Goal: Task Accomplishment & Management: Manage account settings

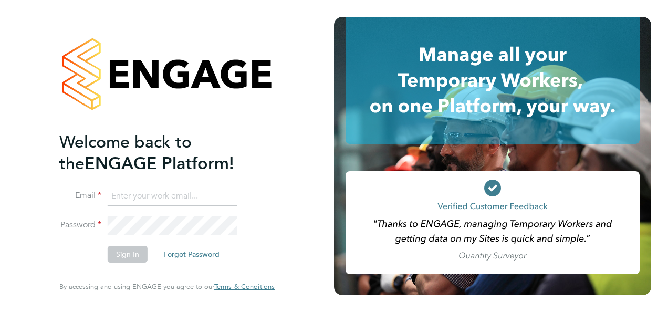
type input "nathan.casselton@bhafcfoundation.org.uk"
click at [131, 252] on button "Sign In" at bounding box center [128, 254] width 40 height 17
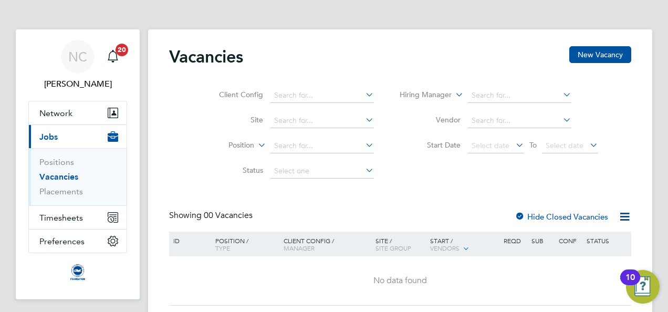
click at [614, 143] on div "Client Config Site Position Status Hiring Manager Vendor Start Date Select date…" at bounding box center [400, 131] width 462 height 106
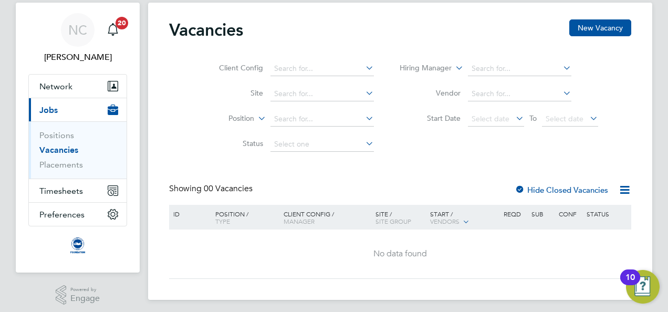
scroll to position [32, 0]
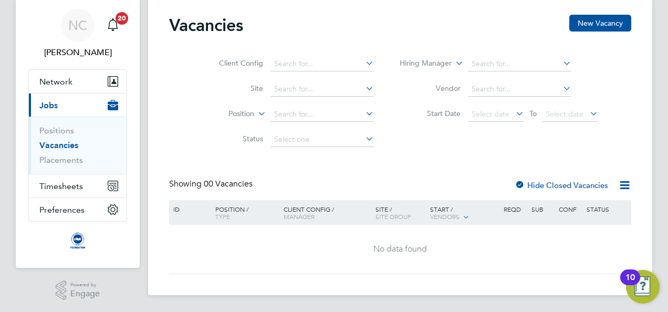
click at [618, 190] on icon at bounding box center [624, 185] width 13 height 13
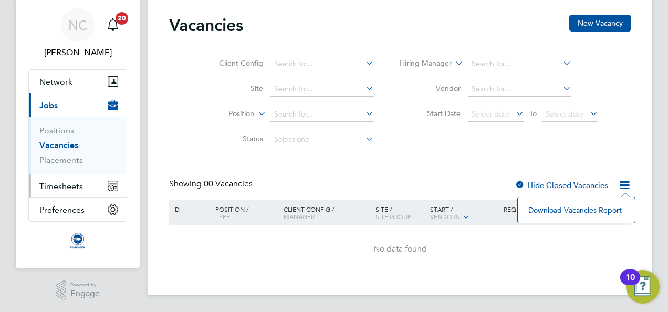
click at [56, 186] on span "Timesheets" at bounding box center [61, 186] width 44 height 10
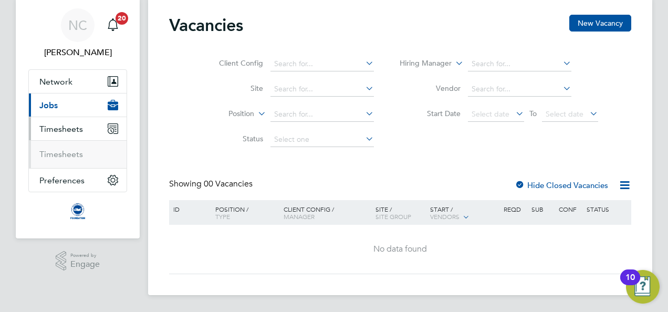
scroll to position [31, 0]
click at [60, 124] on span "Timesheets" at bounding box center [61, 129] width 44 height 10
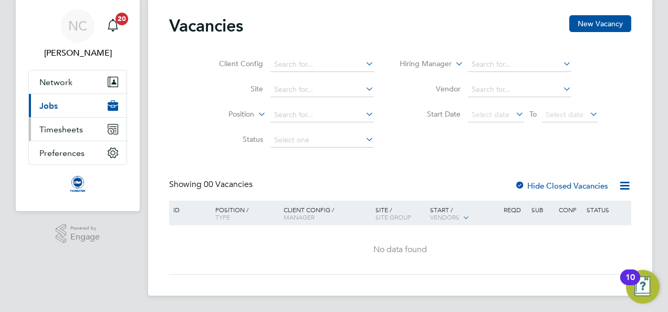
click at [60, 124] on span "Timesheets" at bounding box center [61, 129] width 44 height 10
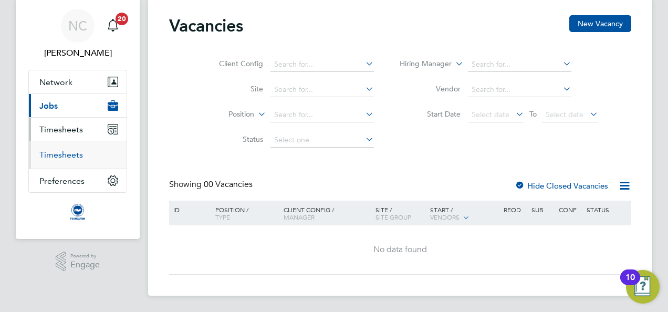
click at [59, 158] on link "Timesheets" at bounding box center [61, 155] width 44 height 10
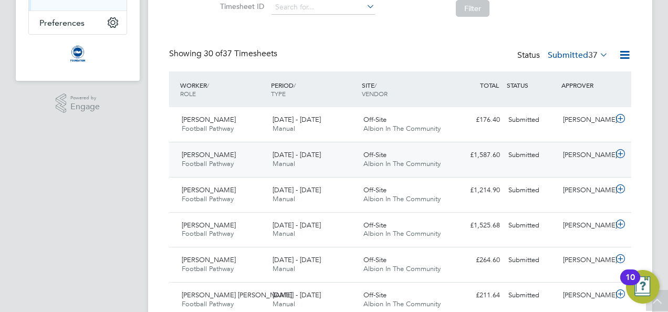
click at [576, 159] on div "[PERSON_NAME]" at bounding box center [586, 155] width 55 height 17
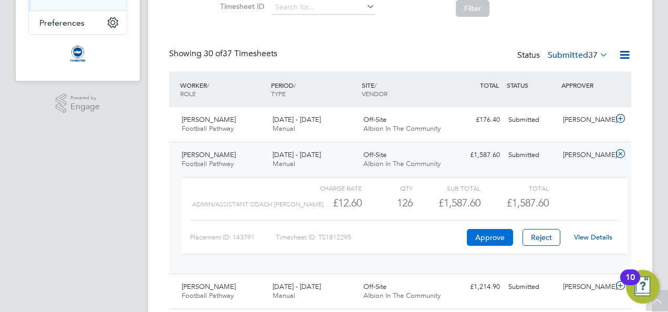
click at [496, 236] on button "Approve" at bounding box center [490, 237] width 46 height 17
click at [484, 288] on div "£1,214.90 Submitted" at bounding box center [477, 286] width 55 height 17
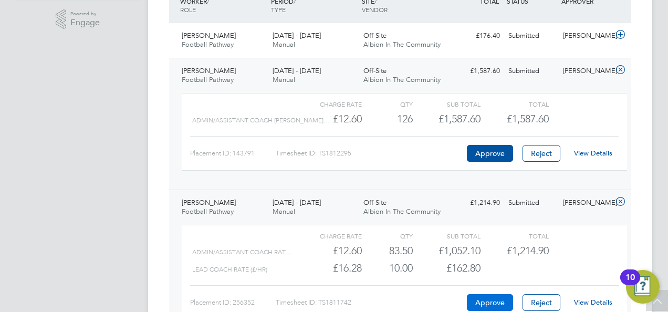
click at [473, 297] on button "Approve" at bounding box center [490, 302] width 46 height 17
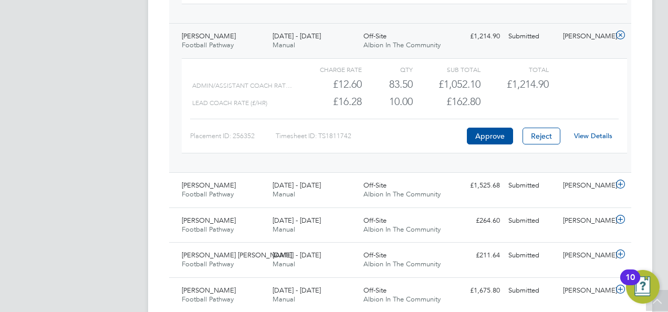
scroll to position [441, 0]
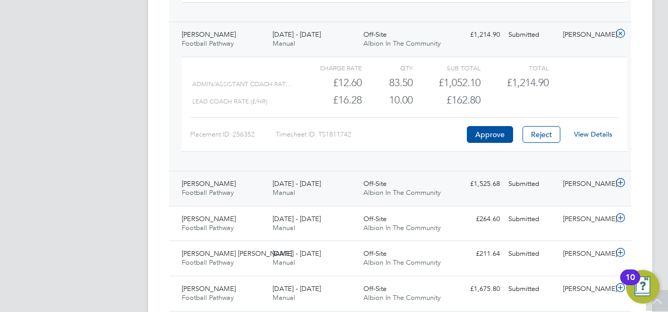
click at [538, 192] on div "Abbie Burrows Football Pathway 1 - 31 Aug 2025 1 - 31 Aug 2025 Manual Off-Site …" at bounding box center [400, 188] width 462 height 35
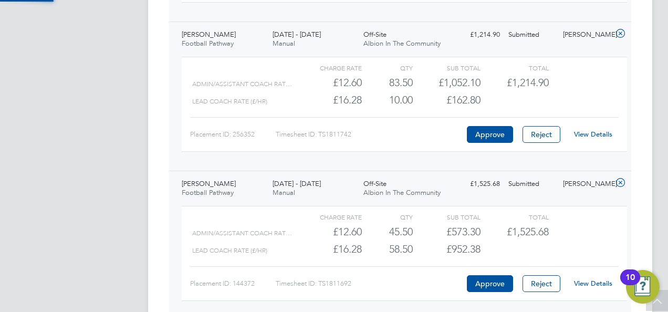
scroll to position [18, 102]
click at [581, 283] on link "View Details" at bounding box center [593, 283] width 38 height 9
click at [393, 172] on div "Abbie Burrows Football Pathway 1 - 31 Aug 2025 1 - 31 Aug 2025 Manual Off-Site …" at bounding box center [400, 245] width 462 height 149
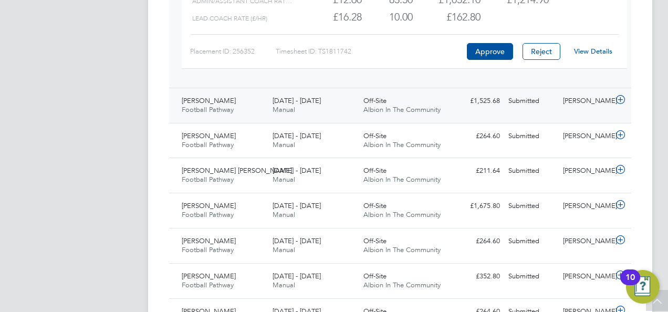
scroll to position [546, 0]
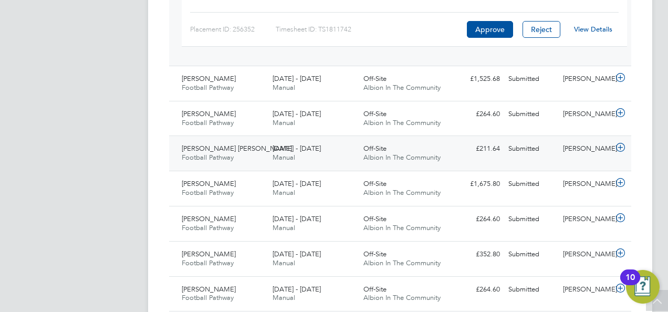
click at [396, 154] on span "Albion In The Community" at bounding box center [402, 157] width 77 height 9
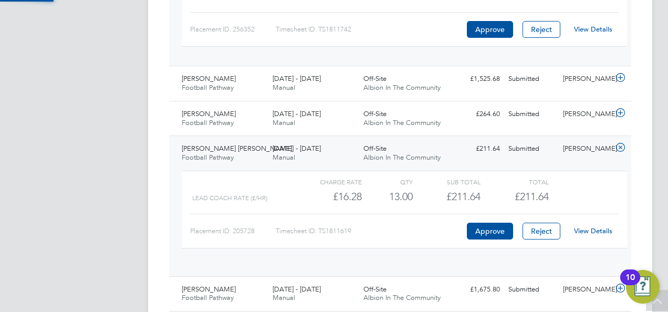
scroll to position [18, 102]
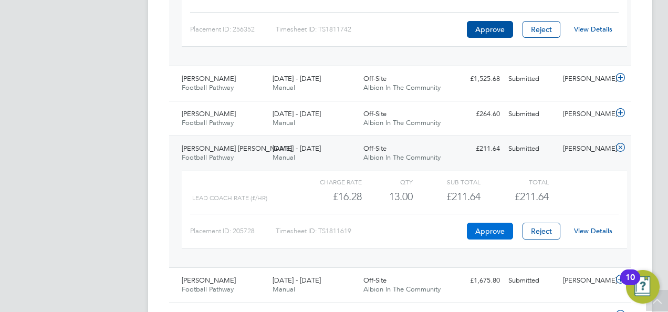
click at [501, 234] on button "Approve" at bounding box center [490, 231] width 46 height 17
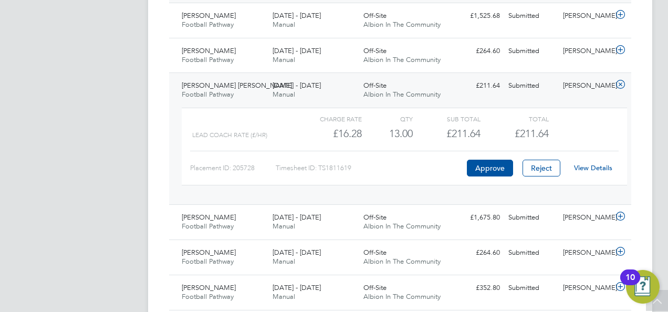
scroll to position [630, 0]
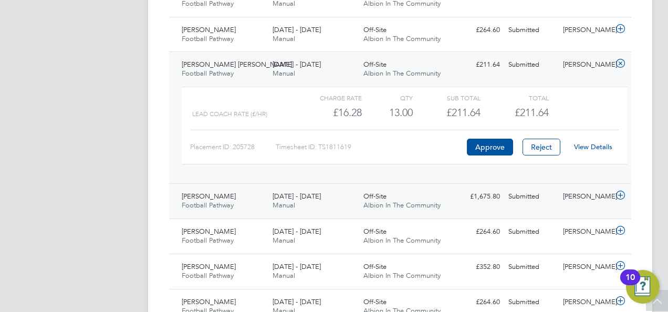
click at [502, 202] on div "£1,675.80 Submitted" at bounding box center [477, 196] width 55 height 17
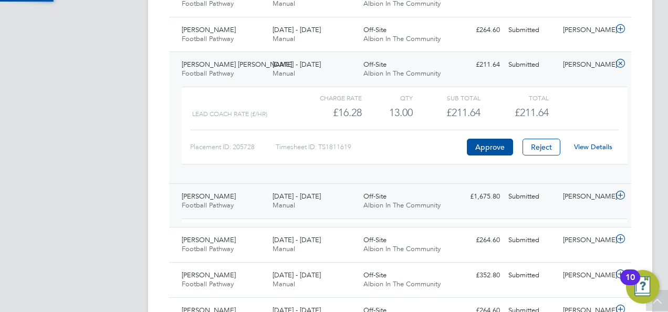
scroll to position [18, 102]
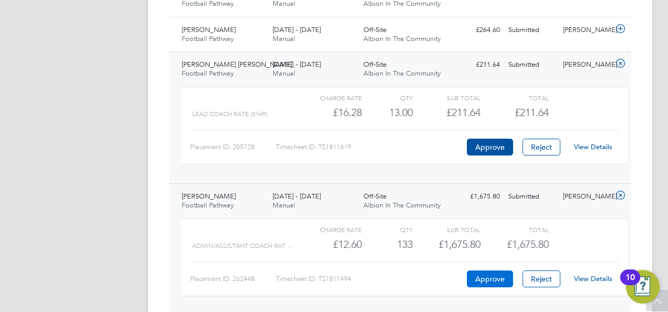
click at [506, 277] on button "Approve" at bounding box center [490, 279] width 46 height 17
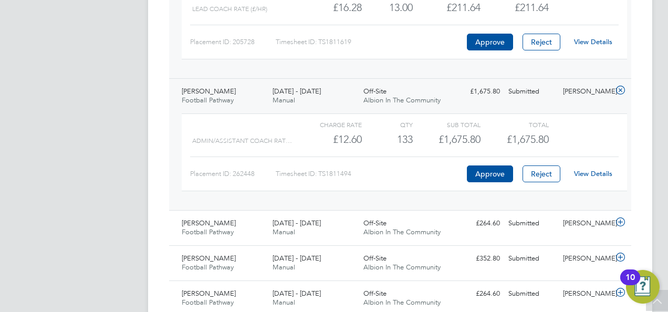
scroll to position [798, 0]
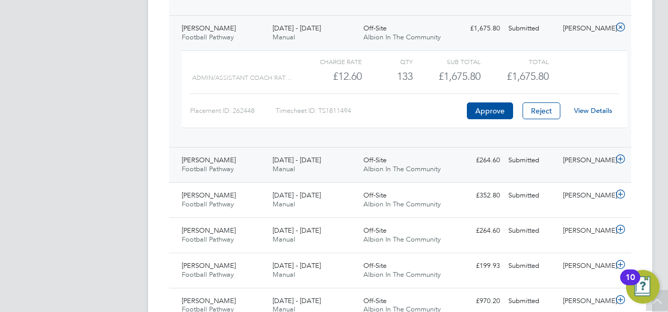
click at [475, 156] on div "£264.60 Submitted" at bounding box center [477, 160] width 55 height 17
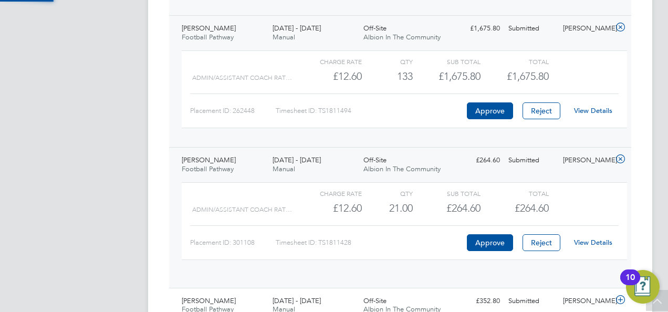
scroll to position [18, 102]
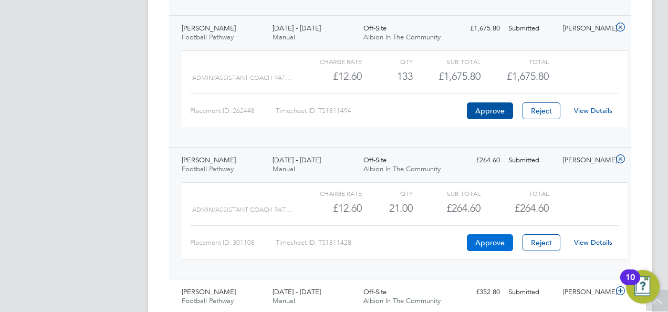
click at [496, 240] on button "Approve" at bounding box center [490, 242] width 46 height 17
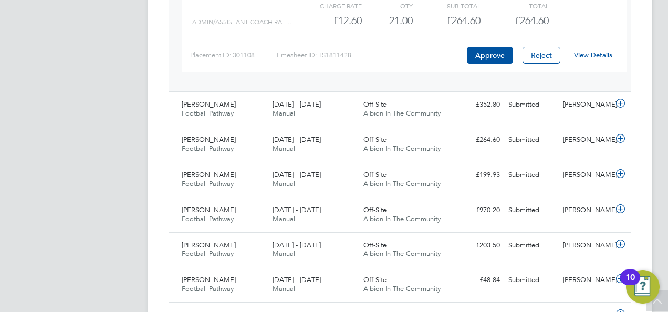
scroll to position [988, 0]
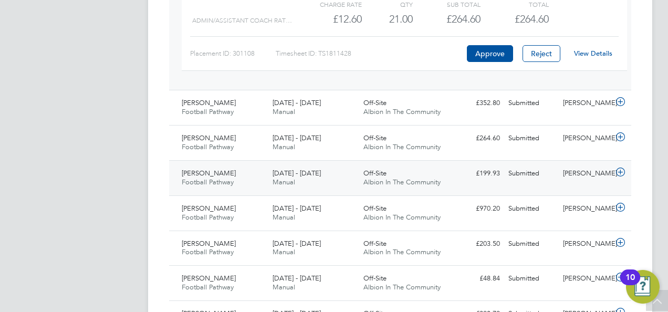
drag, startPoint x: 474, startPoint y: 177, endPoint x: 441, endPoint y: 180, distance: 32.7
click at [441, 180] on div "Off-Site Albion In The Community" at bounding box center [404, 178] width 91 height 26
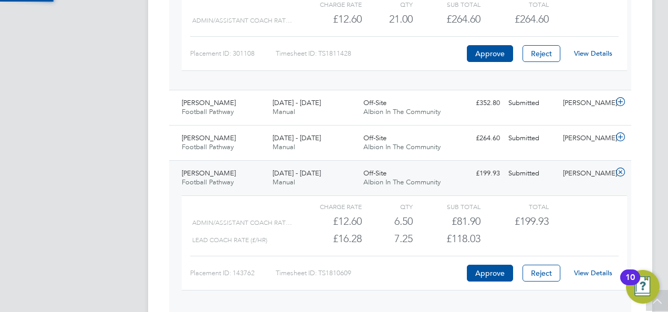
scroll to position [18, 102]
click at [589, 268] on link "View Details" at bounding box center [593, 272] width 38 height 9
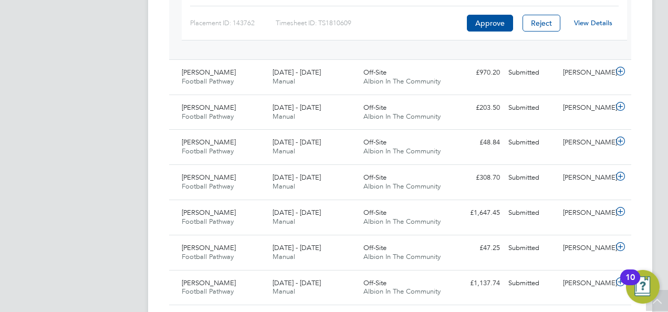
scroll to position [1240, 0]
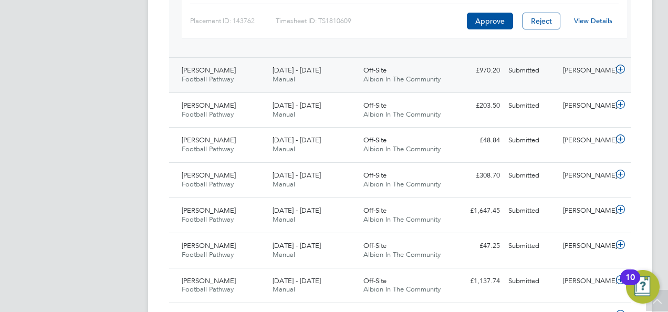
click at [497, 74] on div "£970.20 Submitted" at bounding box center [477, 70] width 55 height 17
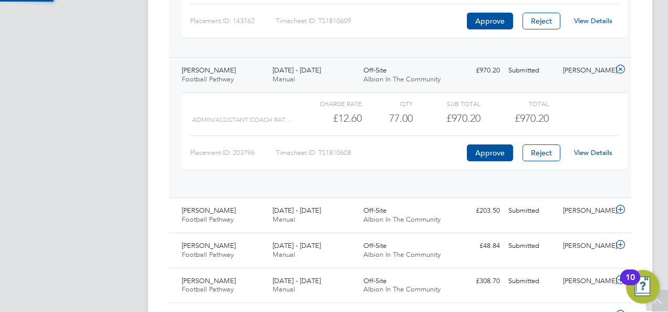
scroll to position [18, 102]
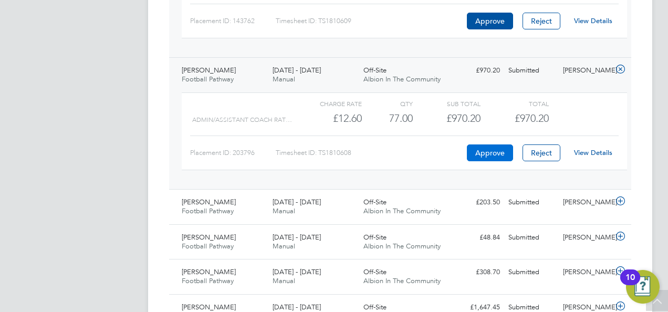
click at [496, 148] on button "Approve" at bounding box center [490, 152] width 46 height 17
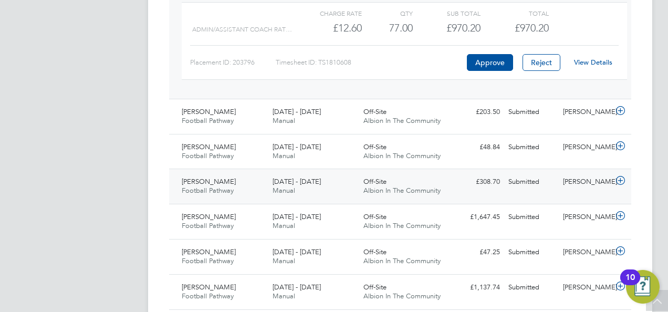
scroll to position [1345, 0]
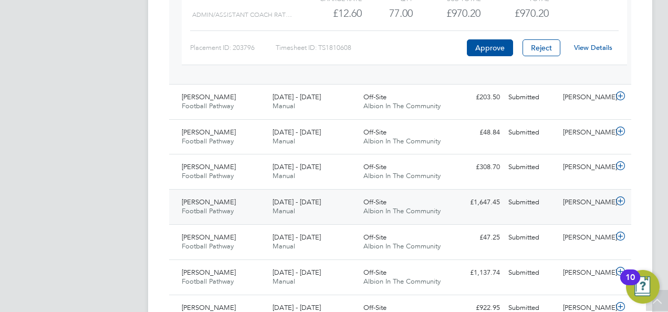
click at [364, 211] on div "Off-Site Albion In The Community" at bounding box center [404, 207] width 91 height 26
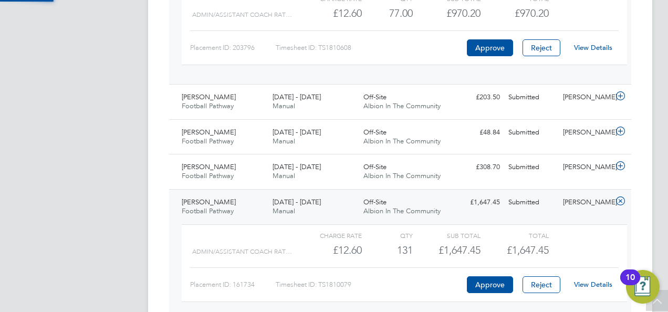
scroll to position [18, 102]
click at [591, 280] on link "View Details" at bounding box center [593, 284] width 38 height 9
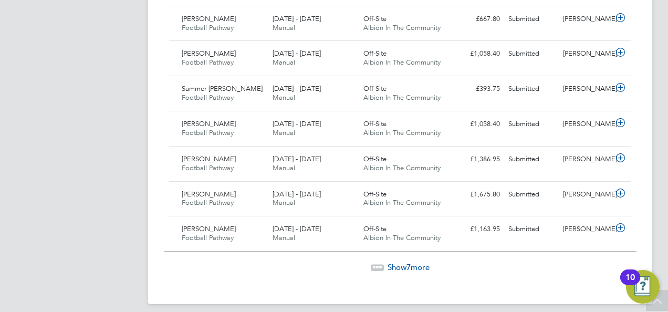
scroll to position [1907, 0]
click at [390, 261] on span "Show 7 more" at bounding box center [409, 266] width 42 height 10
click at [417, 261] on span "Show -30 more" at bounding box center [409, 266] width 49 height 10
click at [385, 261] on span "Show -30 more" at bounding box center [409, 266] width 49 height 10
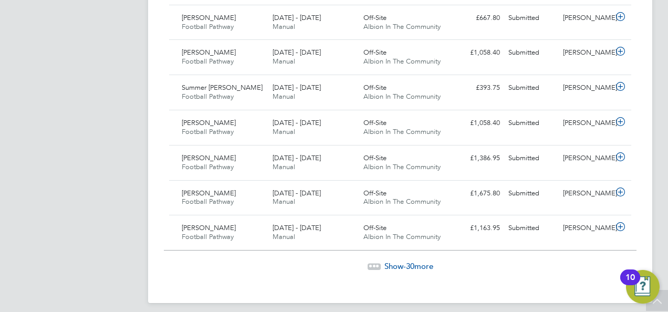
click at [385, 261] on span "Show -30 more" at bounding box center [409, 266] width 49 height 10
click at [378, 261] on div "Show -30 more" at bounding box center [400, 266] width 473 height 11
click at [399, 261] on span "Show -30 more" at bounding box center [409, 266] width 49 height 10
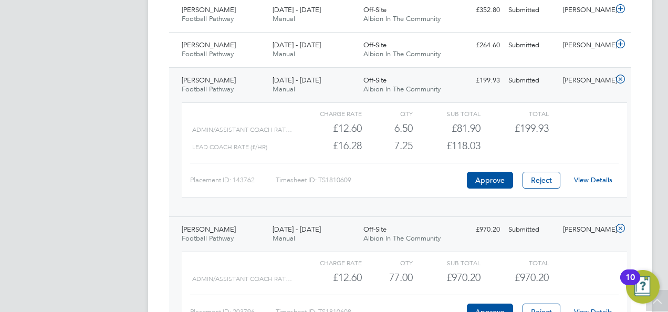
scroll to position [1066, 0]
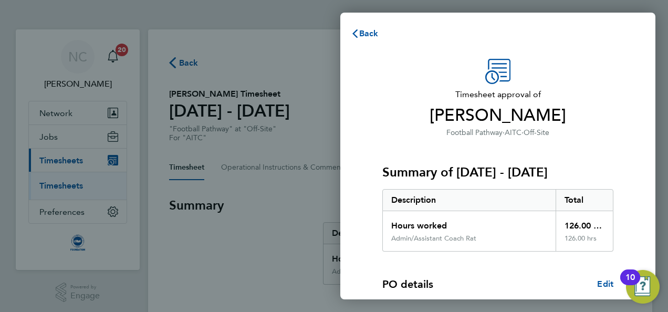
click at [643, 168] on div "Timesheet approval of Adrian Berry Football Pathway · AITC · Off-Site Summary o…" at bounding box center [497, 253] width 315 height 414
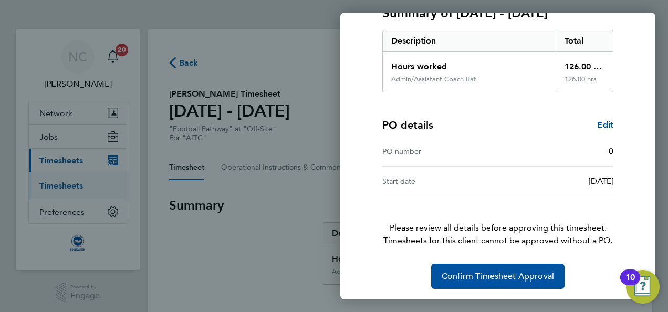
scroll to position [160, 0]
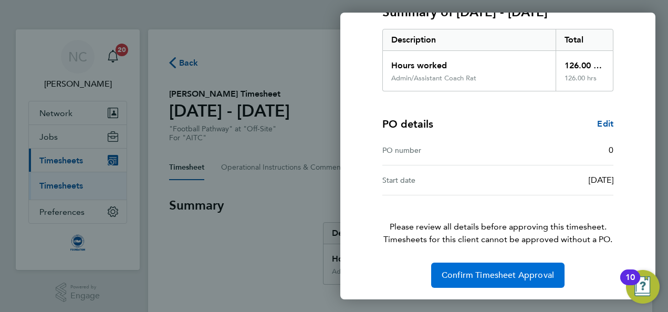
click at [524, 270] on span "Confirm Timesheet Approval" at bounding box center [498, 275] width 112 height 11
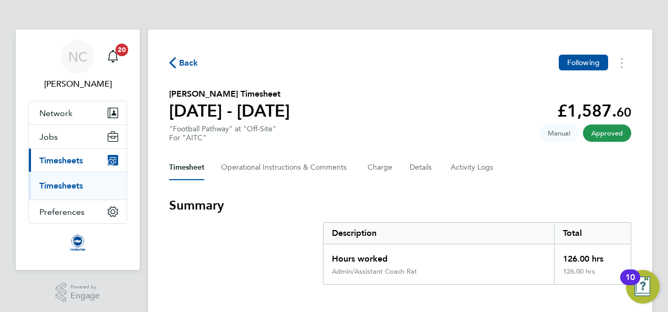
click at [506, 214] on section "Summary Description Total Hours worked 126.00 hrs Admin/Assistant Coach Rat 126…" at bounding box center [400, 241] width 462 height 88
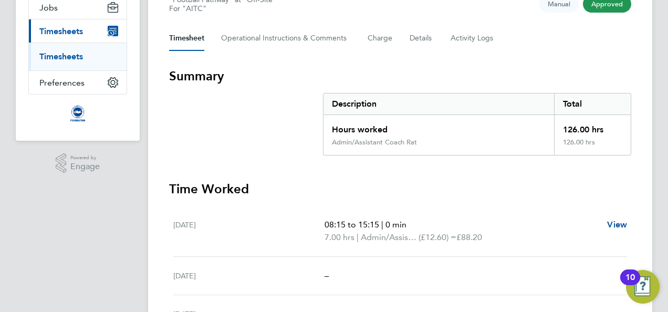
scroll to position [42, 0]
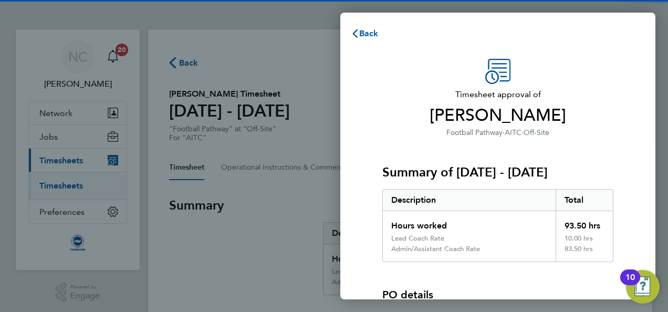
click at [567, 109] on span "[PERSON_NAME]" at bounding box center [497, 115] width 231 height 21
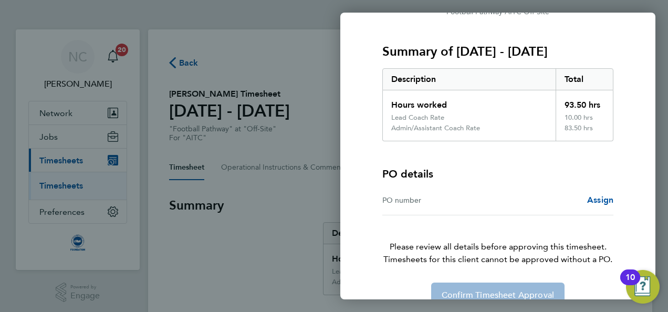
scroll to position [141, 0]
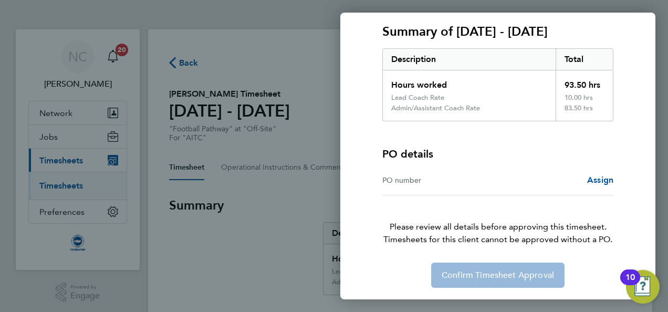
click at [499, 180] on div "Assign" at bounding box center [556, 180] width 116 height 13
click at [409, 180] on div "PO number" at bounding box center [440, 180] width 116 height 13
click at [601, 176] on span "Assign" at bounding box center [600, 180] width 26 height 10
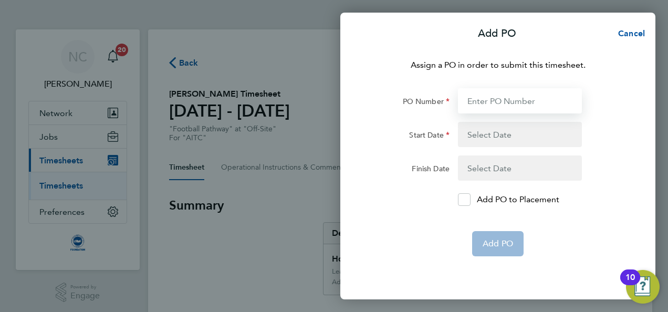
click at [501, 105] on input "PO Number" at bounding box center [520, 100] width 124 height 25
type input "0"
type input "01 Apr 17"
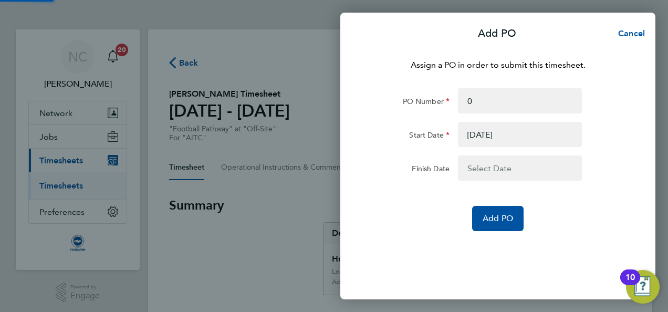
click at [516, 233] on div "Assign a PO in order to submit this timesheet. PO Number 0 Start Date 01 Apr 17…" at bounding box center [497, 172] width 315 height 253
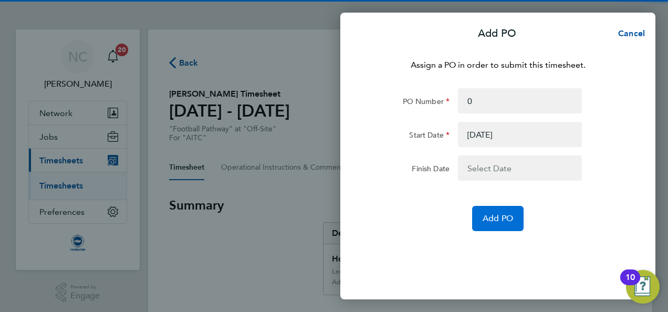
click at [509, 216] on span "Add PO" at bounding box center [498, 218] width 30 height 11
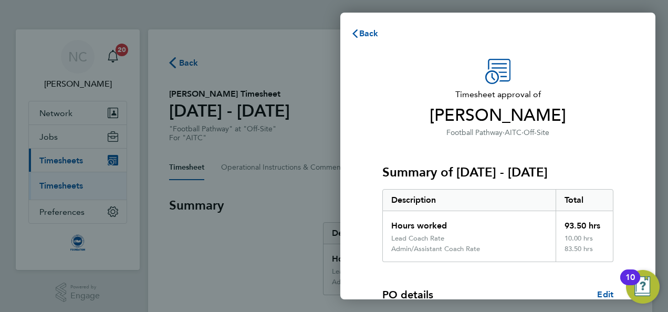
click at [526, 204] on div "Description" at bounding box center [469, 200] width 173 height 21
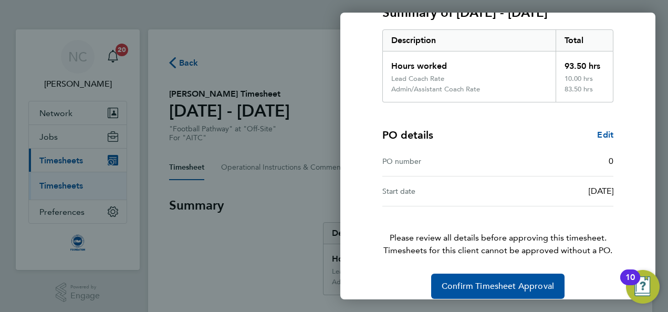
scroll to position [171, 0]
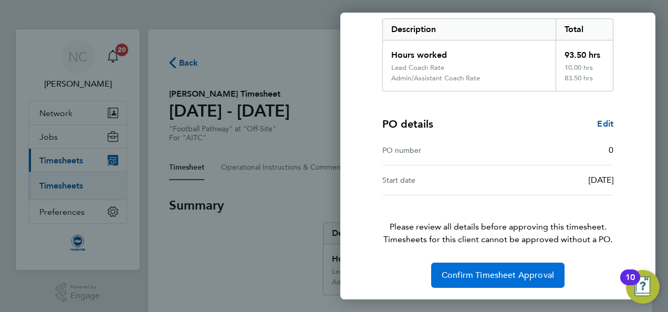
click at [516, 268] on button "Confirm Timesheet Approval" at bounding box center [497, 275] width 133 height 25
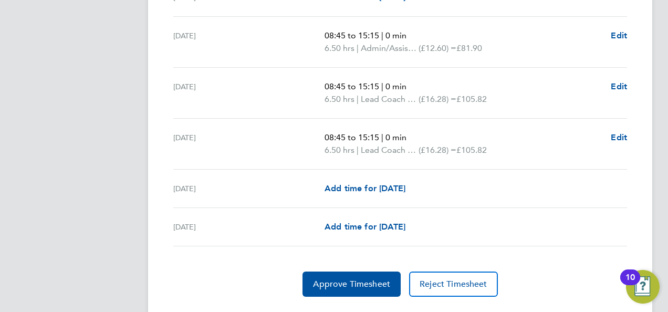
scroll to position [1510, 0]
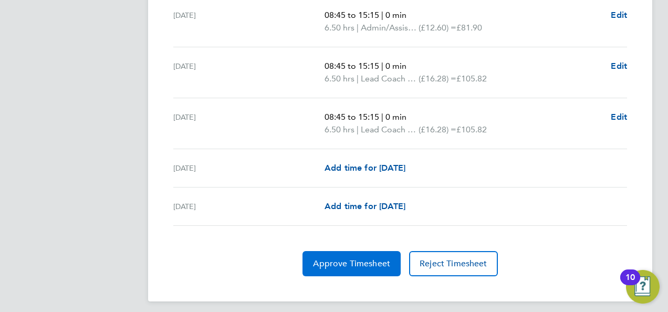
click at [373, 258] on span "Approve Timesheet" at bounding box center [351, 263] width 77 height 11
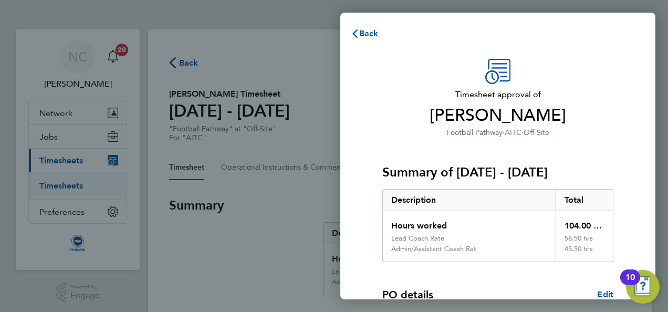
click at [499, 160] on div "Summary of 01 - 31 Aug 2025 Description Total Hours worked 104.00 hrs Lead Coac…" at bounding box center [497, 200] width 231 height 123
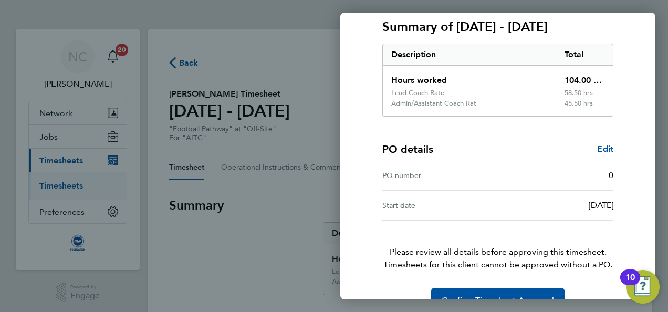
scroll to position [171, 0]
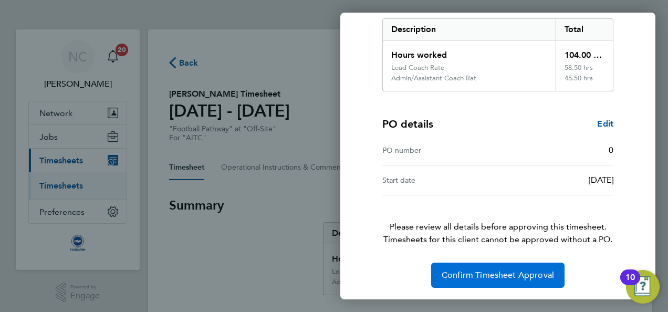
click at [482, 275] on span "Confirm Timesheet Approval" at bounding box center [498, 275] width 112 height 11
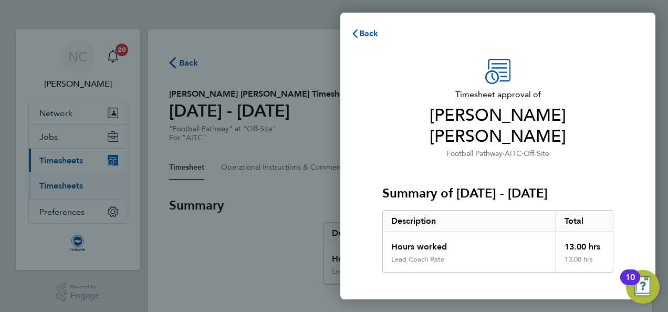
click at [500, 187] on div "Summary of [DATE] - [DATE] Description Total Hours worked 13.00 hrs Lead Coach …" at bounding box center [497, 216] width 231 height 113
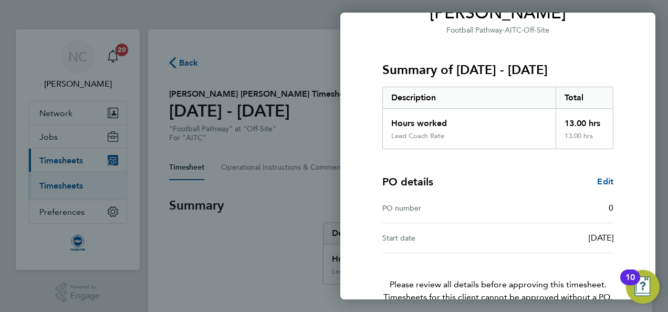
scroll to position [160, 0]
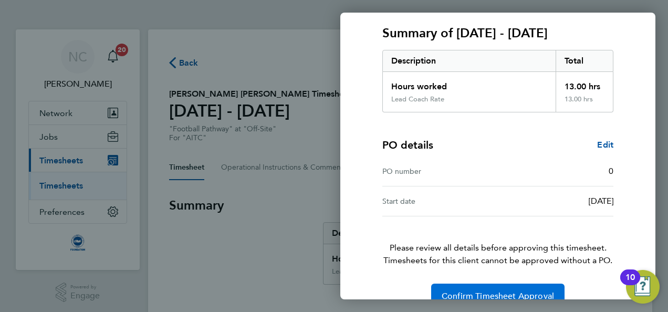
click at [484, 291] on span "Confirm Timesheet Approval" at bounding box center [498, 296] width 112 height 11
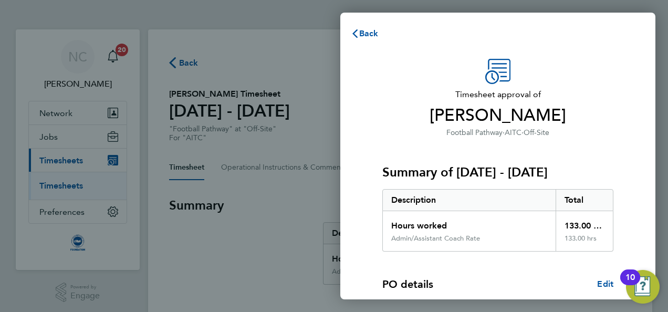
click at [547, 201] on div "Description" at bounding box center [469, 200] width 173 height 21
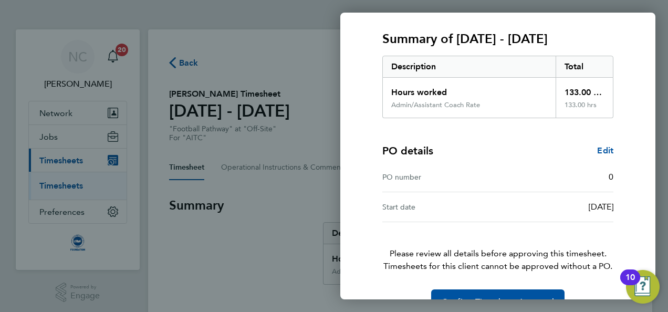
scroll to position [160, 0]
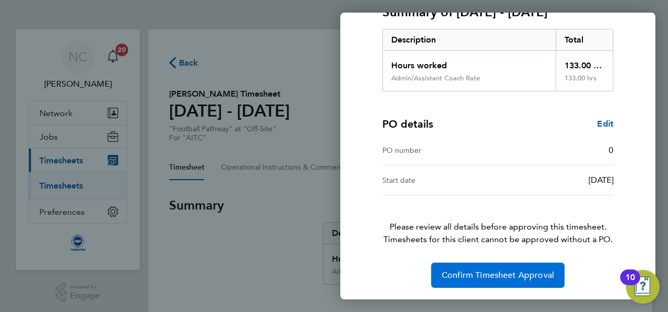
click at [508, 267] on button "Confirm Timesheet Approval" at bounding box center [497, 275] width 133 height 25
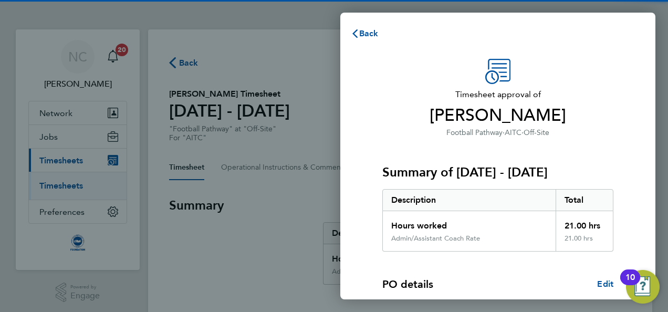
click at [490, 185] on div "Summary of [DATE] - [DATE] Description Total Hours worked 21.00 hrs Admin/Assis…" at bounding box center [497, 195] width 231 height 113
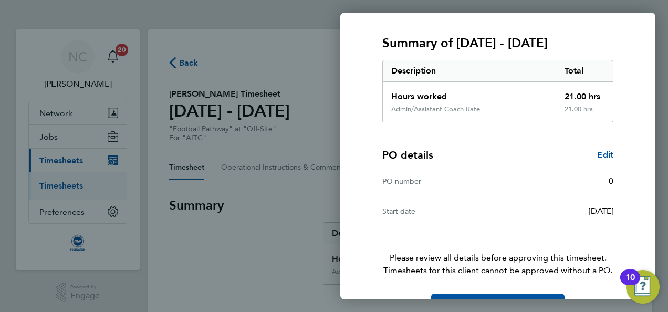
scroll to position [160, 0]
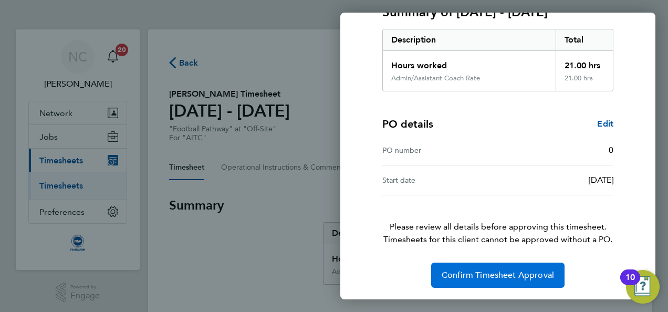
click at [460, 275] on span "Confirm Timesheet Approval" at bounding box center [498, 275] width 112 height 11
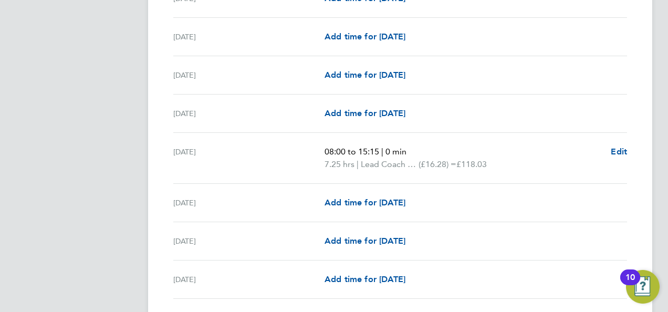
scroll to position [483, 0]
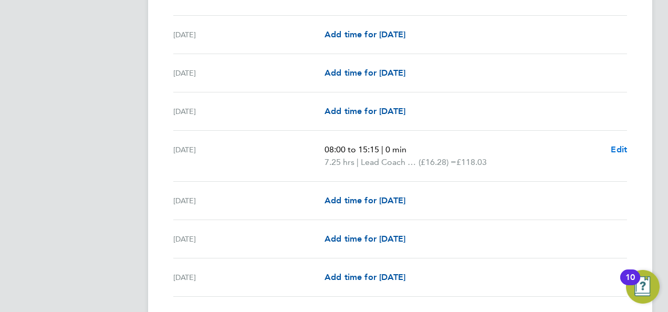
click at [617, 149] on span "Edit" at bounding box center [619, 149] width 16 height 10
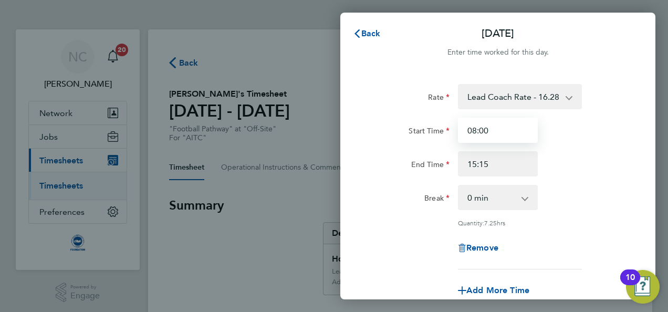
click at [518, 133] on input "08:00" at bounding box center [498, 130] width 80 height 25
type input "08:15"
click at [590, 160] on div "End Time 15:15" at bounding box center [498, 163] width 265 height 25
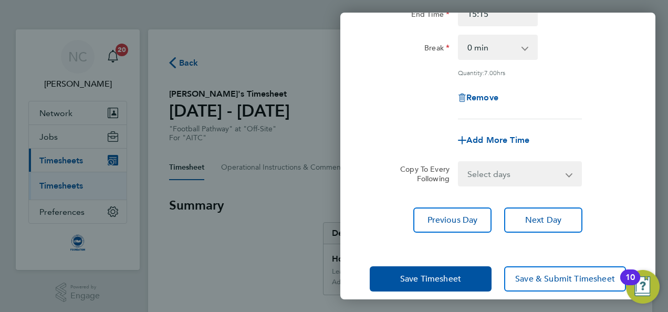
scroll to position [162, 0]
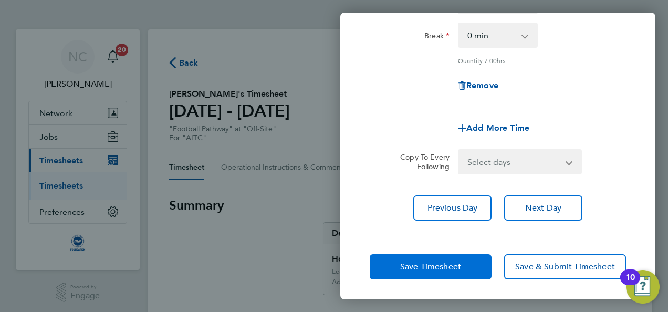
click at [473, 272] on button "Save Timesheet" at bounding box center [431, 266] width 122 height 25
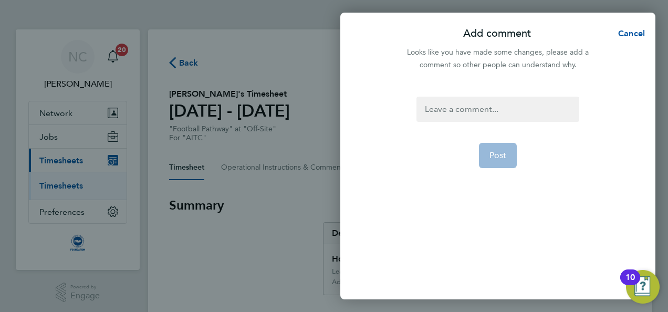
click at [514, 122] on form "Post" at bounding box center [497, 160] width 171 height 127
click at [515, 109] on div at bounding box center [498, 109] width 162 height 25
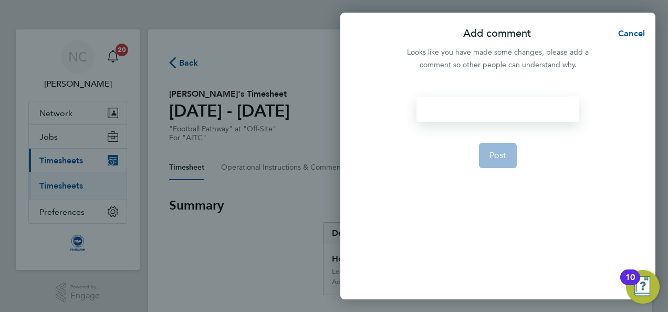
click at [515, 109] on div at bounding box center [498, 109] width 162 height 25
click at [505, 155] on span "Post" at bounding box center [498, 155] width 17 height 11
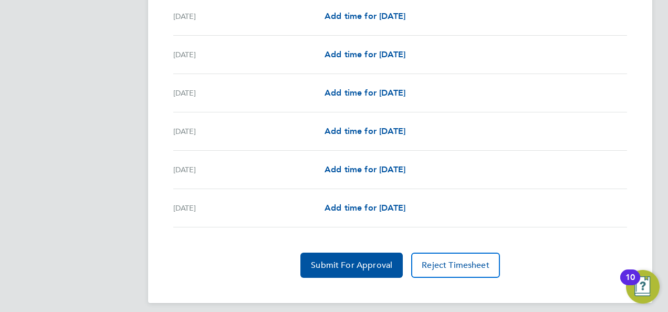
scroll to position [1334, 0]
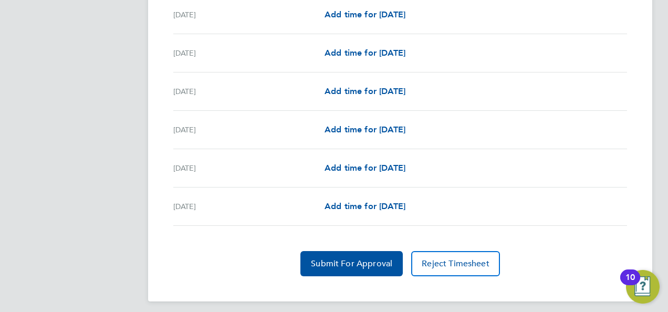
click at [374, 264] on button "Submit For Approval" at bounding box center [351, 263] width 102 height 25
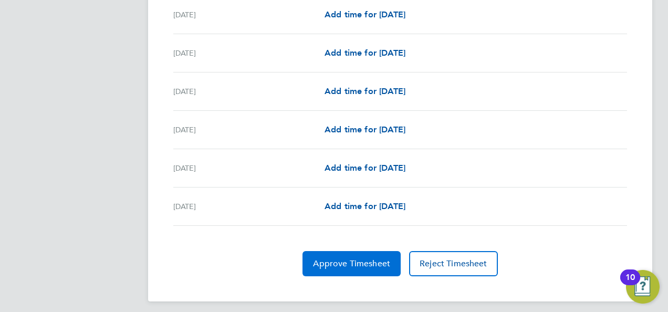
click at [362, 258] on span "Approve Timesheet" at bounding box center [351, 263] width 77 height 11
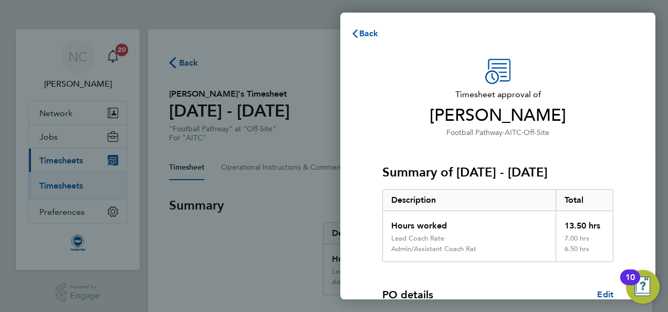
click at [556, 194] on div "Total" at bounding box center [585, 200] width 58 height 21
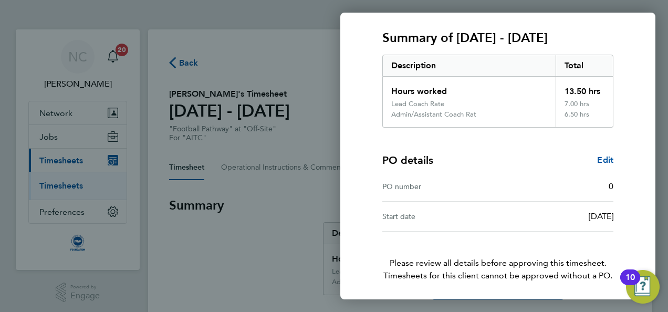
scroll to position [171, 0]
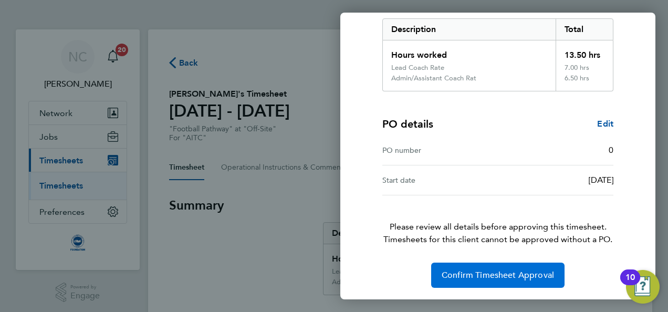
click at [509, 282] on button "Confirm Timesheet Approval" at bounding box center [497, 275] width 133 height 25
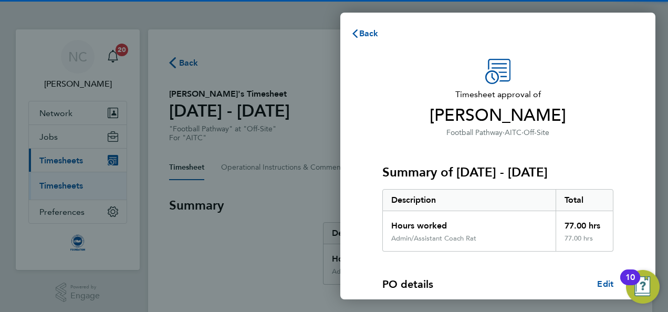
click at [369, 126] on div "Timesheet approval of Jamie Bollington Football Pathway · AITC · Off-Site Summa…" at bounding box center [497, 253] width 315 height 414
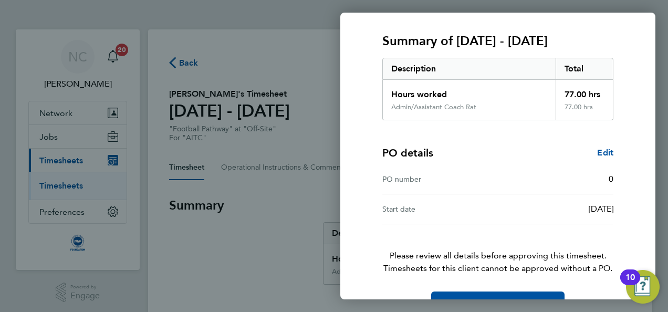
scroll to position [160, 0]
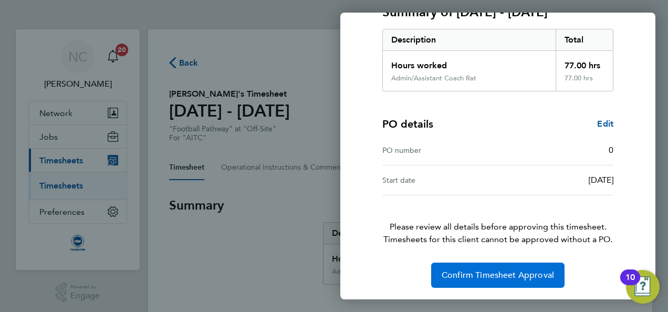
click at [448, 266] on button "Confirm Timesheet Approval" at bounding box center [497, 275] width 133 height 25
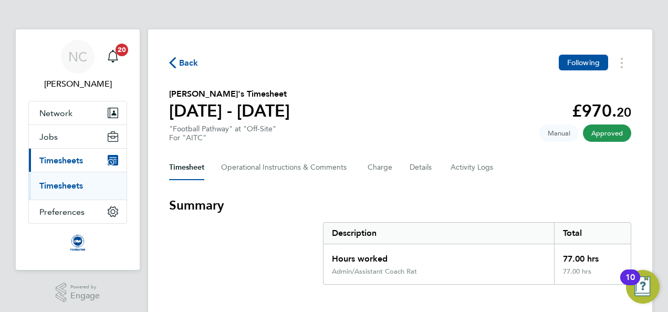
click at [448, 266] on div "Hours worked" at bounding box center [439, 255] width 231 height 23
click at [456, 197] on h3 "Summary" at bounding box center [400, 205] width 462 height 17
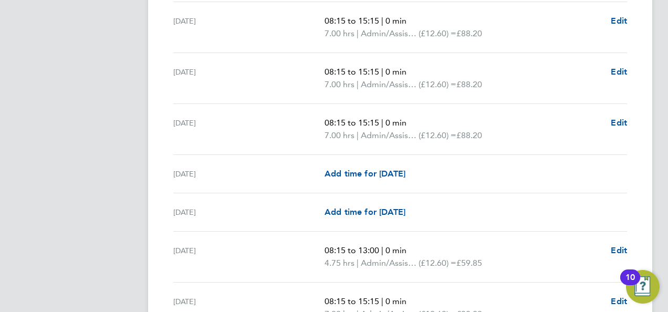
scroll to position [904, 0]
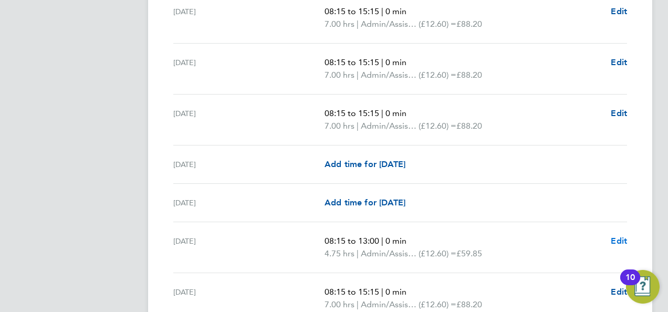
click at [612, 236] on span "Edit" at bounding box center [619, 241] width 16 height 10
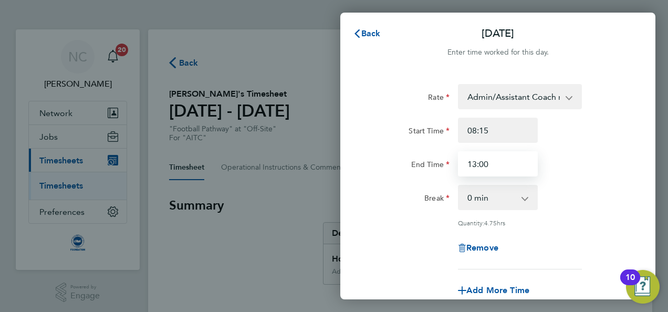
click at [499, 162] on input "13:00" at bounding box center [498, 163] width 80 height 25
type input "1"
type input "12:00"
click at [584, 196] on div "Break 0 min 15 min 30 min 45 min 60 min 75 min 90 min" at bounding box center [498, 197] width 265 height 25
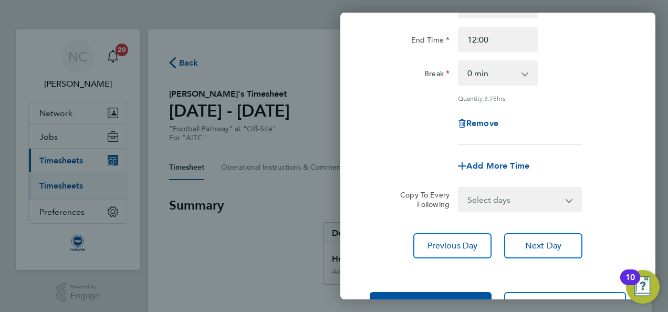
scroll to position [162, 0]
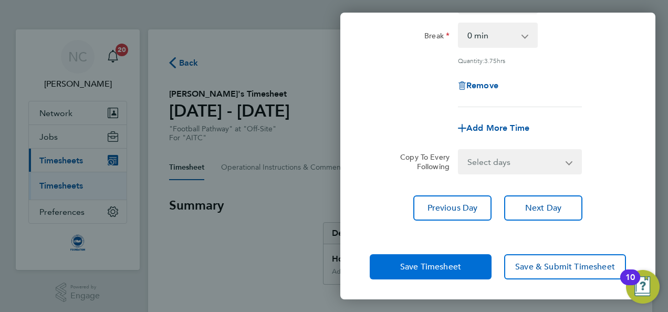
click at [472, 260] on button "Save Timesheet" at bounding box center [431, 266] width 122 height 25
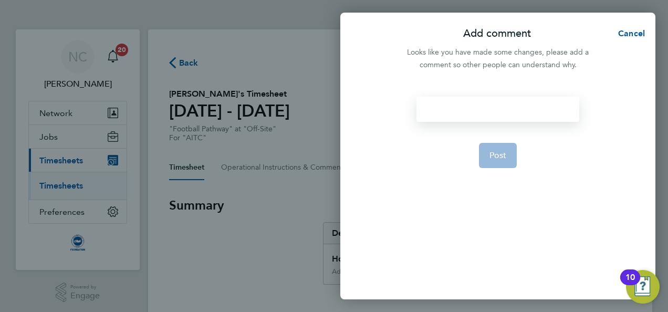
click at [492, 107] on div at bounding box center [498, 109] width 162 height 25
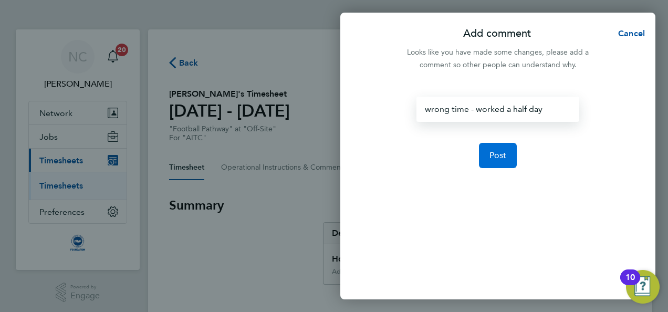
click at [502, 146] on button "Post" at bounding box center [498, 155] width 38 height 25
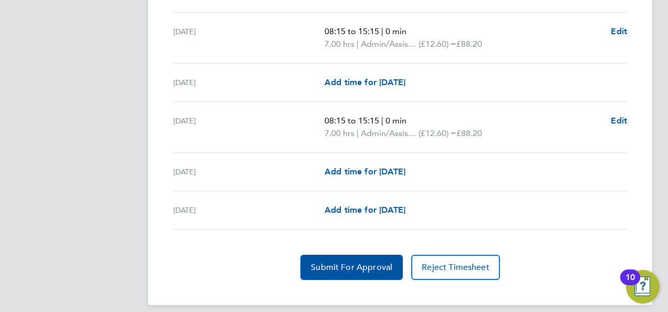
scroll to position [1538, 0]
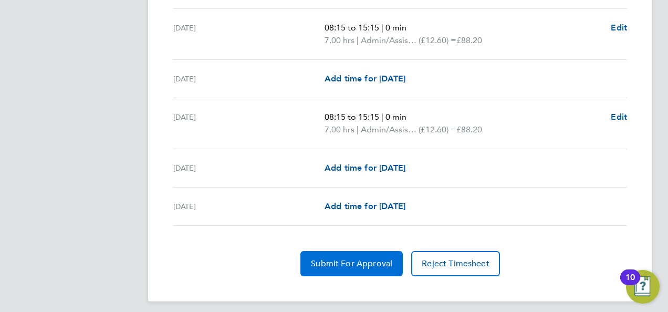
click at [316, 252] on button "Submit For Approval" at bounding box center [351, 263] width 102 height 25
click at [386, 262] on span "Approve Timesheet" at bounding box center [351, 263] width 77 height 11
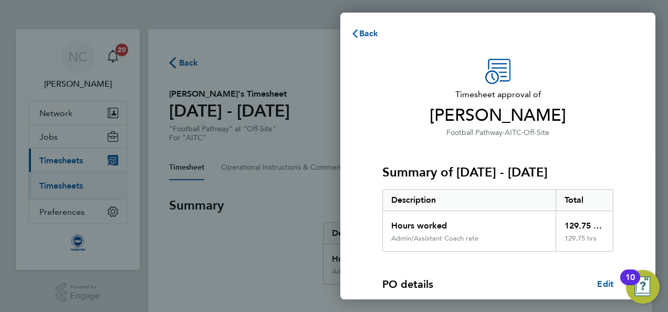
click at [502, 149] on div "Summary of 01 - 31 Aug 2025 Description Total Hours worked 129.75 hrs Admin/Ass…" at bounding box center [497, 195] width 231 height 113
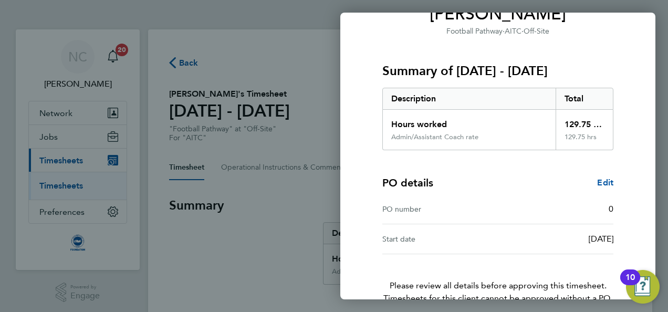
scroll to position [160, 0]
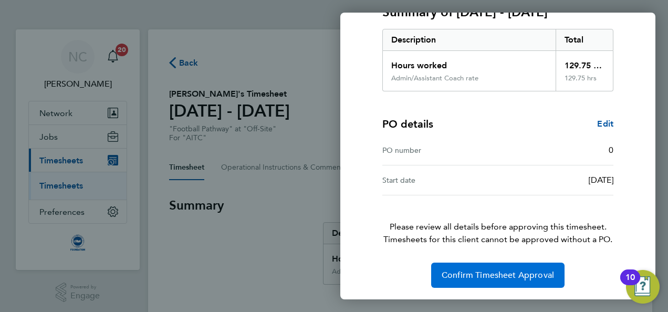
click at [459, 276] on span "Confirm Timesheet Approval" at bounding box center [498, 275] width 112 height 11
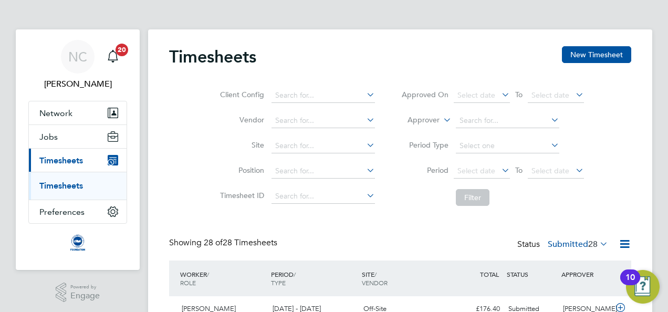
click at [578, 243] on label "Submitted 28" at bounding box center [578, 244] width 60 height 11
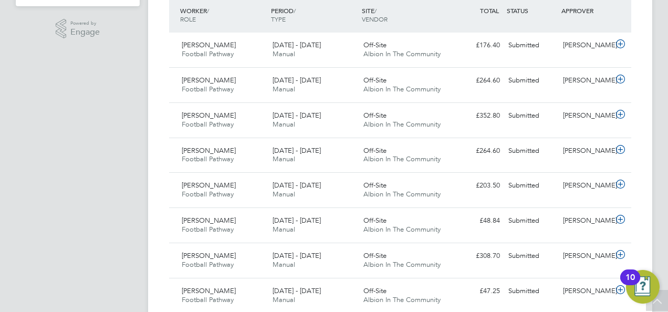
scroll to position [285, 0]
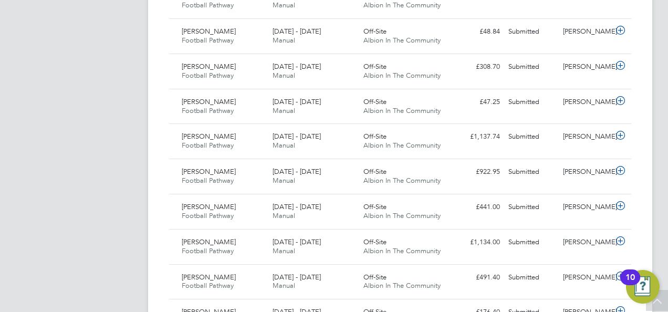
scroll to position [432, 0]
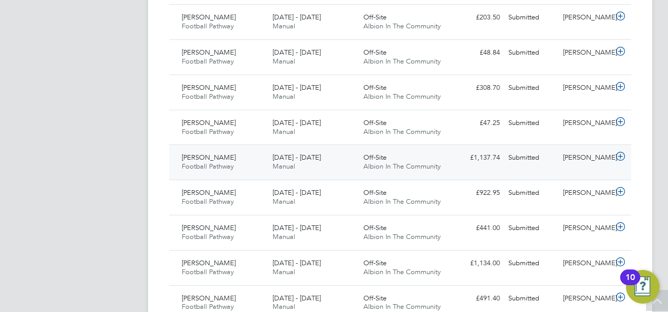
click at [482, 154] on div "£1,137.74 Submitted" at bounding box center [477, 157] width 55 height 17
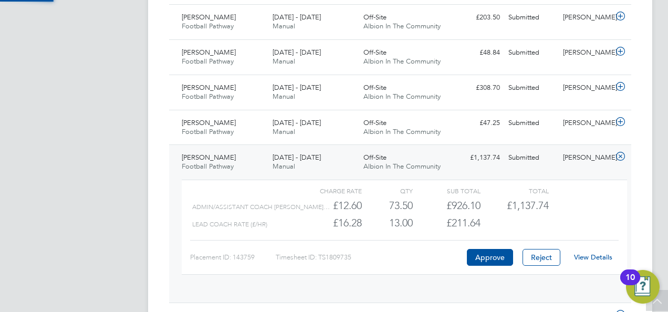
scroll to position [18, 102]
click at [77, 144] on app-navbar "NC Nathan Casselton Notifications 20 Applications: Network Sites Workers Jobs P…" at bounding box center [78, 298] width 124 height 1401
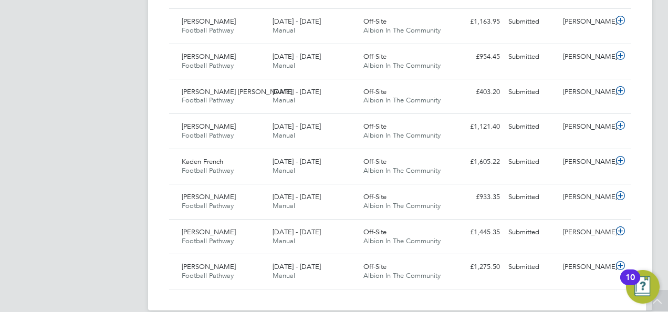
scroll to position [1104, 0]
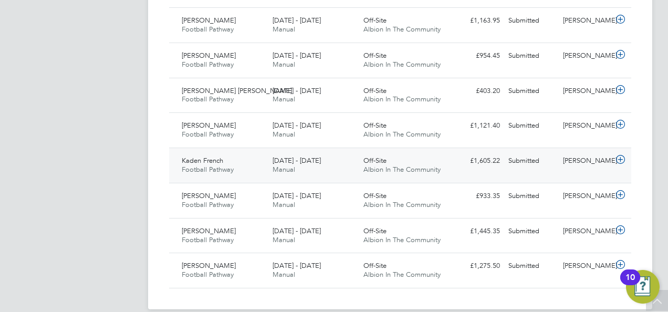
click at [537, 152] on div "Submitted" at bounding box center [531, 160] width 55 height 17
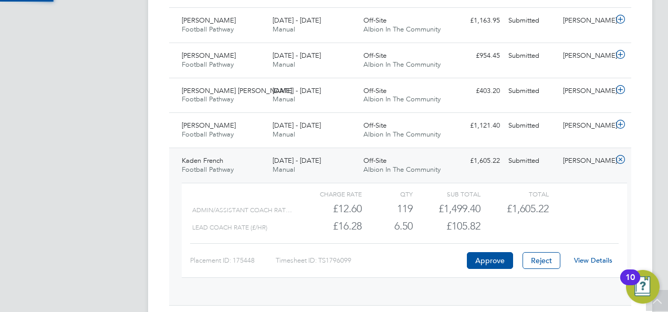
scroll to position [18, 102]
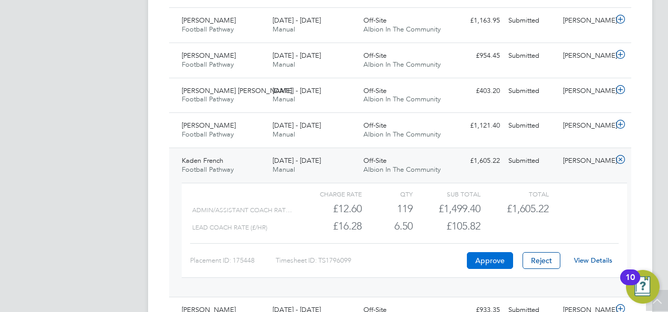
click at [492, 254] on button "Approve" at bounding box center [490, 260] width 46 height 17
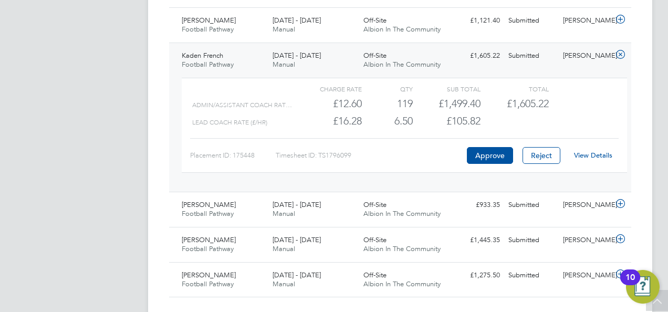
scroll to position [1227, 0]
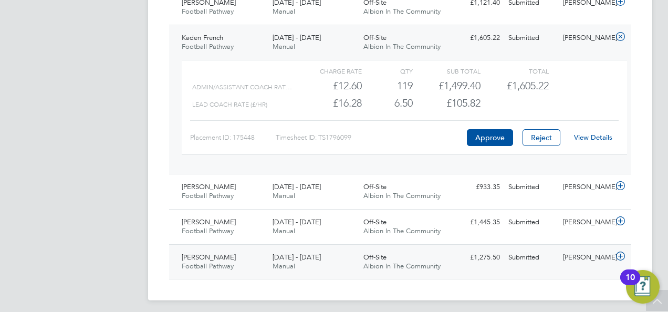
drag, startPoint x: 525, startPoint y: 253, endPoint x: 464, endPoint y: 253, distance: 60.9
click at [464, 253] on div "£1,275.50 Submitted" at bounding box center [477, 257] width 55 height 17
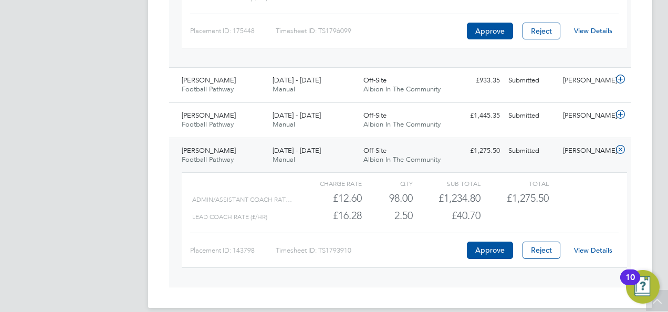
scroll to position [1341, 0]
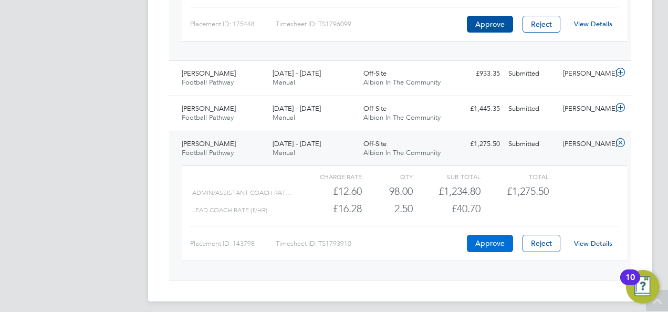
click at [483, 240] on button "Approve" at bounding box center [490, 243] width 46 height 17
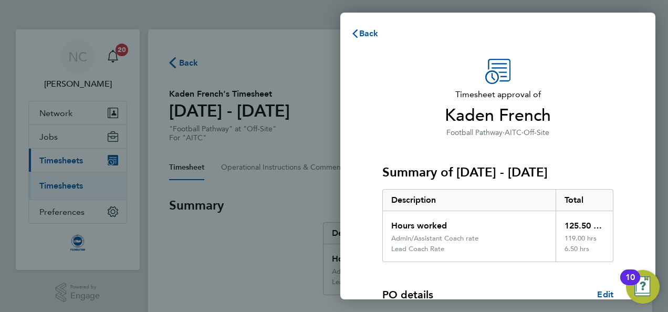
click at [544, 160] on div "Summary of [DATE] - [DATE] Description Total Hours worked 125.50 hrs Admin/Assi…" at bounding box center [497, 200] width 231 height 123
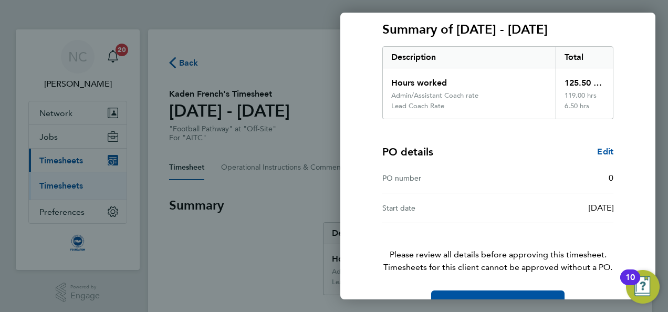
scroll to position [171, 0]
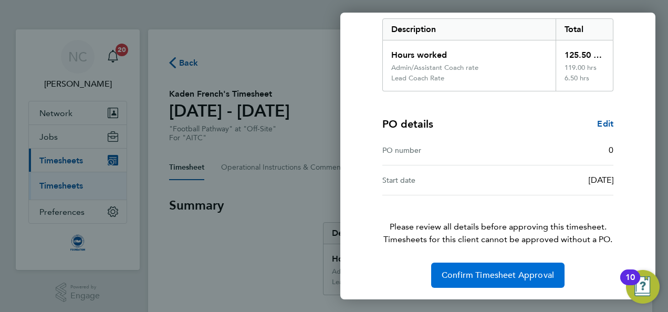
click at [479, 279] on button "Confirm Timesheet Approval" at bounding box center [497, 275] width 133 height 25
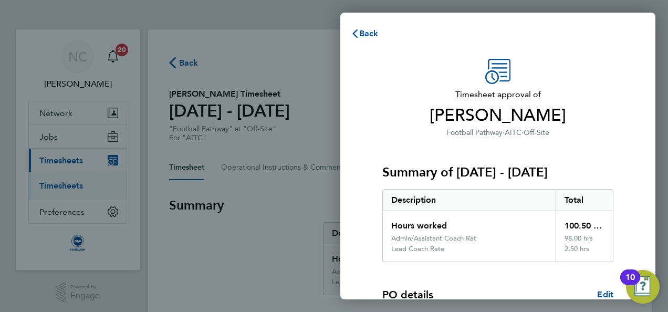
drag, startPoint x: 0, startPoint y: 0, endPoint x: 473, endPoint y: 244, distance: 531.9
click at [473, 244] on div "Admin/Assistant Coach Rat" at bounding box center [469, 239] width 173 height 11
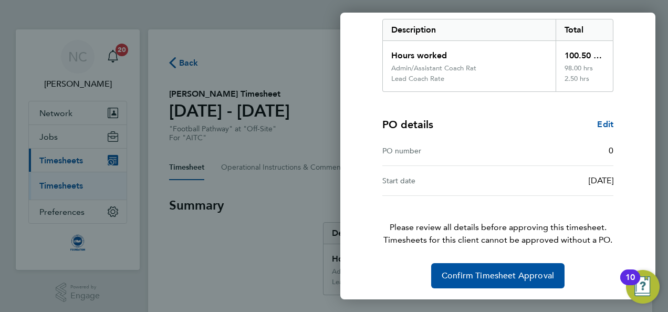
scroll to position [171, 0]
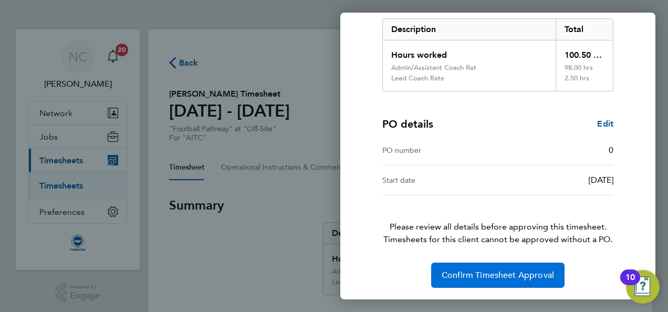
click at [484, 272] on span "Confirm Timesheet Approval" at bounding box center [498, 275] width 112 height 11
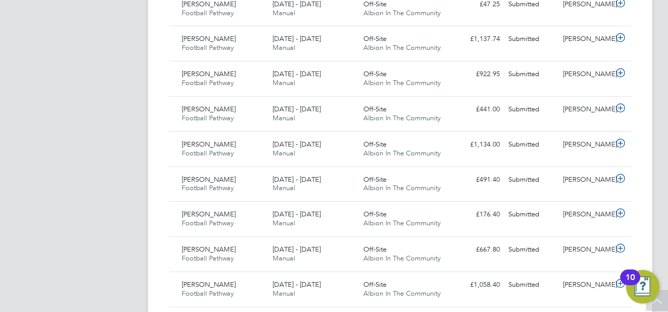
scroll to position [551, 0]
click at [476, 47] on div "Robert Brakes Football Pathway 1 - 31 Aug 2025 1 - 31 Aug 2025 Manual Off-Site …" at bounding box center [400, 42] width 462 height 35
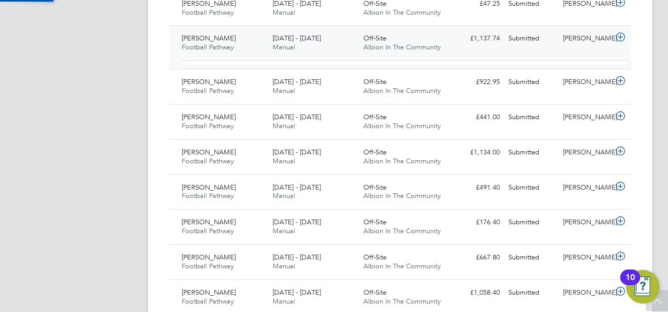
scroll to position [18, 102]
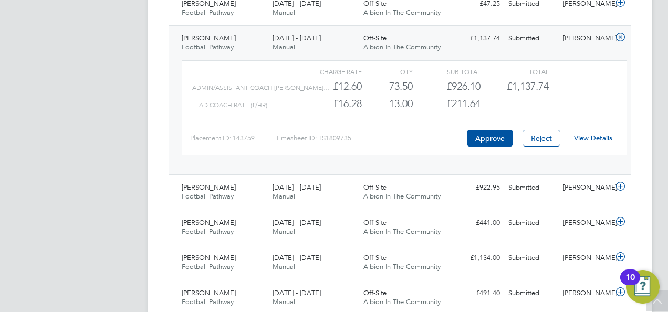
click at [595, 137] on link "View Details" at bounding box center [593, 137] width 38 height 9
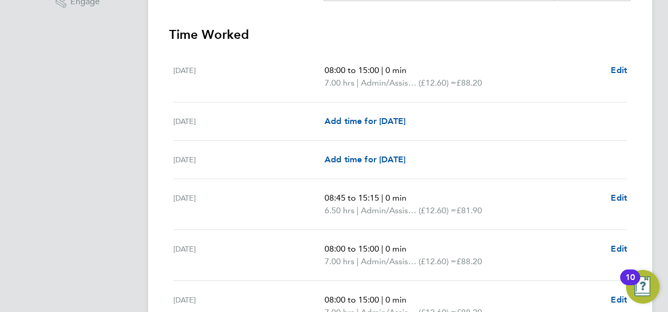
scroll to position [273, 0]
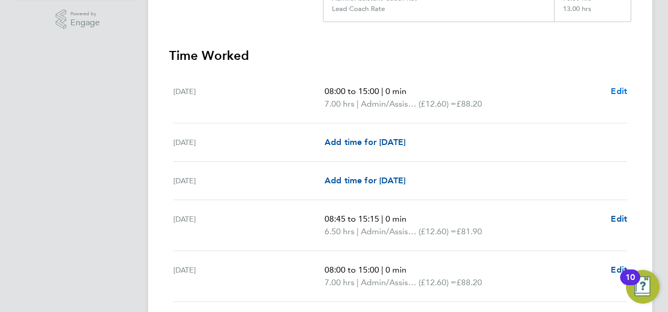
click at [622, 92] on span "Edit" at bounding box center [619, 91] width 16 height 10
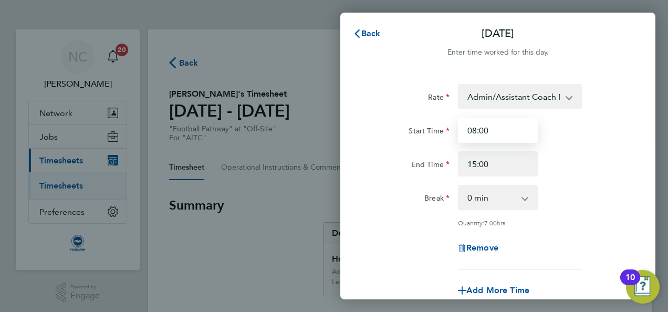
click at [494, 130] on input "08:00" at bounding box center [498, 130] width 80 height 25
type input "08:15"
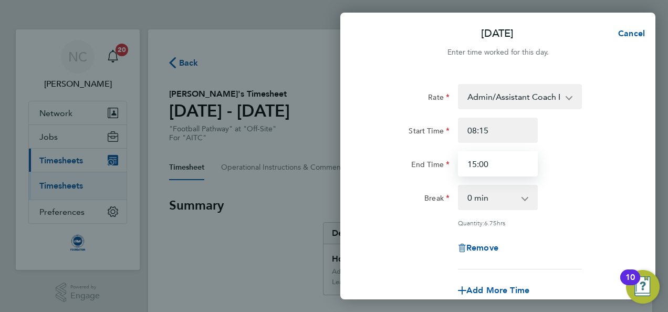
click at [491, 168] on input "15:00" at bounding box center [498, 163] width 80 height 25
type input "15:15"
click at [595, 210] on div "Rate Admin/Assistant Coach Rat - 12.60 Lead Coach Rate - 16.28 Start Time 08:15…" at bounding box center [498, 176] width 256 height 185
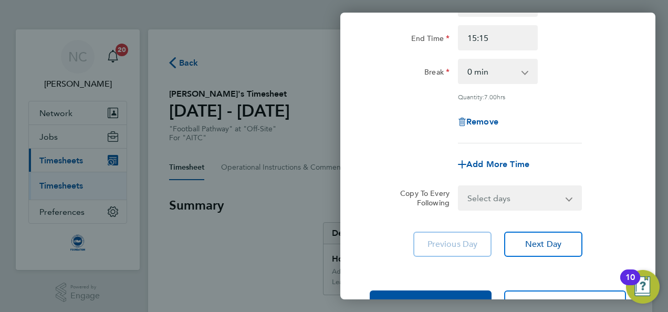
click at [595, 210] on div "Rate Admin/Assistant Coach Rat - 12.60 Lead Coach Rate - 16.28 Start Time 08:15…" at bounding box center [497, 107] width 315 height 324
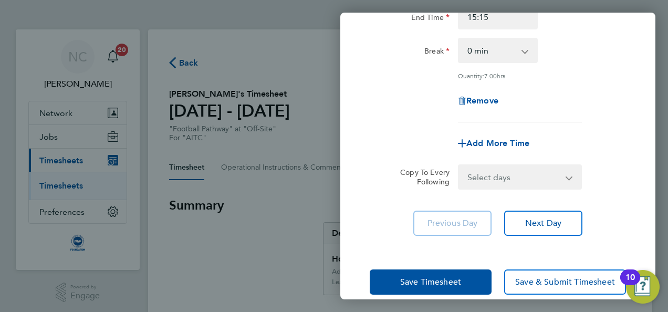
scroll to position [162, 0]
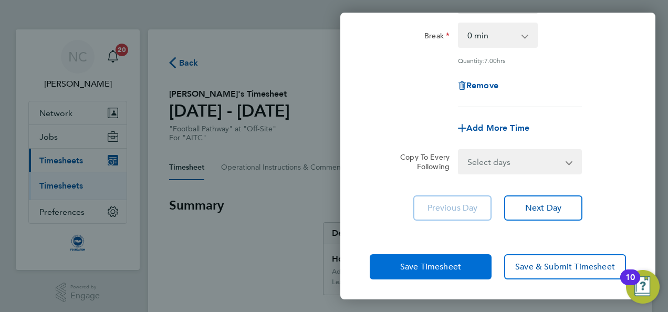
click at [478, 269] on button "Save Timesheet" at bounding box center [431, 266] width 122 height 25
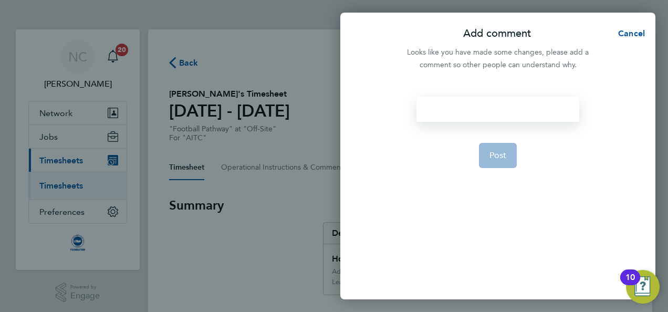
click at [485, 118] on div at bounding box center [498, 109] width 162 height 25
click at [494, 149] on button "Post" at bounding box center [498, 155] width 38 height 25
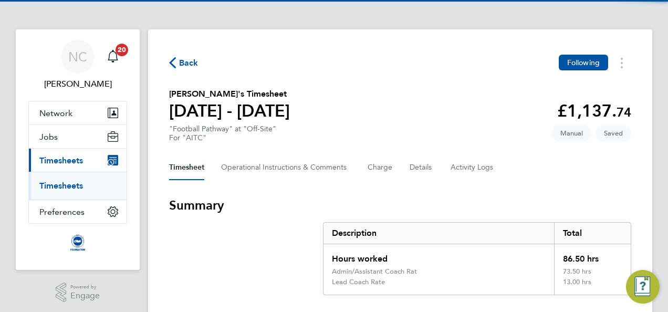
click at [416, 211] on h3 "Summary" at bounding box center [400, 205] width 462 height 17
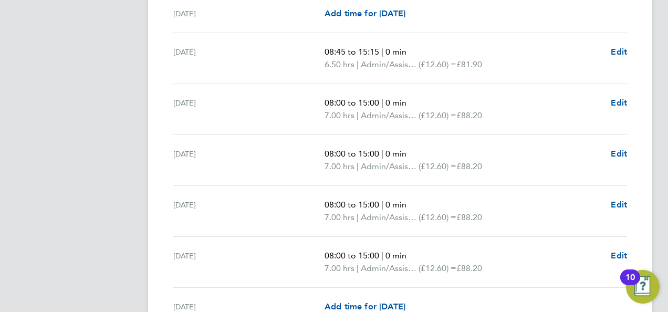
scroll to position [441, 0]
click at [617, 100] on span "Edit" at bounding box center [619, 102] width 16 height 10
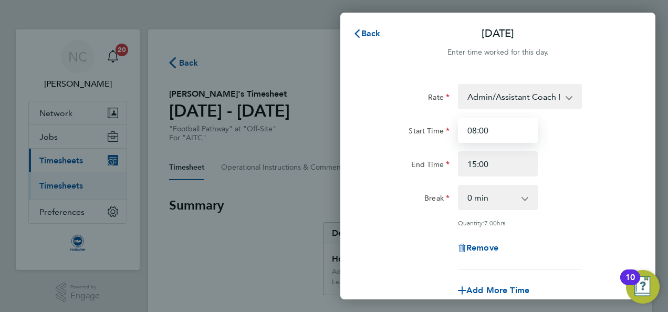
click at [523, 132] on input "08:00" at bounding box center [498, 130] width 80 height 25
type input "08:15"
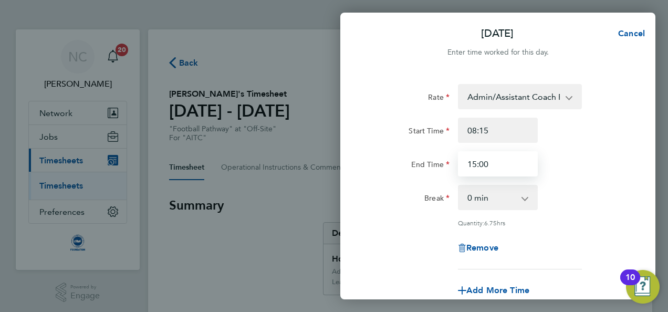
click at [510, 171] on input "15:00" at bounding box center [498, 163] width 80 height 25
type input "15:15"
click at [608, 210] on div "Rate Admin/Assistant Coach Rat - 12.60 Lead Coach Rate - 16.28 Start Time 08:15…" at bounding box center [498, 176] width 256 height 185
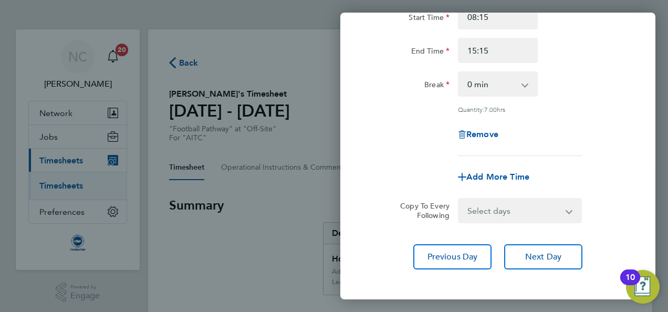
scroll to position [162, 0]
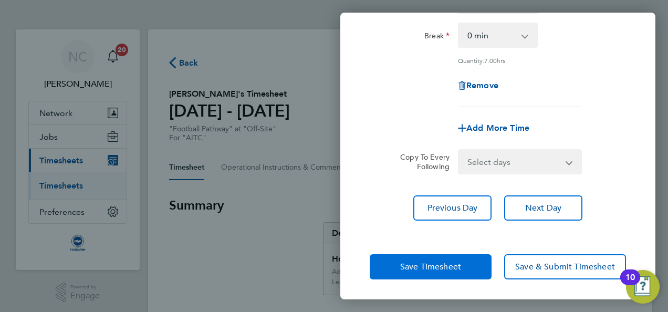
click at [459, 270] on span "Save Timesheet" at bounding box center [430, 267] width 61 height 11
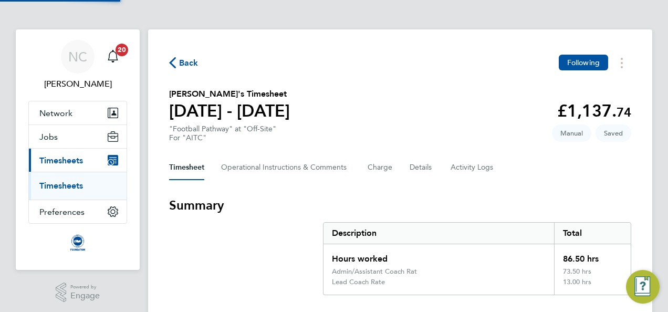
click at [313, 227] on section "Summary Description Total Hours worked 86.50 hrs Admin/Assistant Coach Rat 73.5…" at bounding box center [400, 246] width 462 height 98
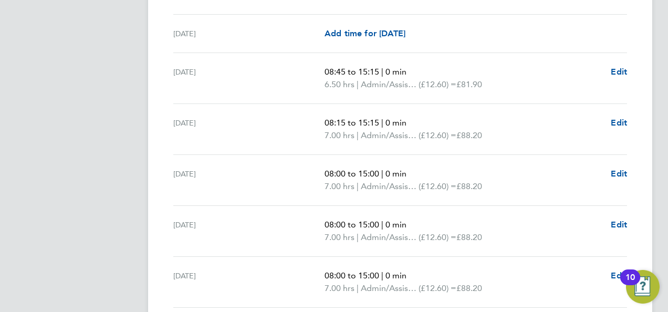
scroll to position [441, 0]
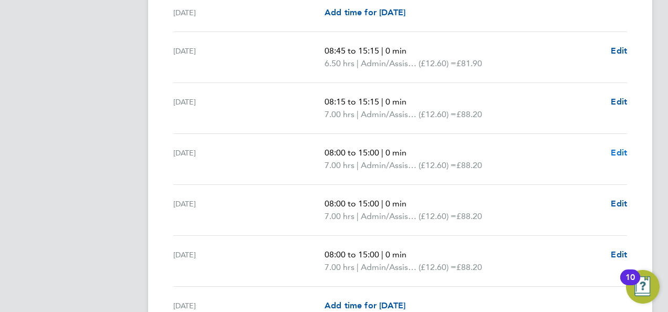
click at [625, 153] on span "Edit" at bounding box center [619, 153] width 16 height 10
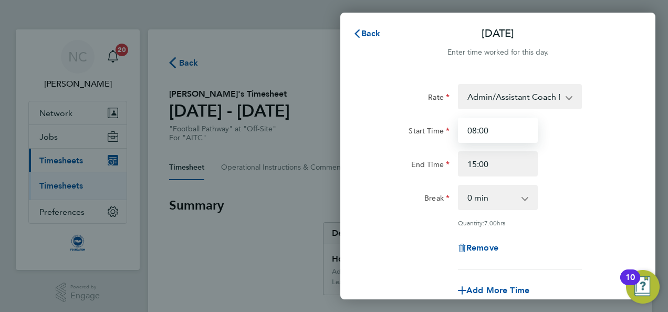
click at [523, 121] on input "08:00" at bounding box center [498, 130] width 80 height 25
type input "08:15"
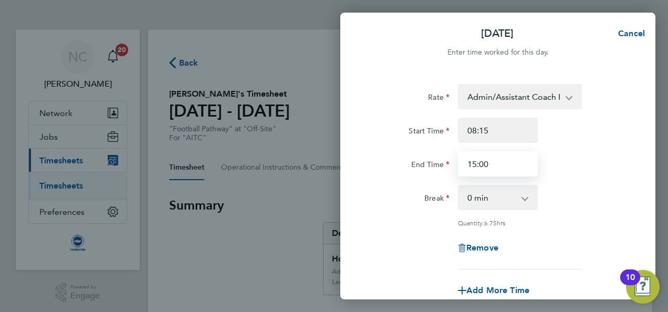
click at [531, 159] on input "15:00" at bounding box center [498, 163] width 80 height 25
click at [531, 159] on input "15:" at bounding box center [498, 163] width 80 height 25
type input "15:15"
click at [540, 199] on div "0 min 15 min 30 min 45 min 60 min 75 min 90 min" at bounding box center [498, 197] width 88 height 25
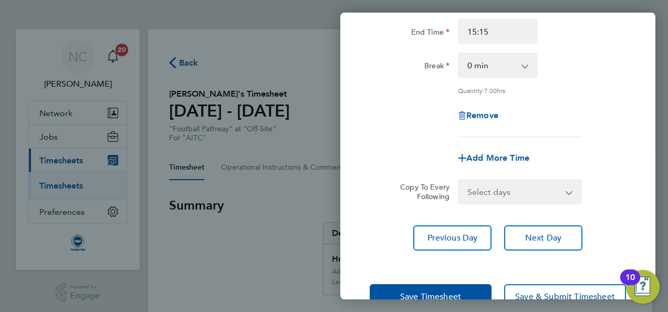
scroll to position [162, 0]
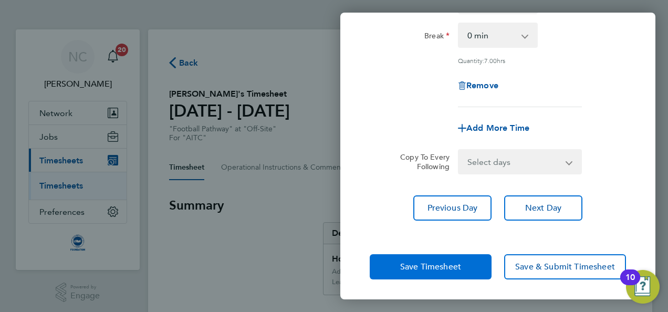
click at [475, 266] on button "Save Timesheet" at bounding box center [431, 266] width 122 height 25
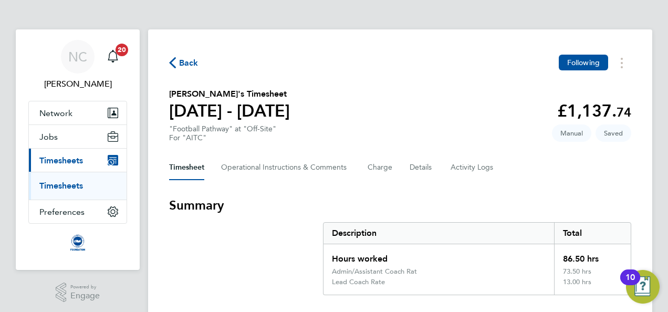
click at [340, 227] on div "Description" at bounding box center [439, 233] width 231 height 21
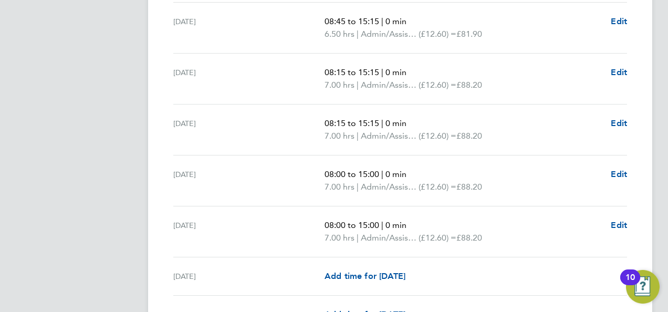
scroll to position [483, 0]
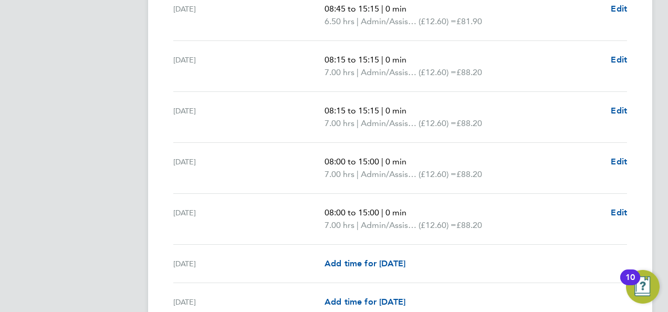
click at [625, 149] on div "Thu 07 Aug 08:00 to 15:00 | 0 min 7.00 hrs | Admin/Assistant Coach Rat (£12.60)…" at bounding box center [400, 168] width 454 height 51
click at [619, 159] on span "Edit" at bounding box center [619, 162] width 16 height 10
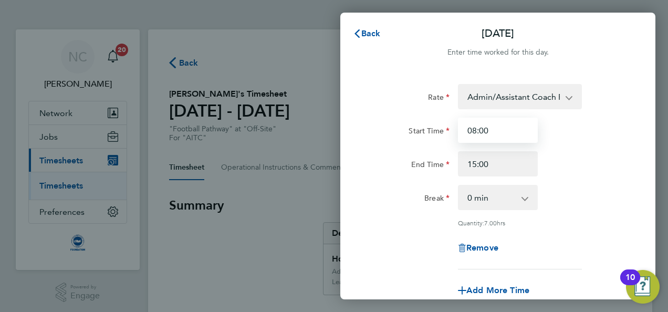
click at [494, 129] on input "08:00" at bounding box center [498, 130] width 80 height 25
type input "08:15"
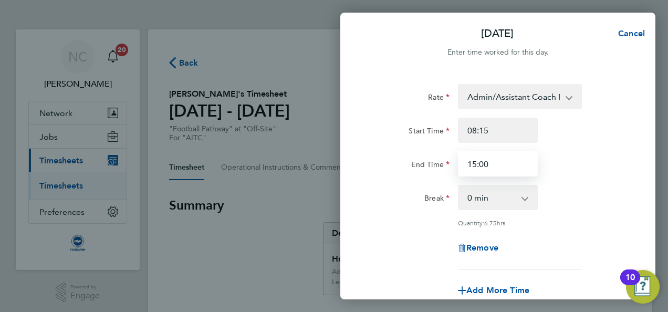
click at [501, 167] on input "15:00" at bounding box center [498, 163] width 80 height 25
type input "15:15"
click at [556, 168] on div "End Time 15:15" at bounding box center [498, 163] width 265 height 25
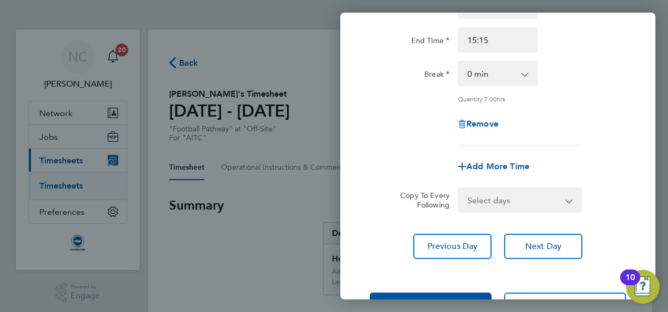
scroll to position [162, 0]
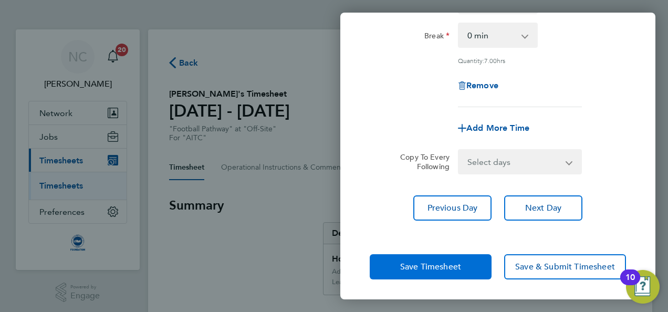
click at [471, 270] on button "Save Timesheet" at bounding box center [431, 266] width 122 height 25
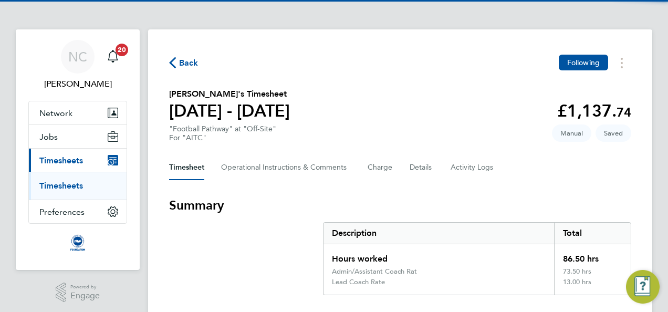
click at [341, 237] on div "Description" at bounding box center [439, 233] width 231 height 21
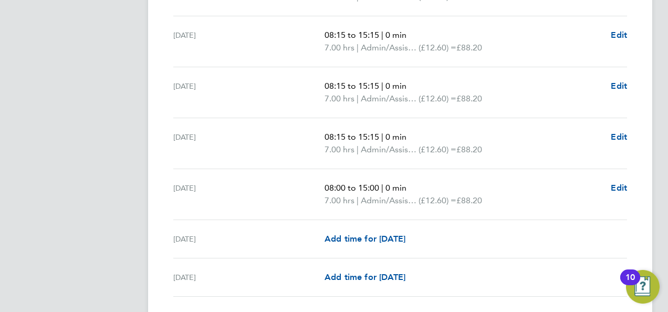
scroll to position [525, 0]
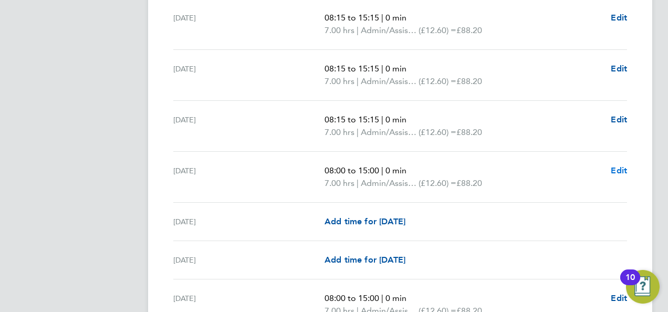
click at [615, 170] on span "Edit" at bounding box center [619, 170] width 16 height 10
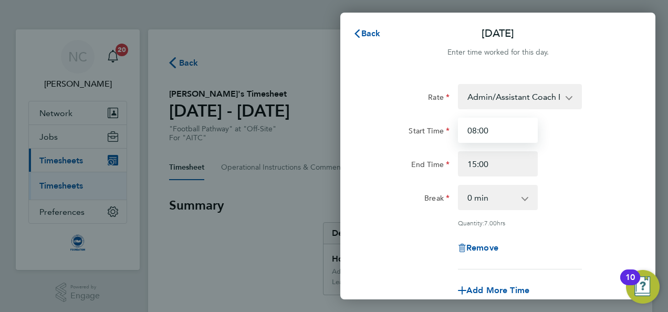
click at [487, 131] on input "08:00" at bounding box center [498, 130] width 80 height 25
type input "08:15"
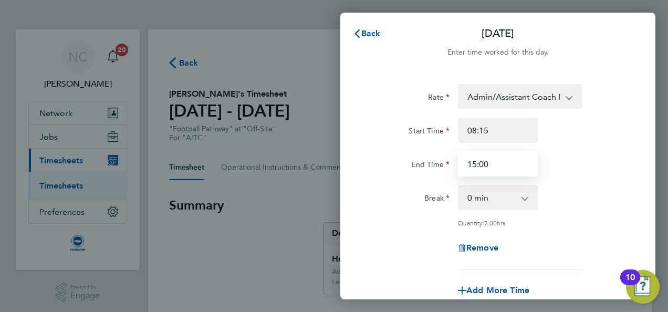
click at [493, 163] on input "15:00" at bounding box center [498, 163] width 80 height 25
type input "15:15"
click at [551, 167] on div "End Time 15:15" at bounding box center [498, 163] width 265 height 25
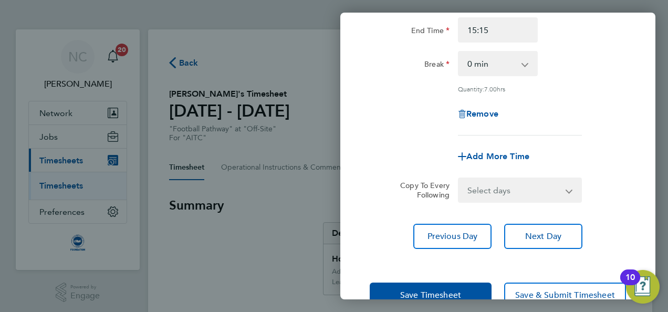
scroll to position [162, 0]
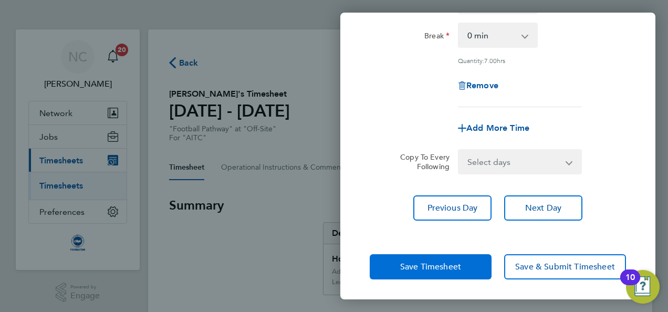
click at [474, 268] on button "Save Timesheet" at bounding box center [431, 266] width 122 height 25
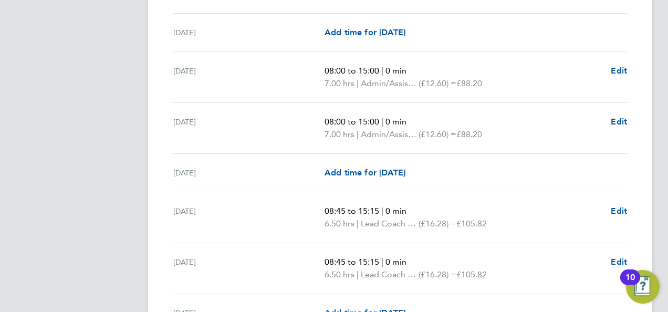
scroll to position [756, 0]
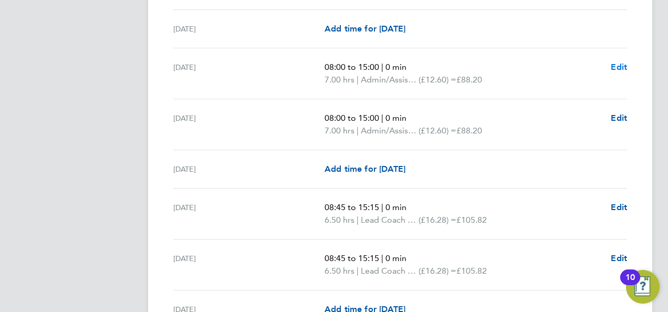
click at [619, 65] on span "Edit" at bounding box center [619, 67] width 16 height 10
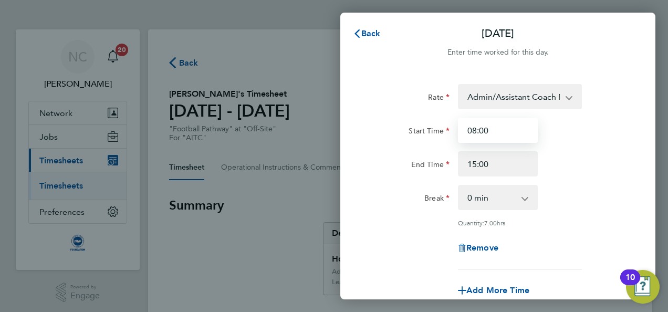
click at [532, 130] on input "08:00" at bounding box center [498, 130] width 80 height 25
type input "08:15"
click at [453, 165] on div "End Time" at bounding box center [410, 163] width 88 height 25
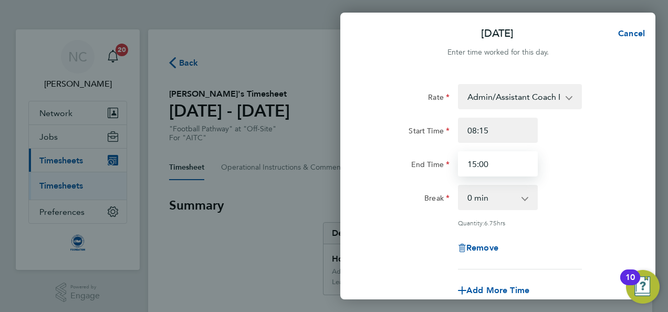
click at [507, 158] on input "15:00" at bounding box center [498, 163] width 80 height 25
type input "15:15"
click at [376, 221] on div "Quantity: 7.00 hrs" at bounding box center [498, 223] width 265 height 8
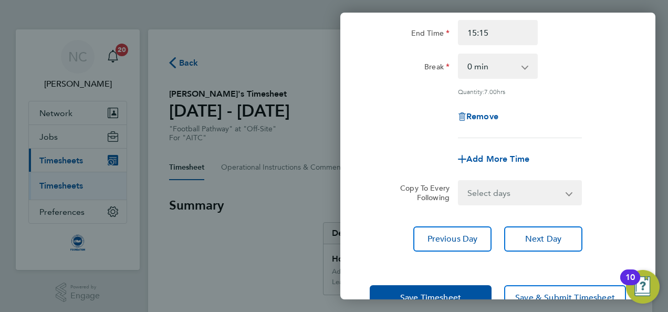
scroll to position [162, 0]
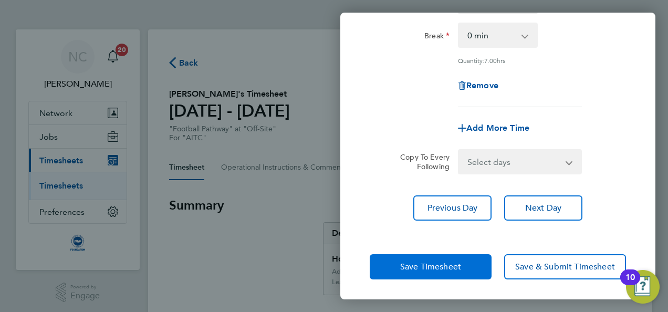
click at [442, 268] on span "Save Timesheet" at bounding box center [430, 267] width 61 height 11
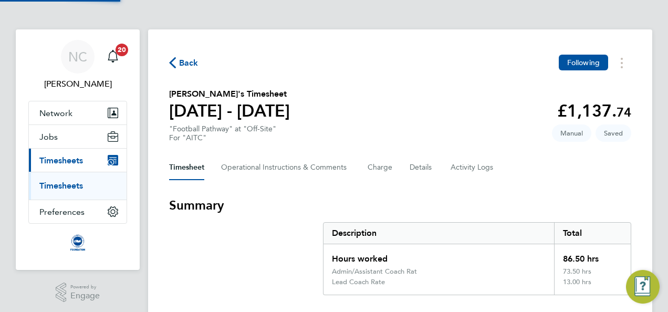
click at [300, 271] on section "Summary Description Total Hours worked 86.50 hrs Admin/Assistant Coach Rat 73.5…" at bounding box center [400, 246] width 462 height 98
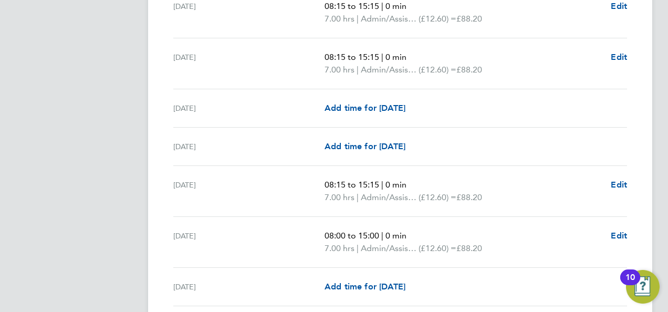
scroll to position [651, 0]
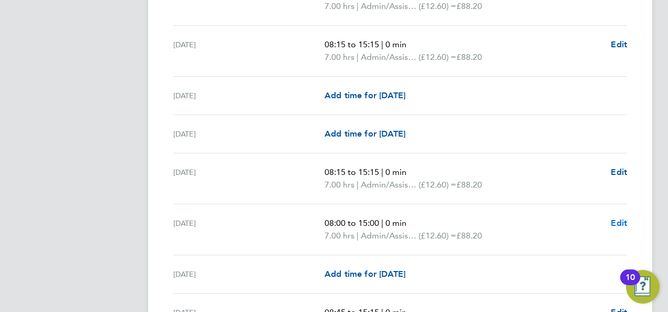
click at [611, 218] on span "Edit" at bounding box center [619, 223] width 16 height 10
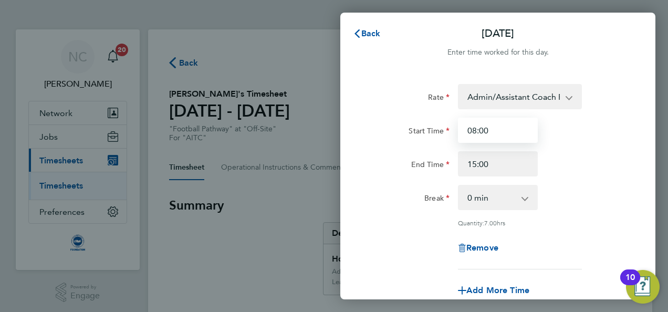
click at [483, 132] on input "08:00" at bounding box center [498, 130] width 80 height 25
click at [499, 130] on input "08:00" at bounding box center [498, 130] width 80 height 25
type input "08:15"
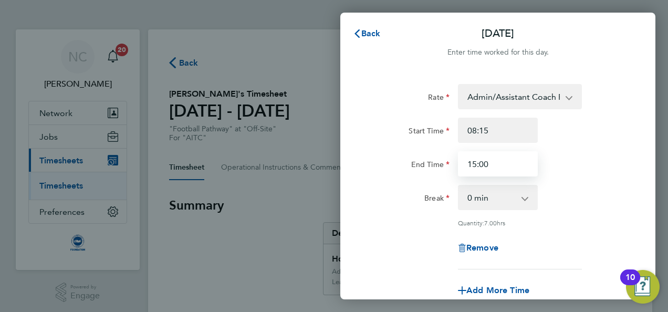
click at [499, 157] on input "15:00" at bounding box center [498, 163] width 80 height 25
type input "15:15"
click at [531, 236] on div "Remove" at bounding box center [498, 247] width 88 height 25
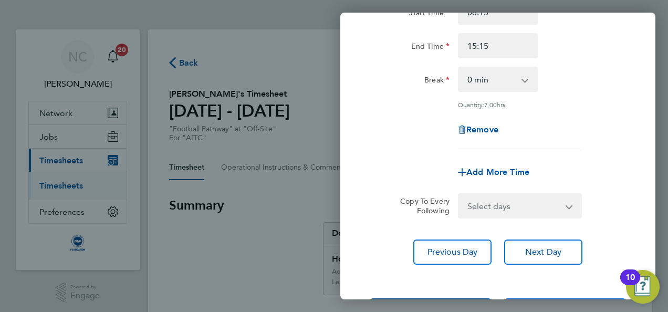
scroll to position [162, 0]
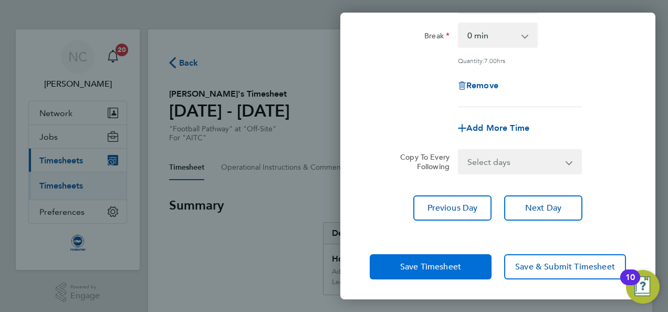
click at [485, 267] on button "Save Timesheet" at bounding box center [431, 266] width 122 height 25
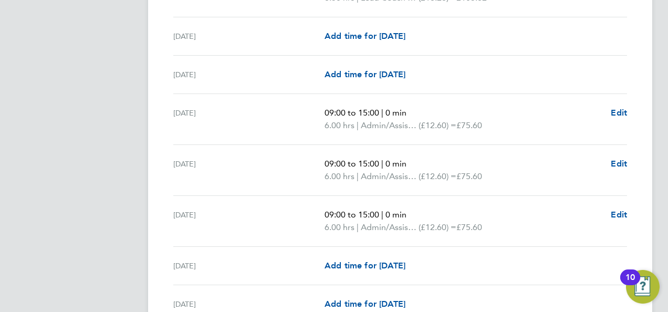
scroll to position [1051, 0]
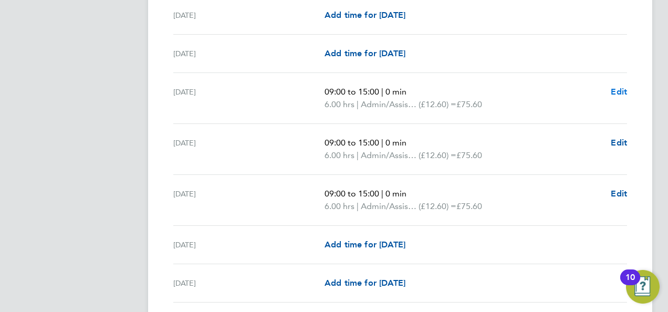
click at [621, 91] on span "Edit" at bounding box center [619, 92] width 16 height 10
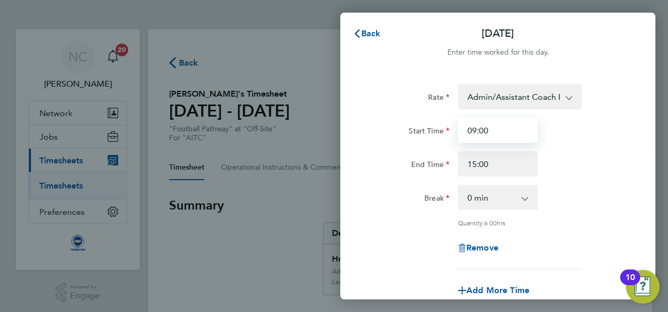
click at [511, 134] on input "09:00" at bounding box center [498, 130] width 80 height 25
type input "098:45"
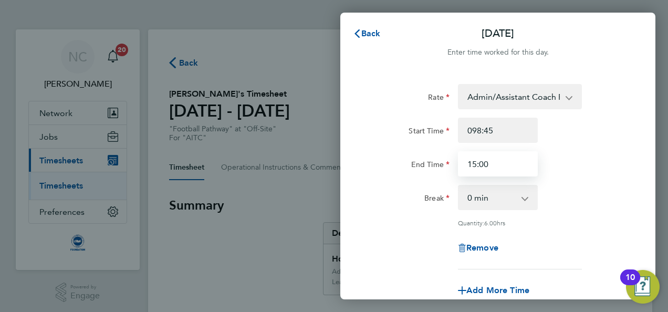
click at [509, 154] on div "Start Time 098:45 End Time 15:00" at bounding box center [498, 147] width 265 height 59
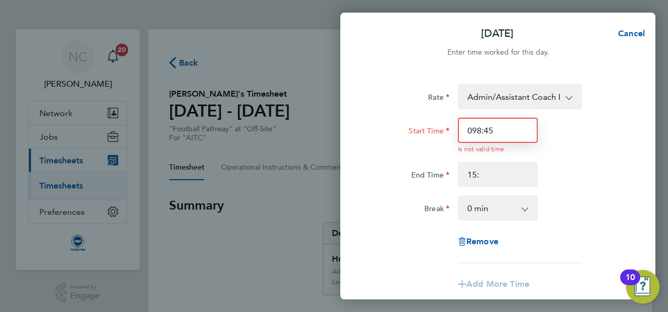
type input "15:00"
click at [476, 133] on input "098:45" at bounding box center [498, 130] width 80 height 25
type input "08:45"
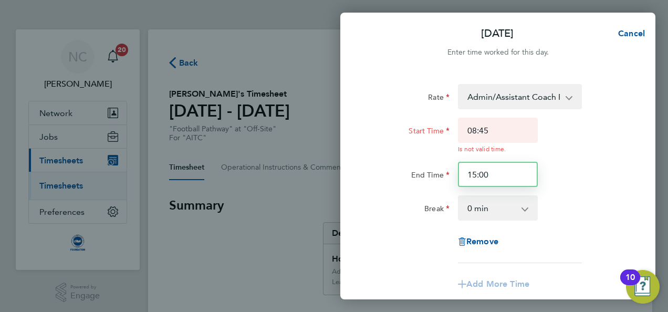
click at [504, 177] on div "Rate Admin/Assistant Coach Rat - 12.60 Lead Coach Rate - 16.28 Start Time 08:45…" at bounding box center [498, 173] width 256 height 179
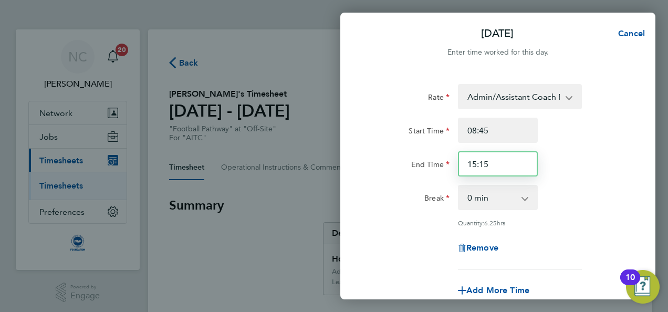
type input "15:15"
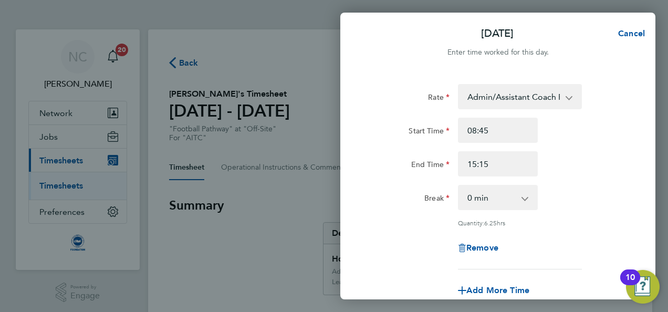
click at [573, 204] on div "Break 0 min 15 min 30 min 45 min 60 min 75 min 90 min" at bounding box center [498, 197] width 265 height 25
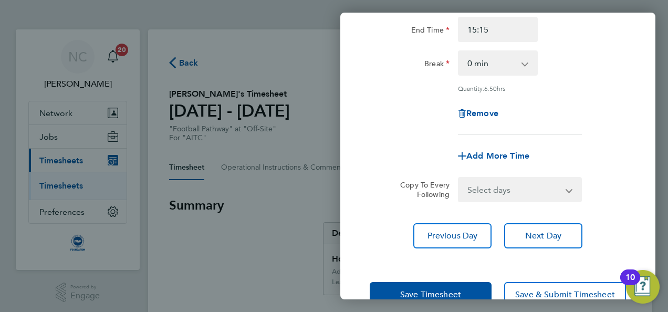
scroll to position [162, 0]
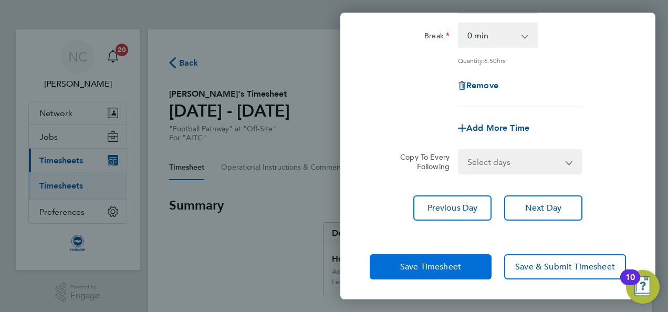
click at [449, 259] on button "Save Timesheet" at bounding box center [431, 266] width 122 height 25
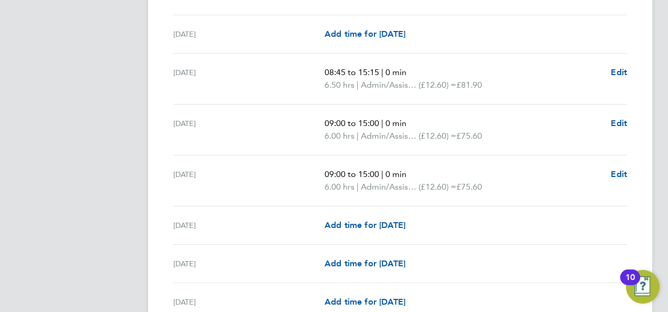
scroll to position [1072, 0]
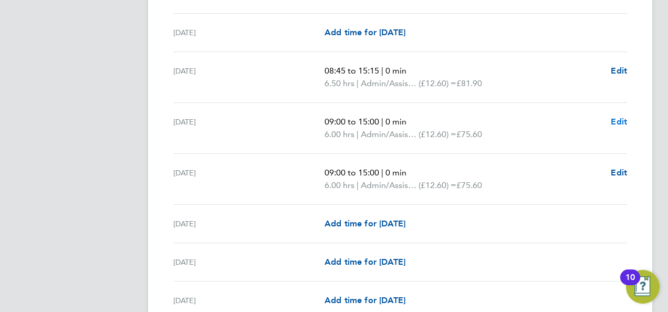
click at [614, 117] on span "Edit" at bounding box center [619, 122] width 16 height 10
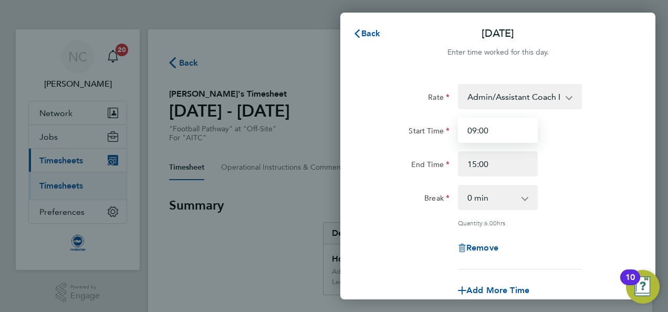
click at [518, 131] on input "09:00" at bounding box center [498, 130] width 80 height 25
type input "08:45"
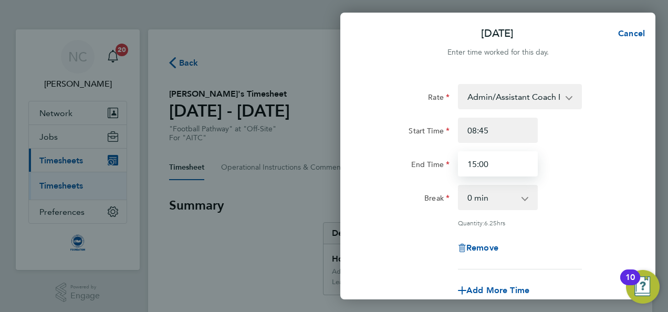
click at [522, 169] on input "15:00" at bounding box center [498, 163] width 80 height 25
type input "15:15"
click at [583, 223] on div "Quantity: 6.50 hrs" at bounding box center [520, 223] width 132 height 8
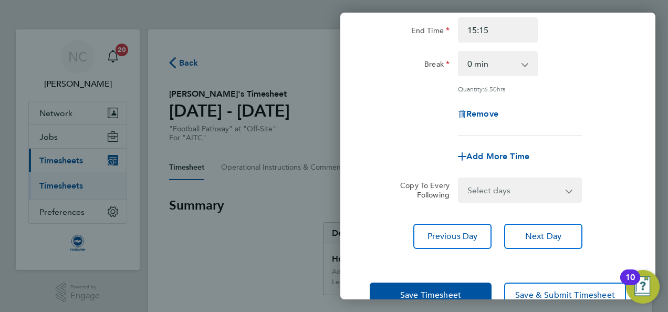
scroll to position [162, 0]
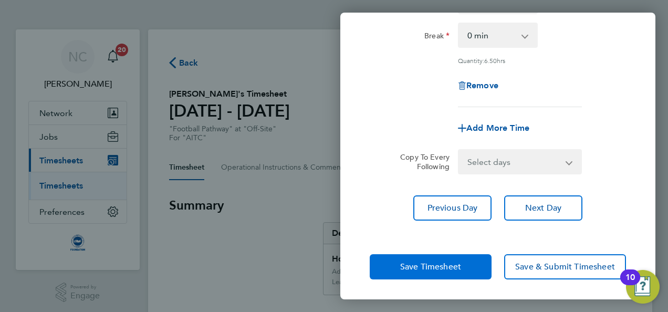
click at [476, 273] on button "Save Timesheet" at bounding box center [431, 266] width 122 height 25
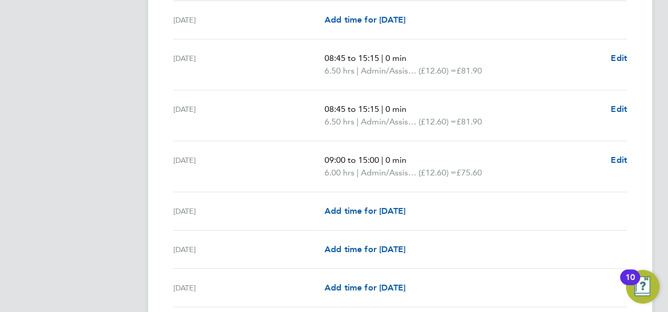
scroll to position [1072, 0]
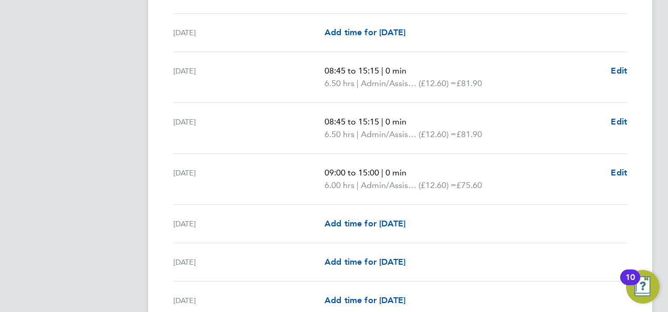
click at [354, 180] on span "6.00 hrs" at bounding box center [340, 185] width 30 height 10
click at [621, 170] on span "Edit" at bounding box center [619, 173] width 16 height 10
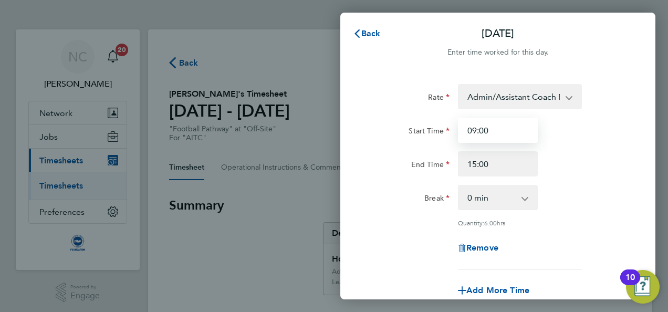
click at [497, 132] on input "09:00" at bounding box center [498, 130] width 80 height 25
type input "08:45"
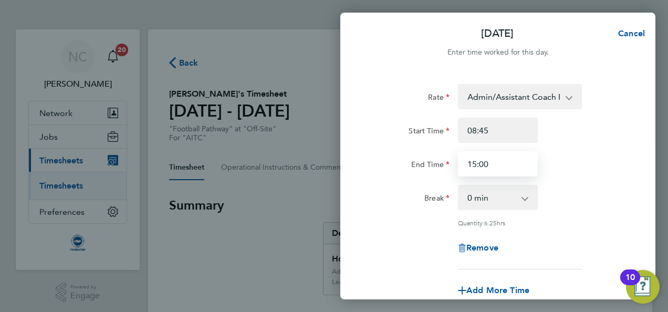
click at [500, 170] on input "15:00" at bounding box center [498, 163] width 80 height 25
click at [527, 175] on input "15:15" at bounding box center [498, 163] width 80 height 25
type input "15:15"
click at [568, 189] on div "Break 0 min 15 min 30 min 45 min 60 min 75 min 90 min" at bounding box center [498, 197] width 265 height 25
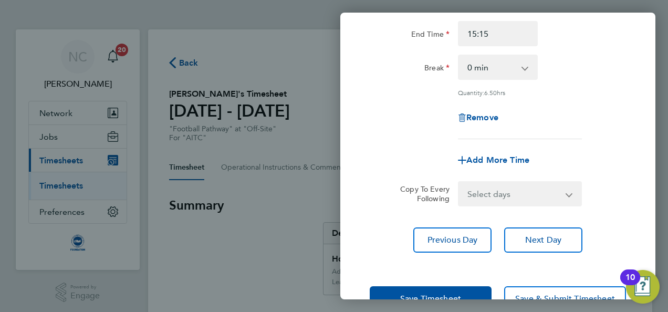
scroll to position [162, 0]
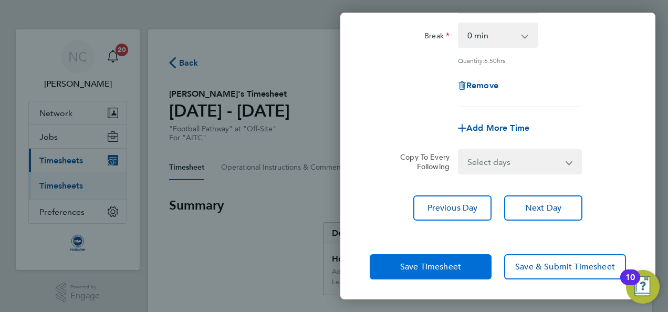
click at [469, 265] on button "Save Timesheet" at bounding box center [431, 266] width 122 height 25
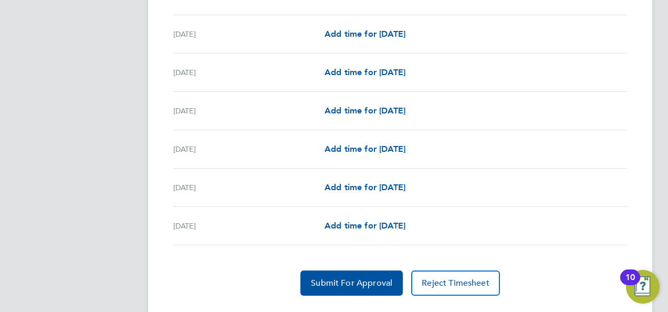
scroll to position [1472, 0]
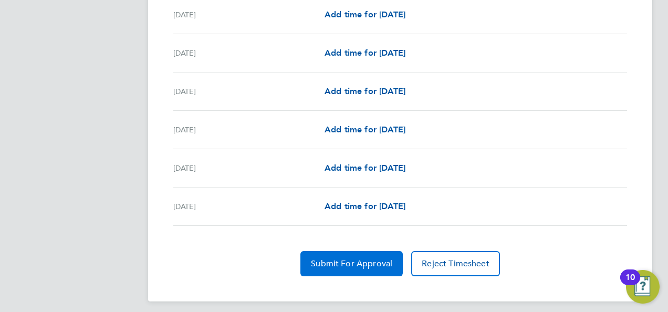
click at [336, 251] on button "Submit For Approval" at bounding box center [351, 263] width 102 height 25
click at [336, 251] on button "Approve Timesheet" at bounding box center [352, 263] width 98 height 25
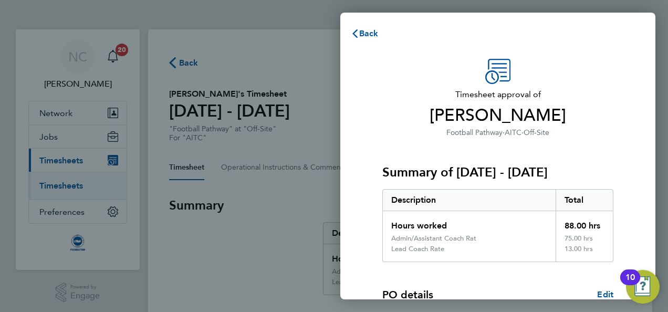
click at [473, 165] on h3 "Summary of [DATE] - [DATE]" at bounding box center [497, 172] width 231 height 17
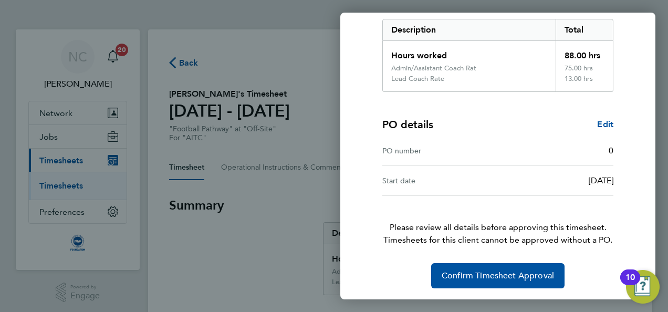
scroll to position [171, 0]
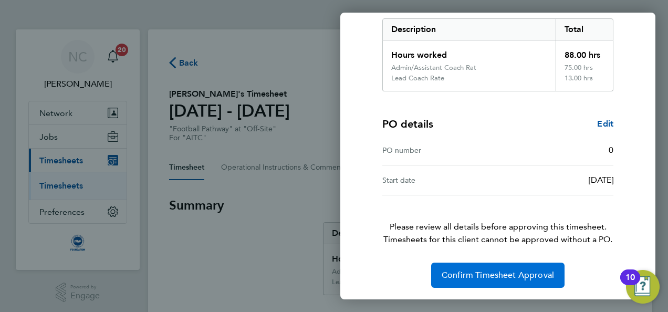
click at [493, 274] on span "Confirm Timesheet Approval" at bounding box center [498, 275] width 112 height 11
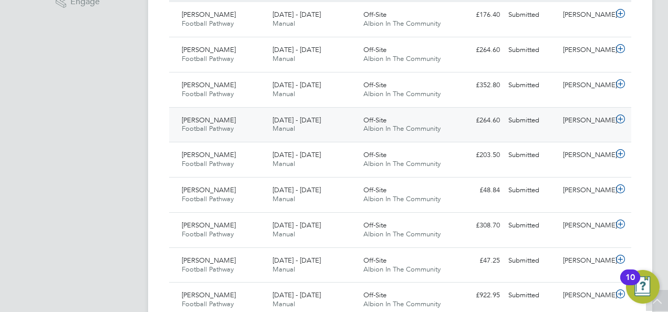
click at [504, 129] on div "Roman Glazier Football Pathway 1 - 31 Aug 2025 1 - 31 Aug 2025 Manual Off-Site …" at bounding box center [400, 124] width 462 height 35
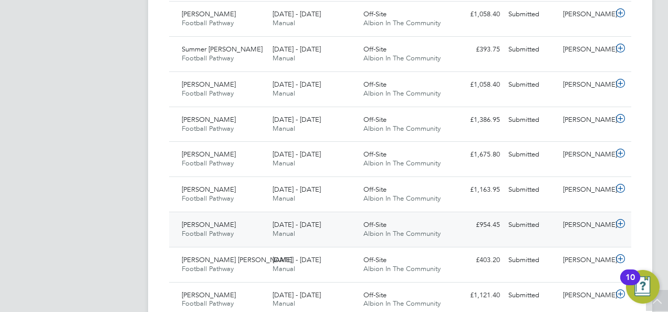
click at [483, 228] on div "£954.45 Submitted" at bounding box center [477, 224] width 55 height 17
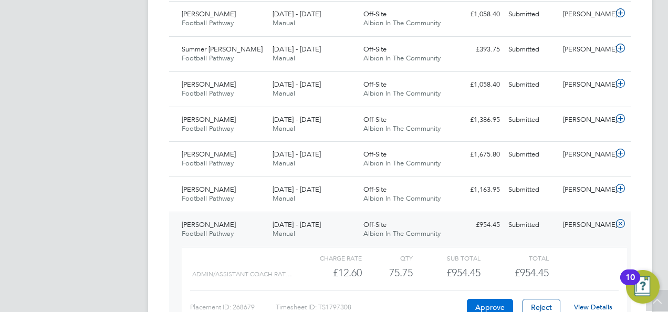
click at [495, 299] on button "Approve" at bounding box center [490, 307] width 46 height 17
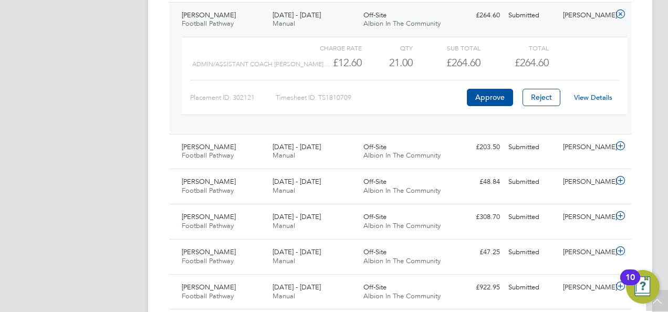
scroll to position [420, 0]
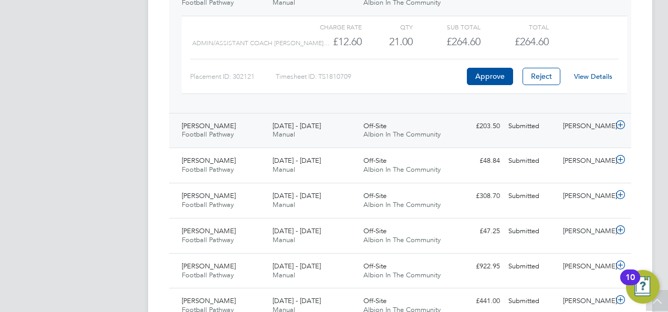
click at [444, 124] on div "Off-Site Albion In The Community" at bounding box center [404, 131] width 91 height 26
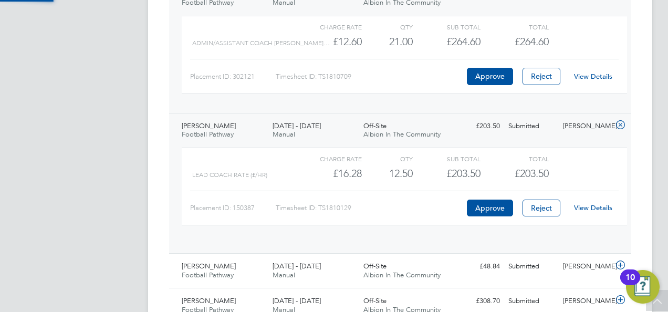
scroll to position [18, 102]
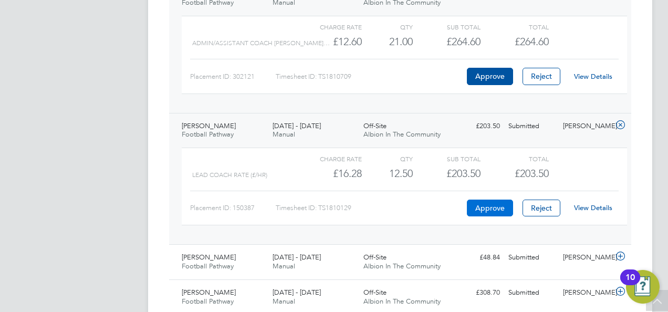
click at [479, 202] on button "Approve" at bounding box center [490, 208] width 46 height 17
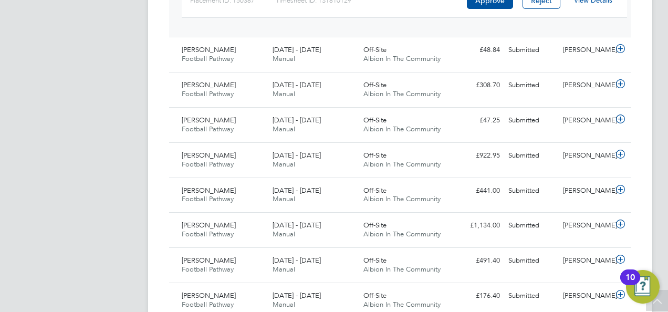
scroll to position [630, 0]
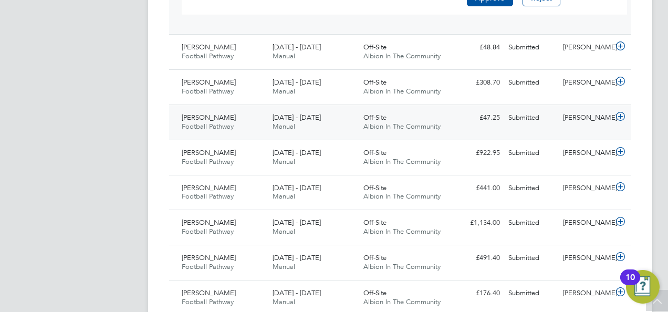
click at [479, 127] on div "David Mcginn Football Pathway 1 - 31 Aug 2025 1 - 31 Aug 2025 Manual Off-Site A…" at bounding box center [400, 122] width 462 height 35
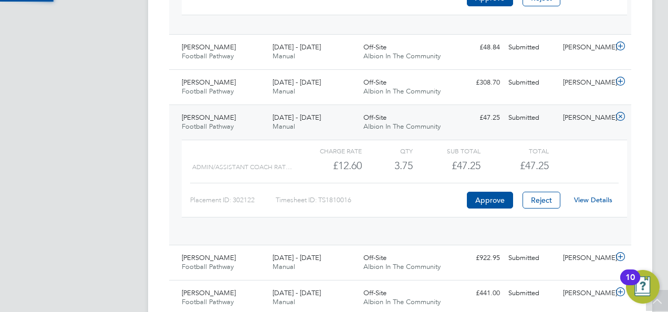
scroll to position [18, 102]
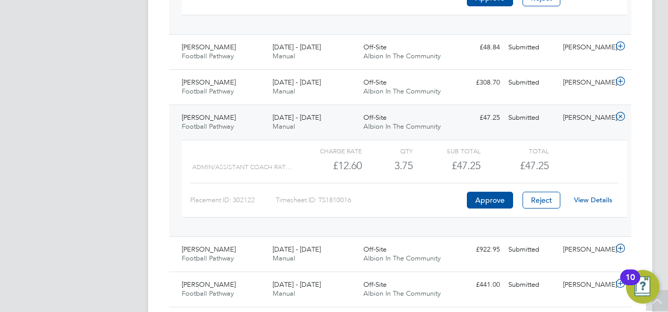
click at [584, 198] on link "View Details" at bounding box center [593, 199] width 38 height 9
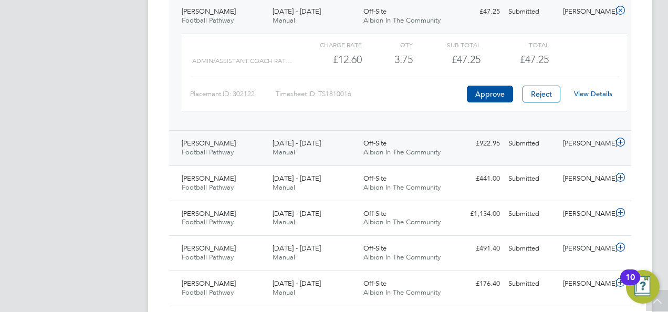
scroll to position [735, 0]
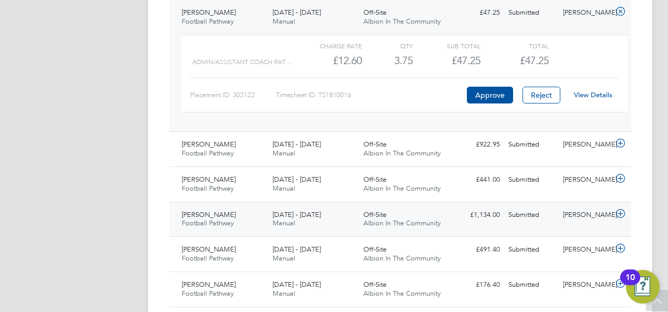
click at [482, 215] on div "£1,134.00 Submitted" at bounding box center [477, 214] width 55 height 17
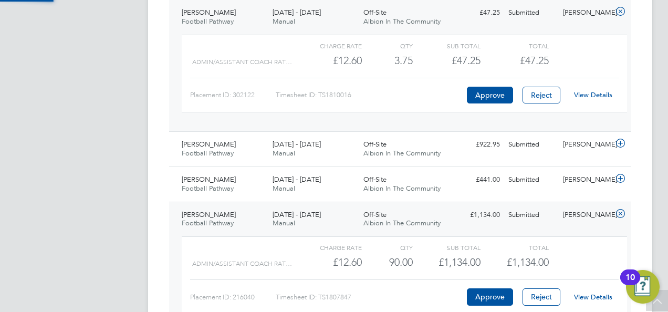
scroll to position [18, 102]
click at [489, 299] on button "Approve" at bounding box center [490, 296] width 46 height 17
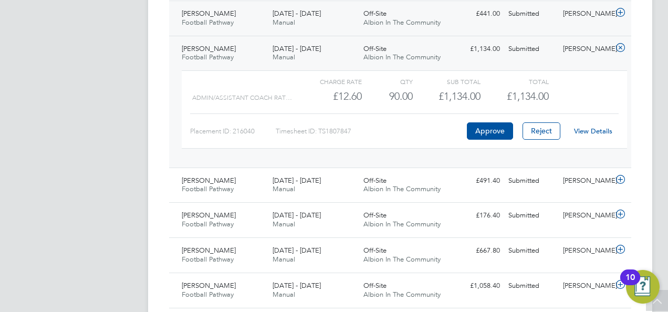
scroll to position [946, 0]
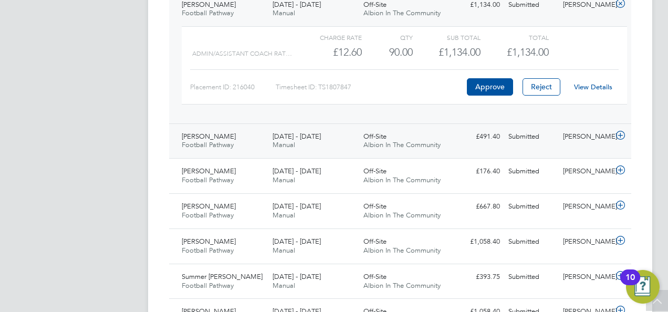
click at [447, 133] on div "Off-Site Albion In The Community" at bounding box center [404, 141] width 91 height 26
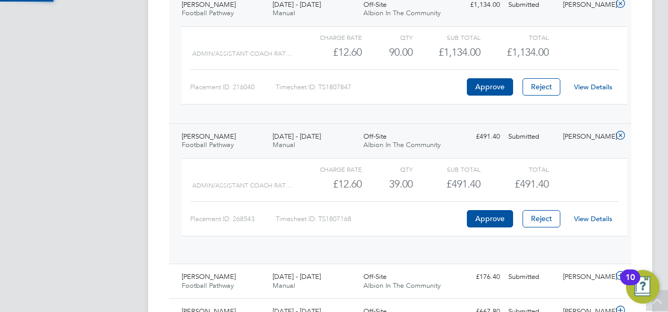
scroll to position [18, 102]
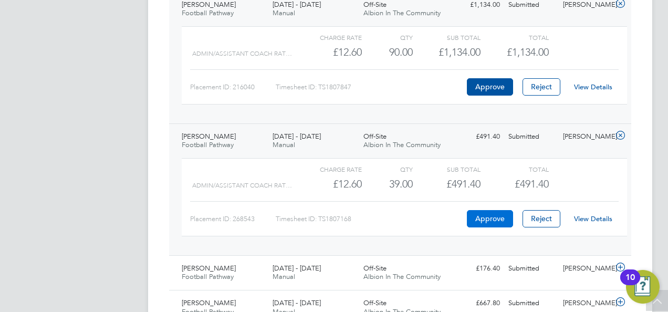
click at [490, 221] on button "Approve" at bounding box center [490, 218] width 46 height 17
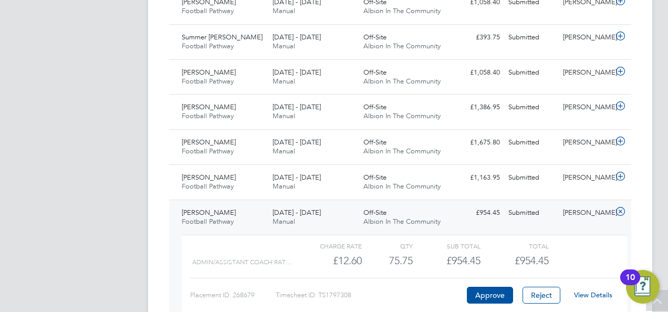
scroll to position [1261, 0]
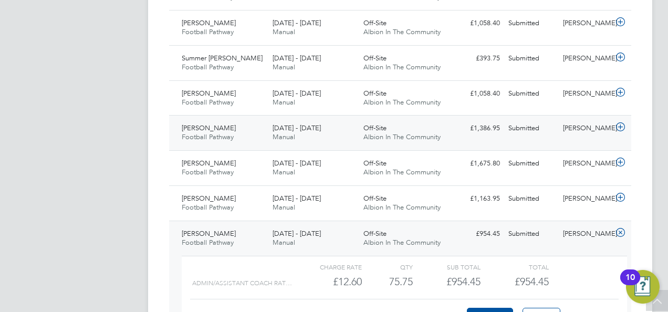
click at [488, 129] on div "£1,386.95 Submitted" at bounding box center [477, 128] width 55 height 17
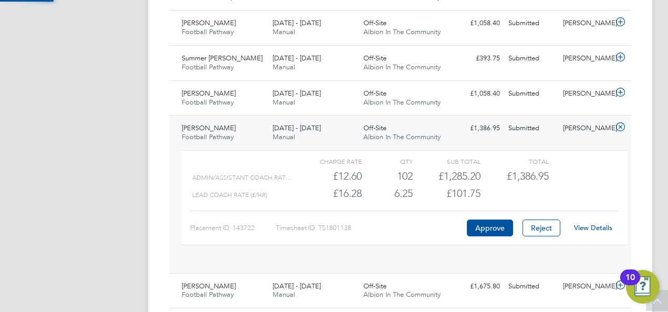
scroll to position [18, 102]
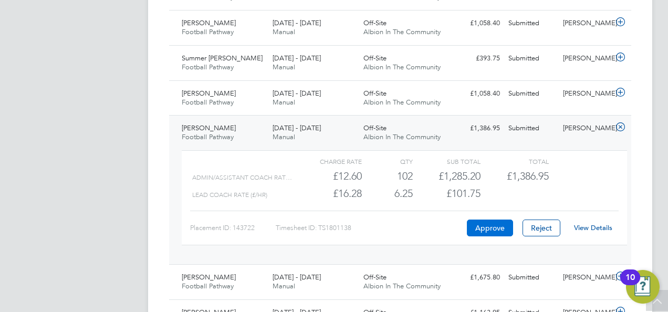
click at [493, 224] on button "Approve" at bounding box center [490, 228] width 46 height 17
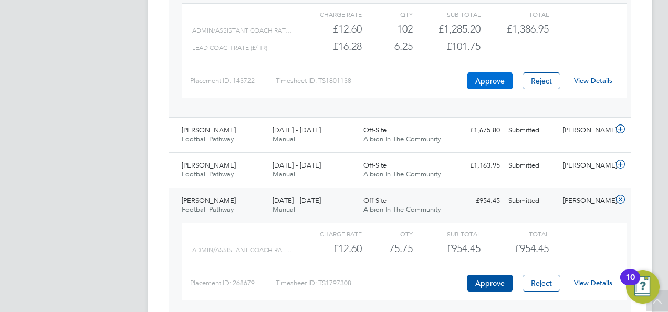
scroll to position [1429, 0]
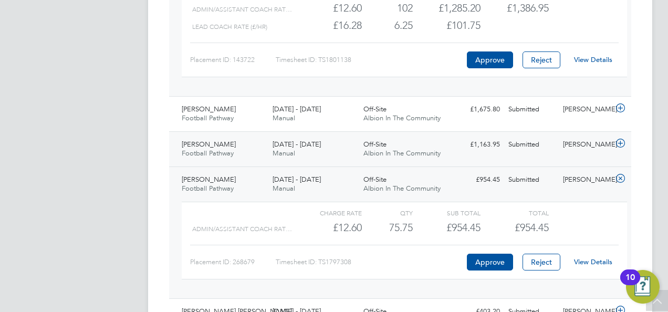
click at [503, 146] on div "£1,163.95 Submitted" at bounding box center [477, 144] width 55 height 17
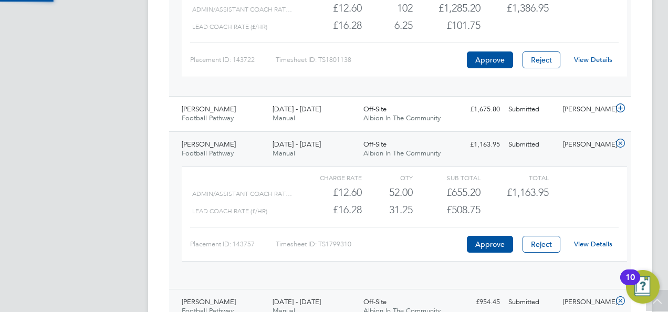
scroll to position [18, 102]
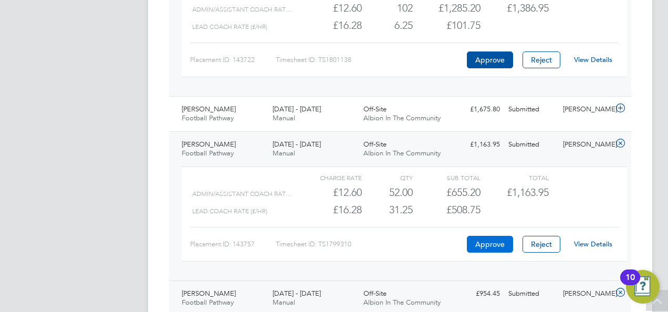
click at [489, 236] on button "Approve" at bounding box center [490, 244] width 46 height 17
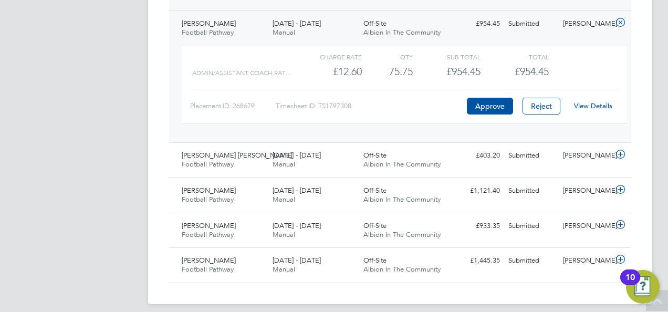
scroll to position [1701, 0]
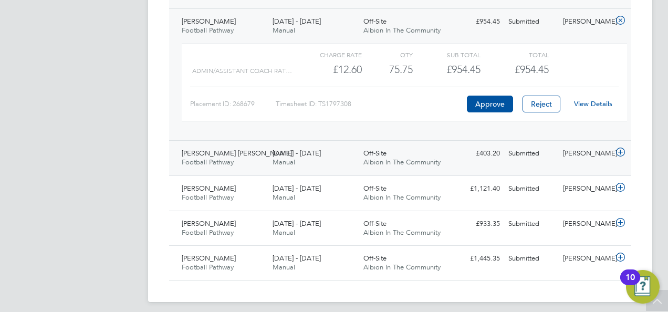
click at [590, 152] on div "[PERSON_NAME]" at bounding box center [586, 153] width 55 height 17
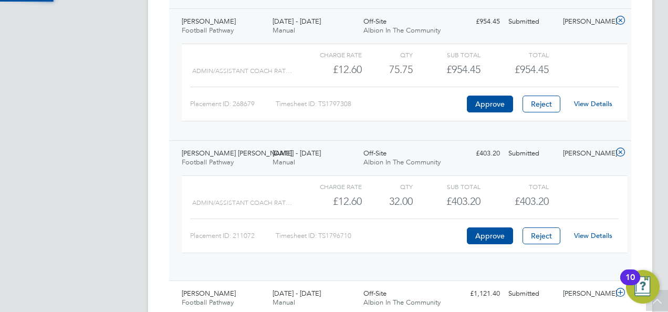
scroll to position [18, 102]
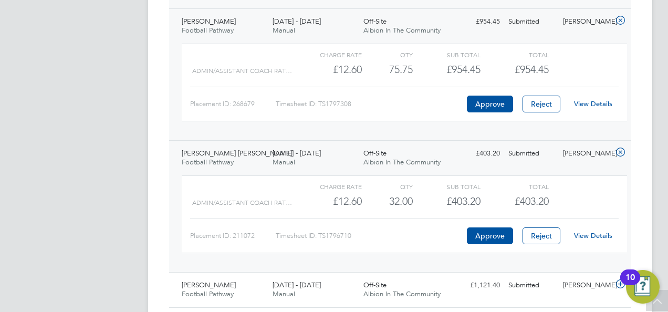
click at [583, 231] on link "View Details" at bounding box center [593, 235] width 38 height 9
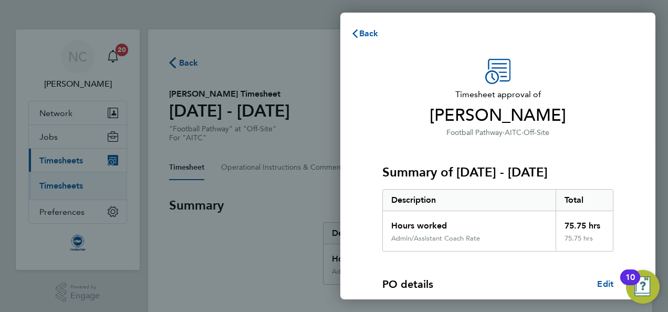
click at [475, 182] on div "Summary of [DATE] - [DATE] Description Total Hours worked 75.75 hrs Admin/Assis…" at bounding box center [497, 195] width 231 height 113
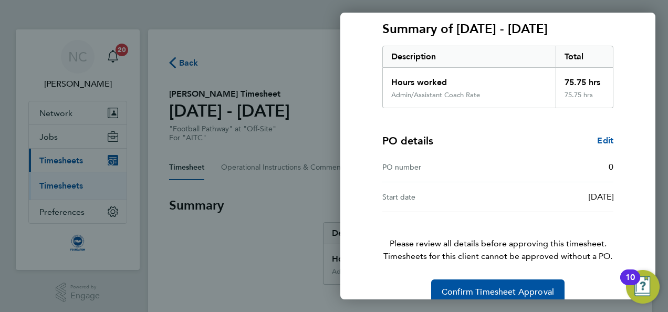
scroll to position [160, 0]
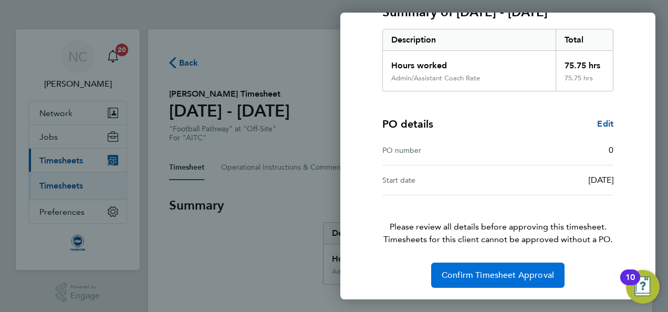
click at [492, 281] on button "Confirm Timesheet Approval" at bounding box center [497, 275] width 133 height 25
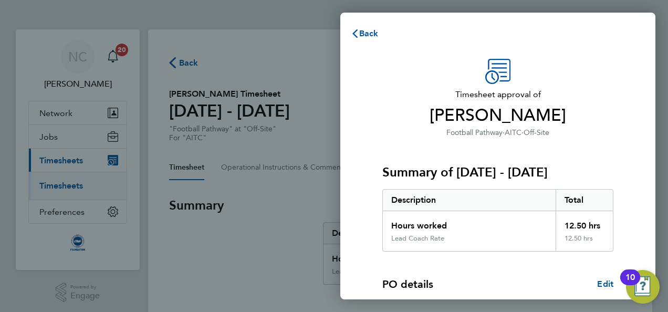
drag, startPoint x: 639, startPoint y: 148, endPoint x: 648, endPoint y: 165, distance: 20.2
click at [648, 165] on div "Timesheet approval of [PERSON_NAME] Football Pathway · AITC · Off-Site Summary …" at bounding box center [497, 253] width 315 height 414
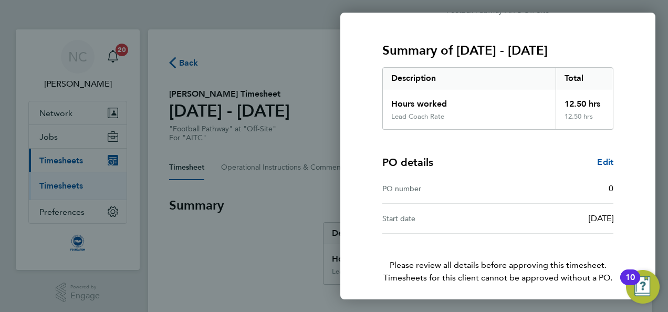
scroll to position [160, 0]
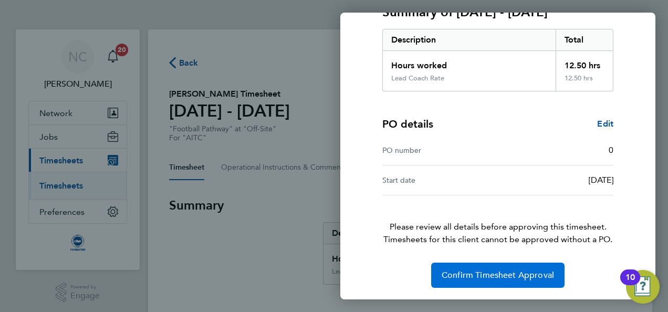
click at [533, 276] on span "Confirm Timesheet Approval" at bounding box center [498, 275] width 112 height 11
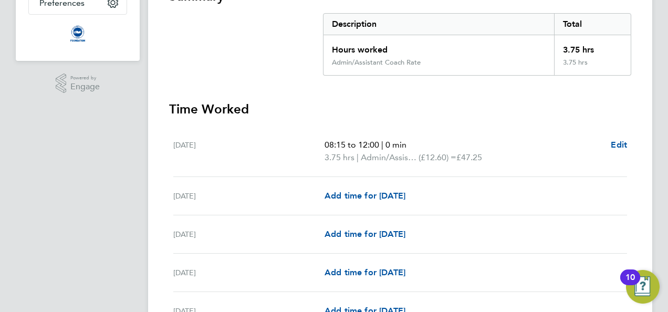
scroll to position [188, 0]
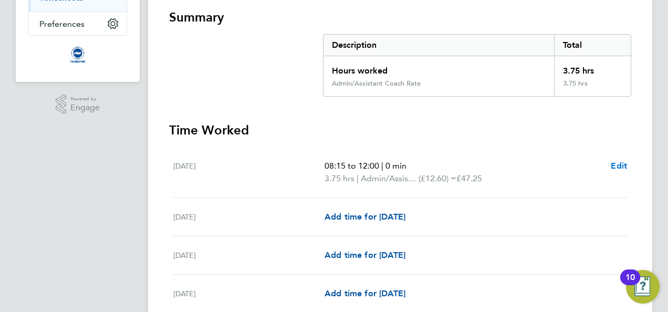
click at [620, 165] on span "Edit" at bounding box center [619, 166] width 16 height 10
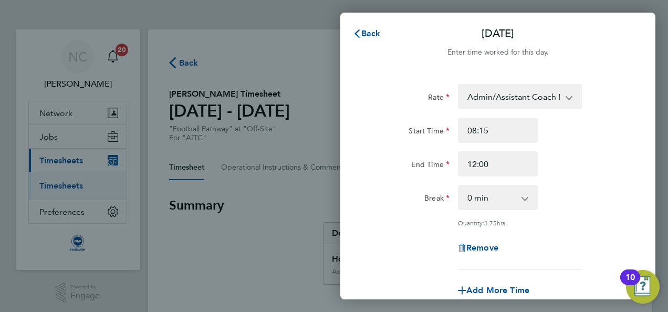
click at [246, 150] on div "Back Tue 26 Aug Enter time worked for this day. Rate Admin/Assistant Coach Rate…" at bounding box center [334, 156] width 668 height 312
click at [359, 30] on icon "button" at bounding box center [357, 33] width 5 height 8
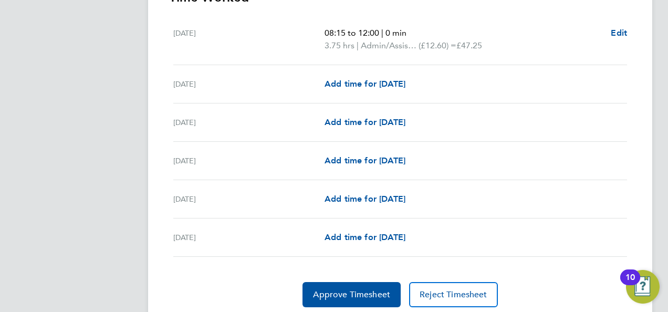
scroll to position [335, 0]
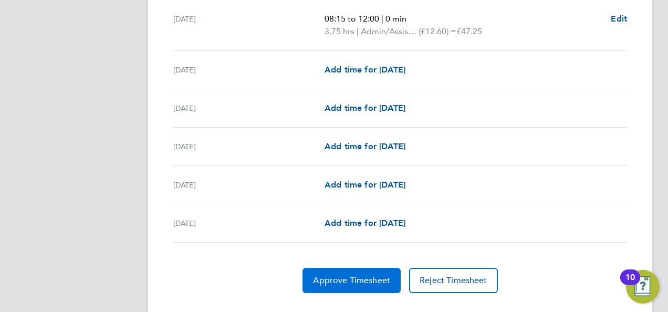
click at [373, 268] on button "Approve Timesheet" at bounding box center [352, 280] width 98 height 25
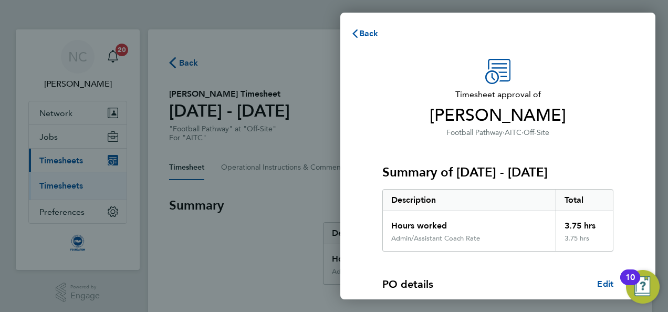
click at [493, 203] on div "Description" at bounding box center [469, 200] width 173 height 21
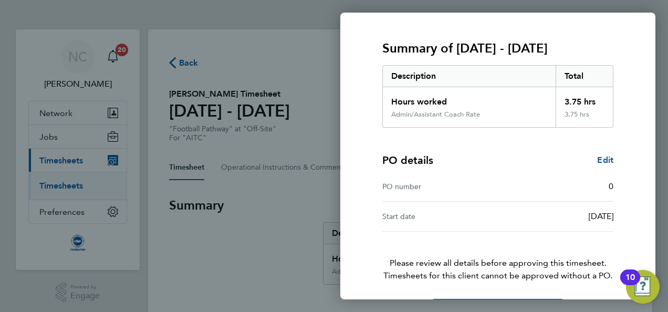
scroll to position [160, 0]
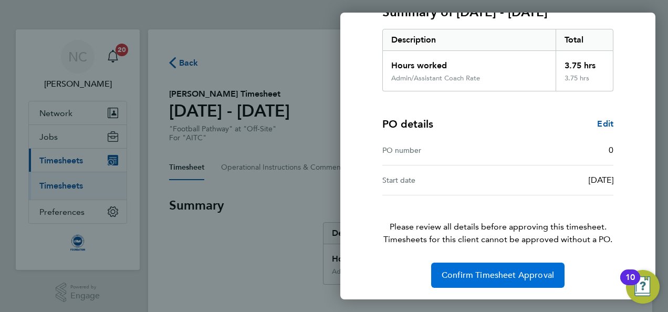
click at [483, 276] on span "Confirm Timesheet Approval" at bounding box center [498, 275] width 112 height 11
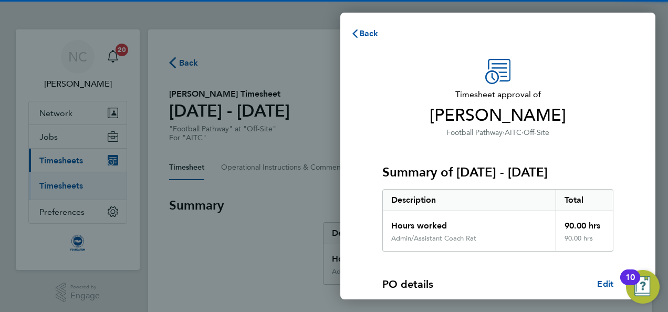
click at [514, 159] on div "Summary of [DATE] - [DATE] Description Total Hours worked 90.00 hrs Admin/Assis…" at bounding box center [497, 195] width 231 height 113
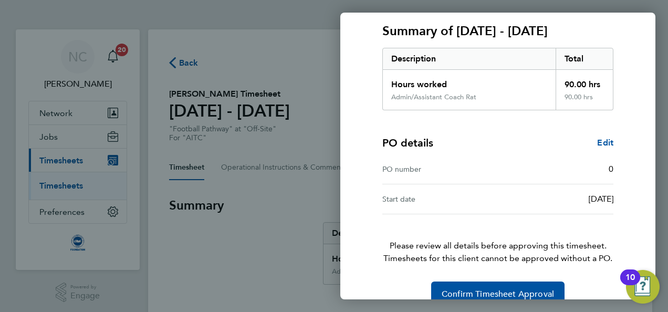
scroll to position [160, 0]
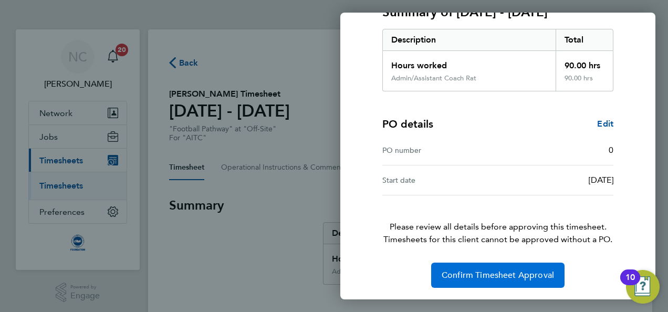
click at [515, 270] on span "Confirm Timesheet Approval" at bounding box center [498, 275] width 112 height 11
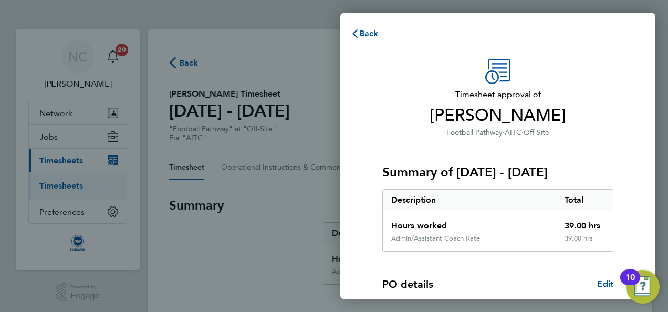
drag, startPoint x: 0, startPoint y: 0, endPoint x: 489, endPoint y: 221, distance: 536.2
click at [489, 221] on div "Hours worked" at bounding box center [469, 222] width 173 height 23
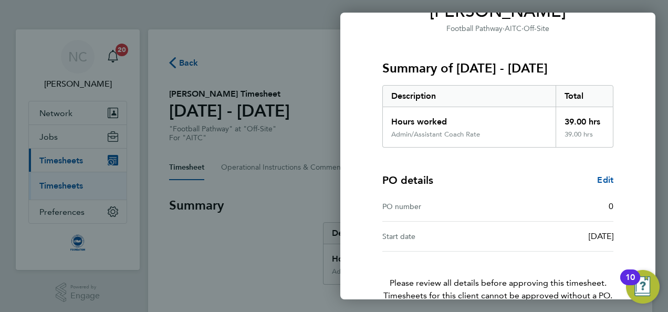
scroll to position [160, 0]
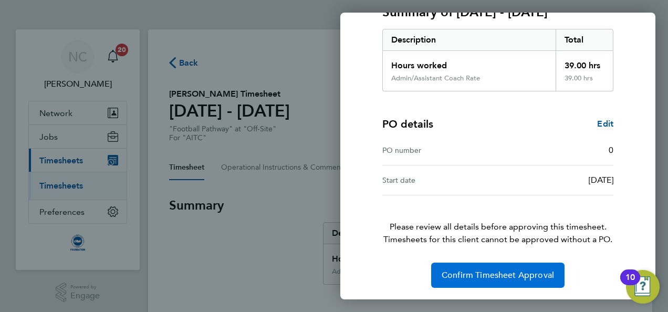
click at [500, 272] on span "Confirm Timesheet Approval" at bounding box center [498, 275] width 112 height 11
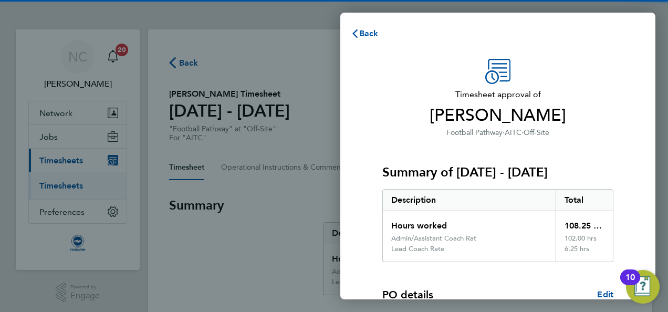
drag, startPoint x: 0, startPoint y: 0, endPoint x: 526, endPoint y: 209, distance: 566.3
click at [526, 209] on div "Description Total Hours worked 108.25 hrs Admin/Assistant Coach Rat 102.00 hrs …" at bounding box center [497, 225] width 231 height 73
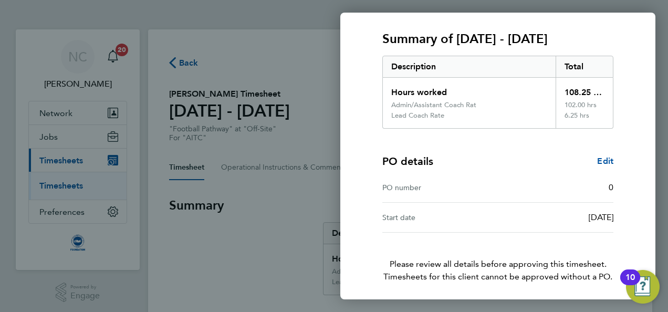
scroll to position [171, 0]
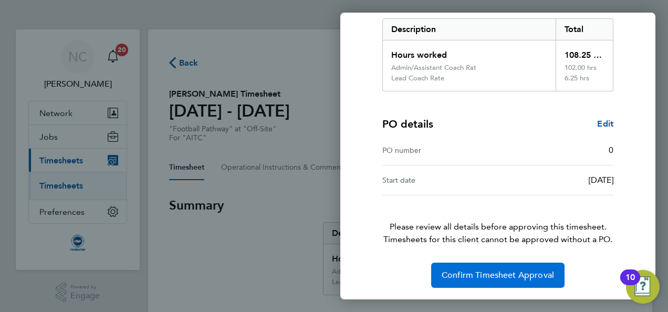
click at [510, 276] on span "Confirm Timesheet Approval" at bounding box center [498, 275] width 112 height 11
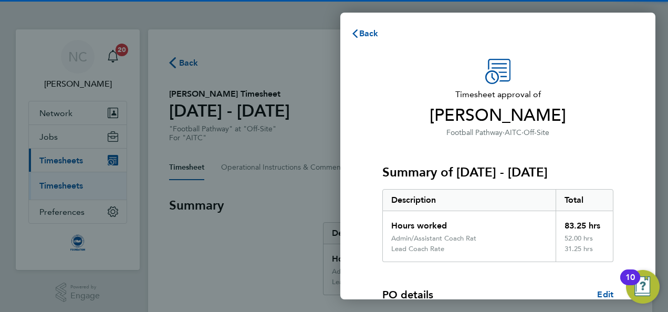
click at [595, 158] on div "Summary of [DATE] - [DATE] Description Total Hours worked 83.25 hrs Admin/Assis…" at bounding box center [497, 200] width 231 height 123
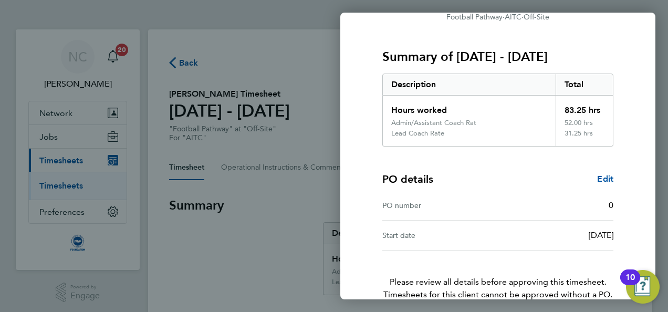
scroll to position [171, 0]
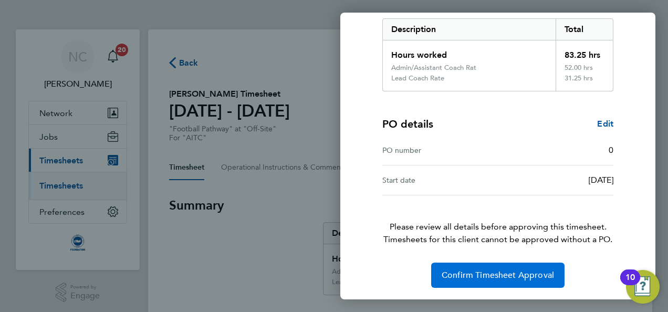
click at [547, 270] on span "Confirm Timesheet Approval" at bounding box center [498, 275] width 112 height 11
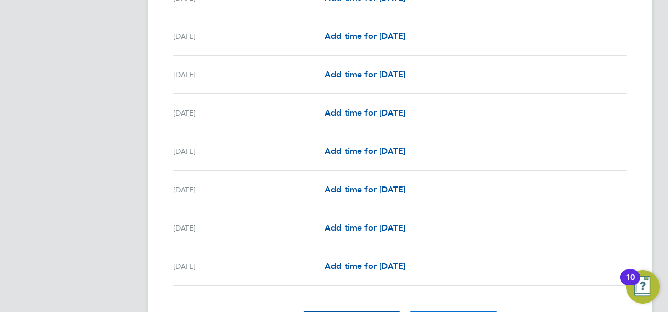
scroll to position [1361, 0]
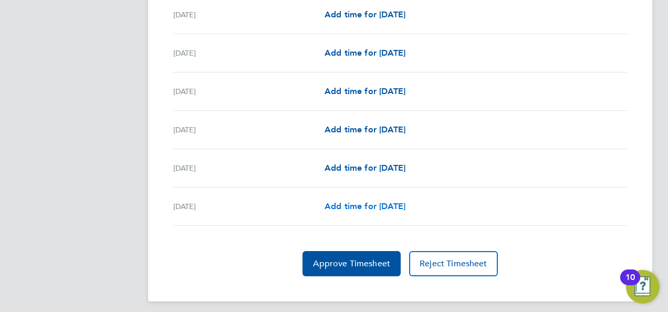
click at [402, 203] on span "Add time for [DATE]" at bounding box center [365, 206] width 81 height 10
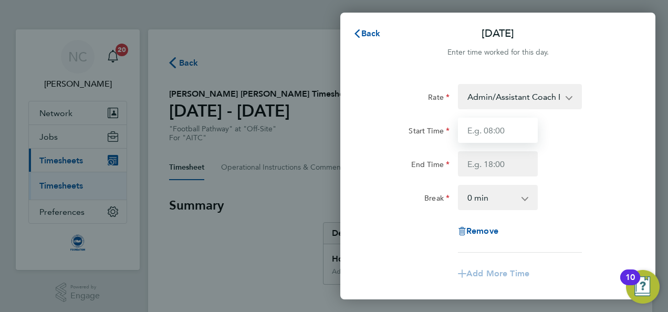
click at [492, 136] on input "Start Time" at bounding box center [498, 130] width 80 height 25
type input "10:30"
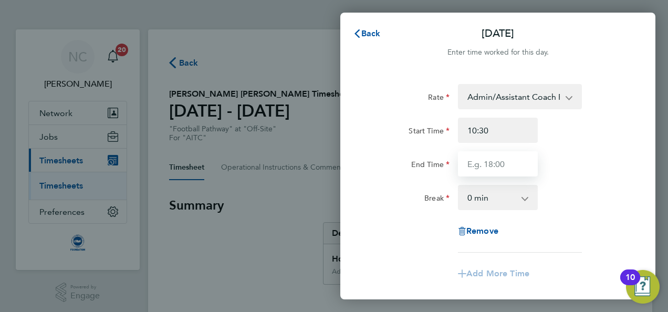
click at [488, 170] on input "End Time" at bounding box center [498, 163] width 80 height 25
type input "16:30"
click at [391, 235] on div "Remove" at bounding box center [498, 231] width 265 height 25
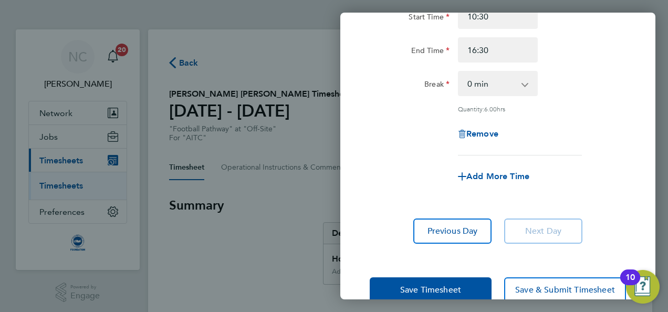
scroll to position [137, 0]
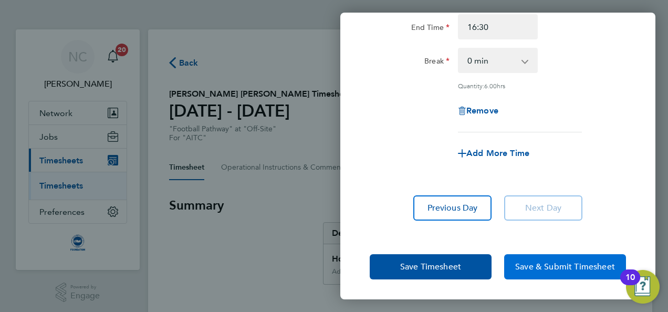
click at [549, 275] on button "Save & Submit Timesheet" at bounding box center [565, 266] width 122 height 25
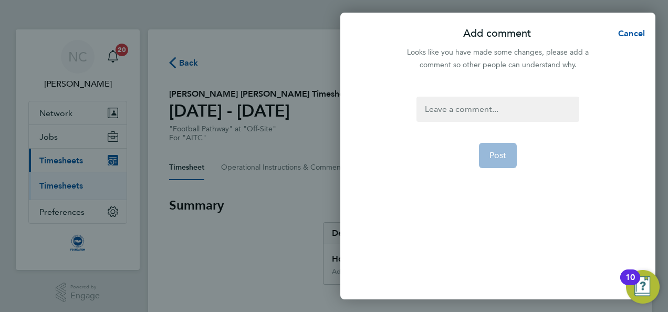
click at [487, 108] on div at bounding box center [498, 109] width 162 height 25
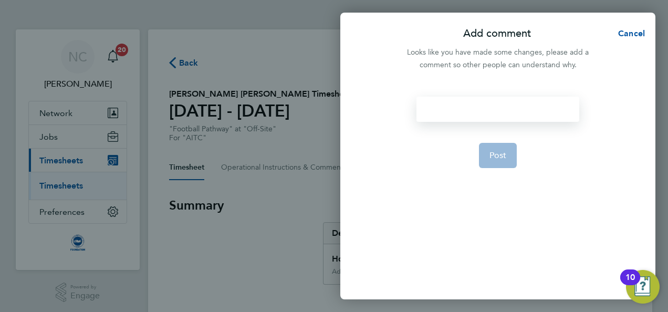
click at [487, 108] on div at bounding box center [498, 109] width 162 height 25
click at [490, 160] on button "Post" at bounding box center [498, 155] width 38 height 25
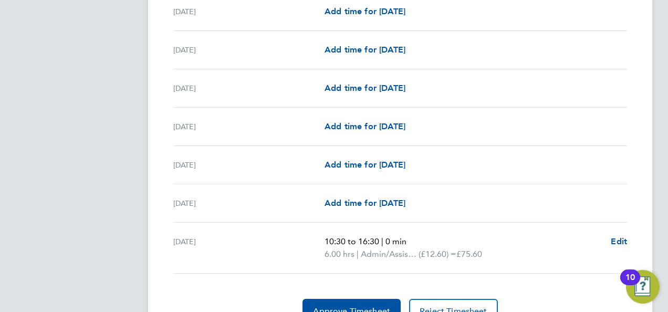
scroll to position [1374, 0]
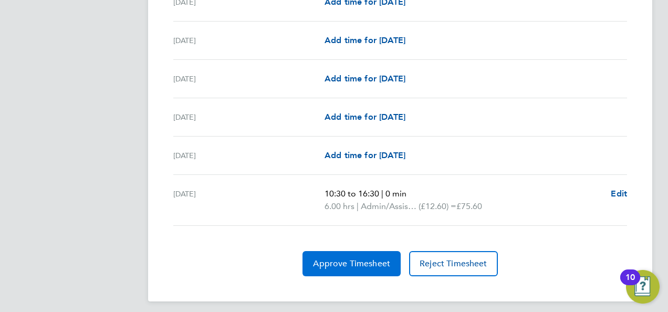
click at [369, 261] on span "Approve Timesheet" at bounding box center [351, 263] width 77 height 11
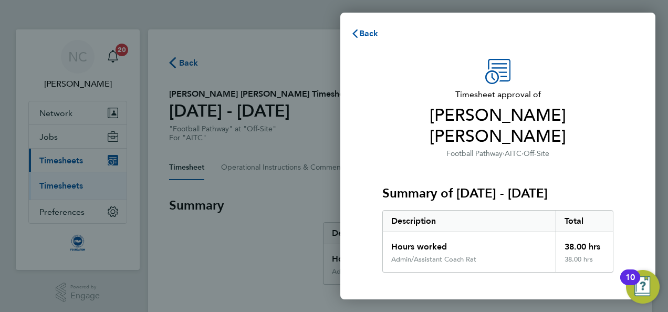
click at [558, 160] on div "Summary of 01 - 31 Aug 2025 Description Total Hours worked 38.00 hrs Admin/Assi…" at bounding box center [497, 216] width 231 height 113
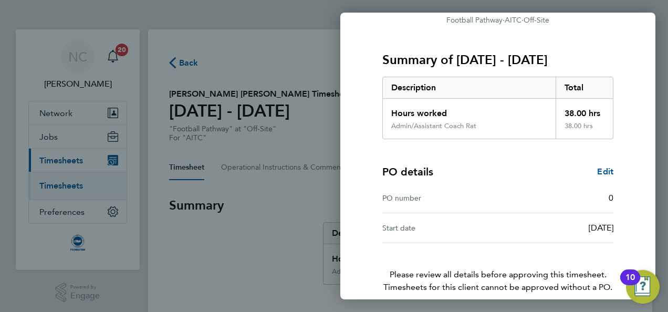
scroll to position [160, 0]
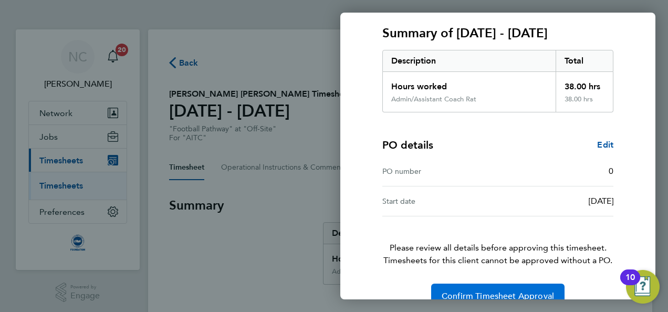
click at [506, 284] on button "Confirm Timesheet Approval" at bounding box center [497, 296] width 133 height 25
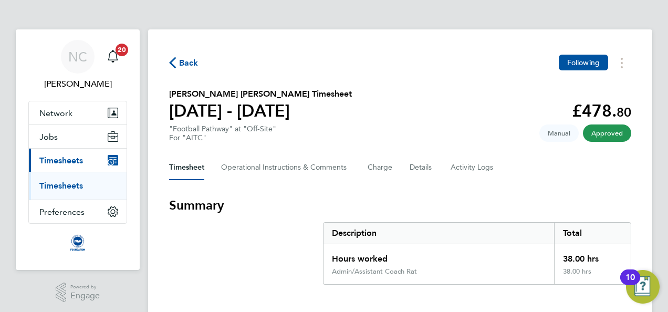
click at [179, 60] on span "Back" at bounding box center [188, 63] width 19 height 13
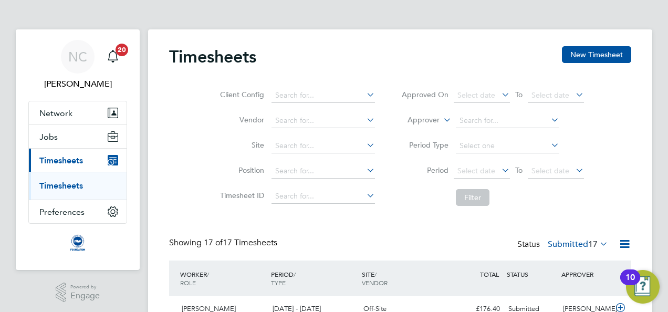
click at [557, 191] on li "Filter" at bounding box center [492, 197] width 209 height 27
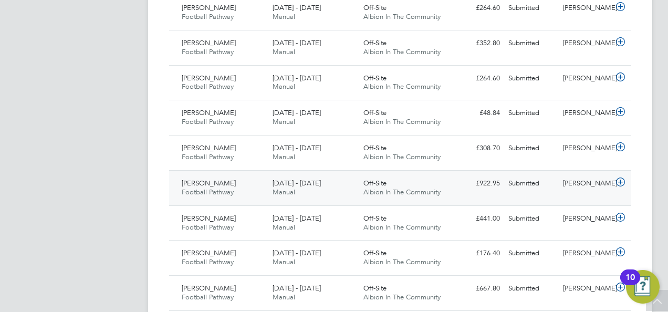
click at [533, 183] on div "Submitted" at bounding box center [531, 183] width 55 height 17
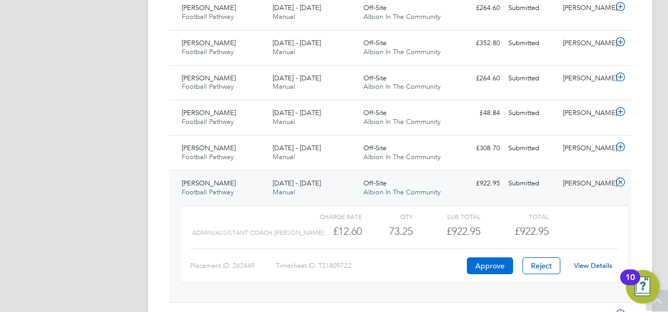
click at [490, 271] on button "Approve" at bounding box center [490, 265] width 46 height 17
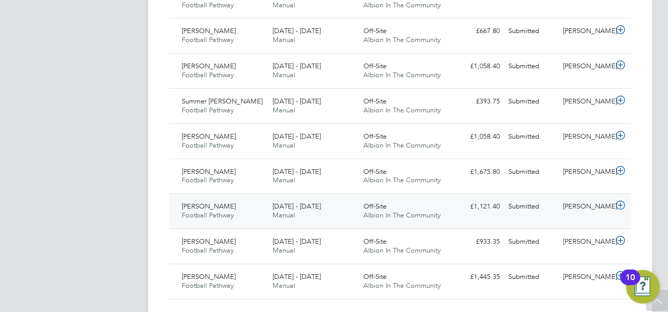
click at [566, 204] on div "[PERSON_NAME]" at bounding box center [586, 206] width 55 height 17
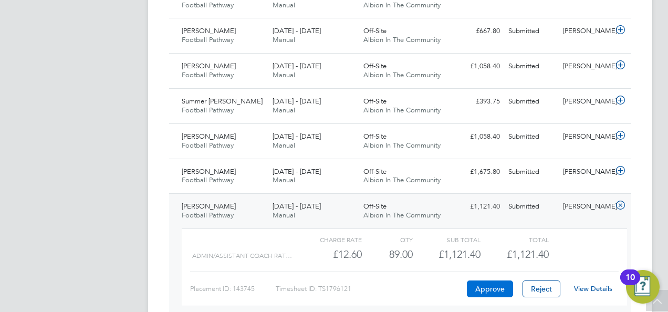
click at [490, 286] on button "Approve" at bounding box center [490, 289] width 46 height 17
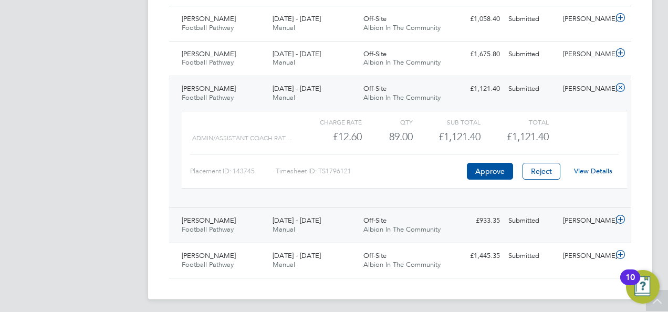
click at [510, 224] on div "Submitted" at bounding box center [531, 220] width 55 height 17
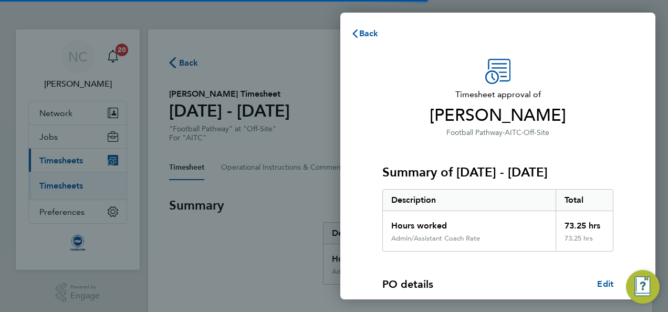
click at [501, 213] on div "Hours worked" at bounding box center [469, 222] width 173 height 23
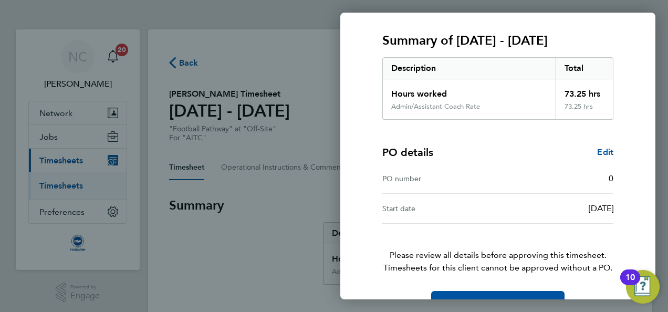
scroll to position [160, 0]
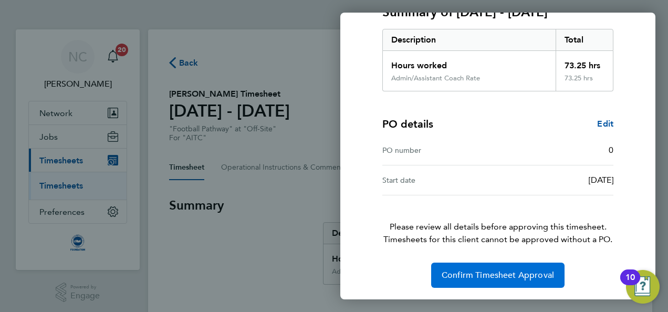
click at [500, 268] on button "Confirm Timesheet Approval" at bounding box center [497, 275] width 133 height 25
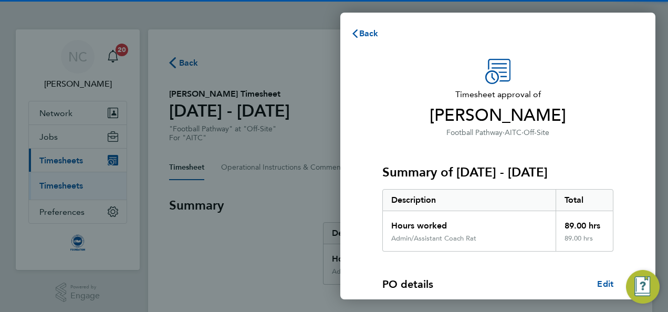
click at [483, 254] on div "PO details Edit PO number 0 Start date [DATE]" at bounding box center [497, 304] width 231 height 104
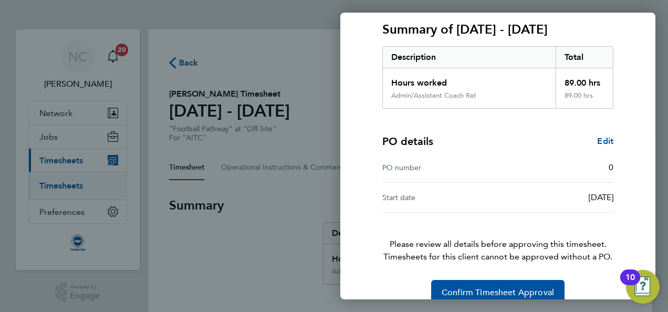
scroll to position [160, 0]
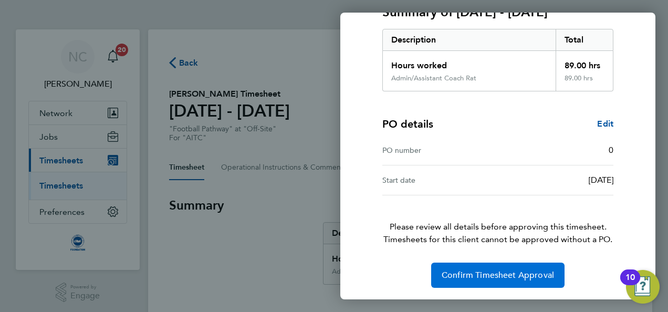
click at [486, 265] on button "Confirm Timesheet Approval" at bounding box center [497, 275] width 133 height 25
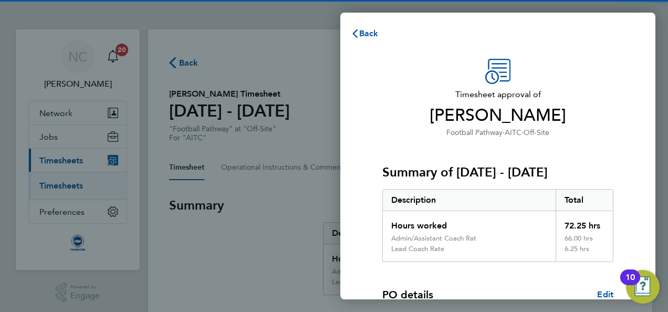
click at [561, 162] on div "Summary of [DATE] - [DATE] Description Total Hours worked 72.25 hrs Admin/Assis…" at bounding box center [497, 200] width 231 height 123
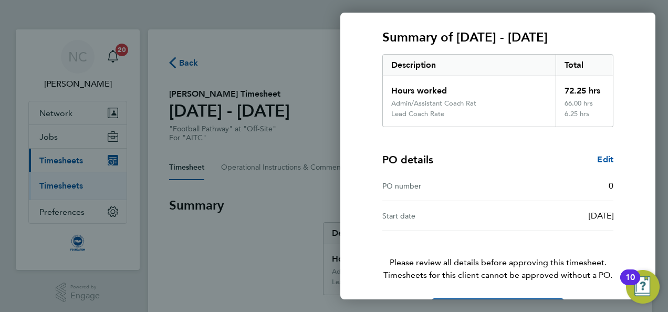
scroll to position [171, 0]
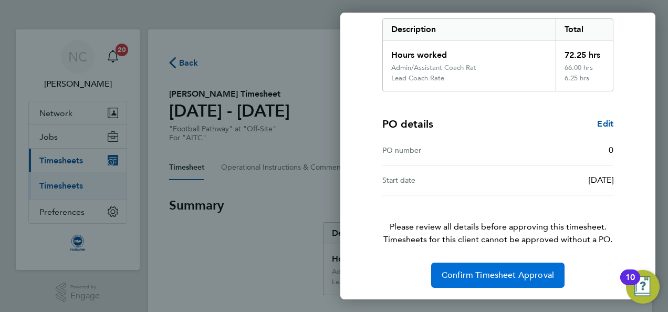
click at [520, 279] on button "Confirm Timesheet Approval" at bounding box center [497, 275] width 133 height 25
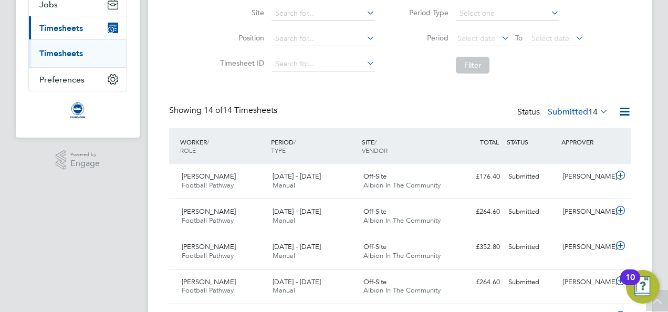
click at [624, 110] on icon at bounding box center [624, 111] width 13 height 13
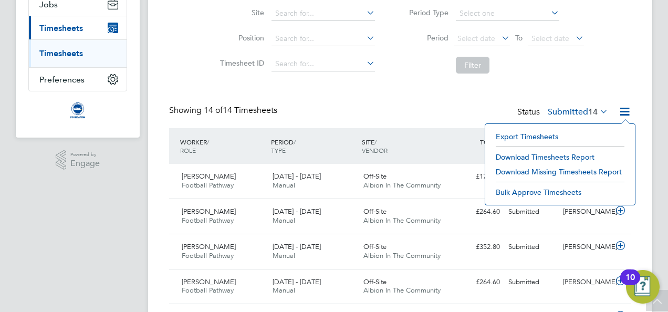
click at [556, 99] on div "Timesheets New Timesheet Client Config Vendor Site Position Timesheet ID Approv…" at bounding box center [400, 284] width 462 height 741
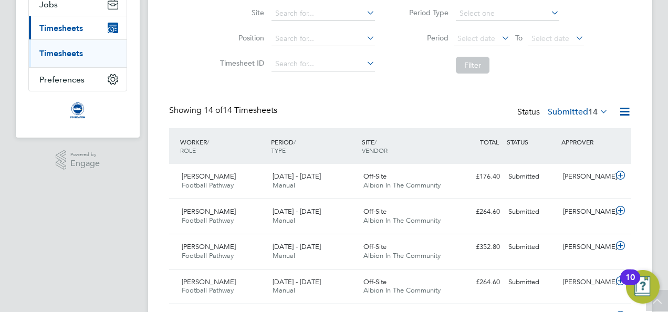
click at [598, 108] on icon at bounding box center [598, 111] width 0 height 15
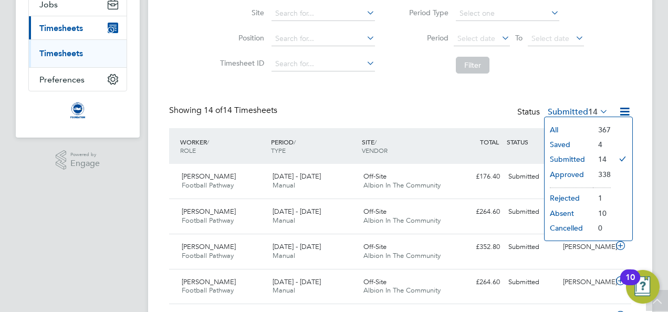
click at [572, 176] on li "Approved" at bounding box center [569, 174] width 48 height 15
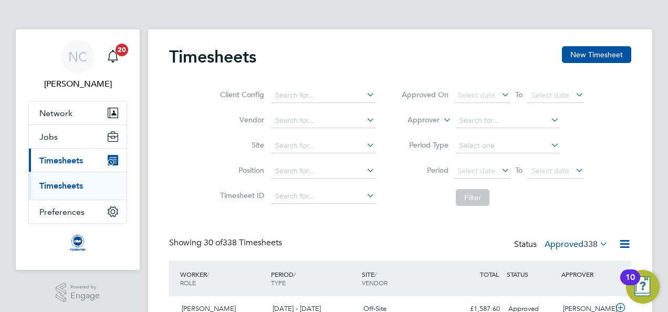
click at [598, 241] on icon at bounding box center [598, 243] width 0 height 15
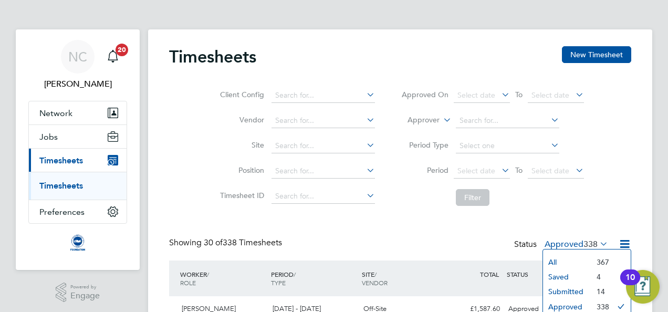
click at [569, 290] on li "Submitted" at bounding box center [567, 291] width 48 height 15
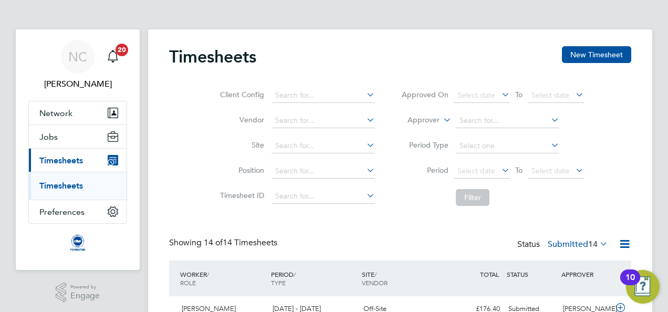
click at [408, 242] on div "Showing 14 of 14 Timesheets Status Submitted 14" at bounding box center [400, 248] width 462 height 23
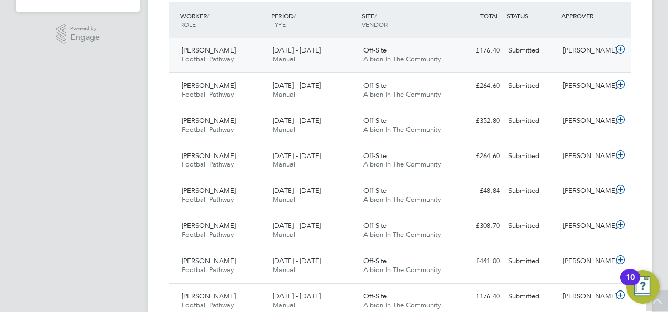
click at [495, 57] on div "£176.40 Submitted" at bounding box center [477, 50] width 55 height 17
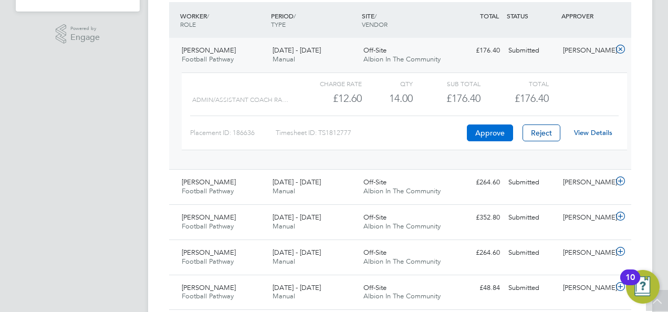
click at [492, 133] on button "Approve" at bounding box center [490, 132] width 46 height 17
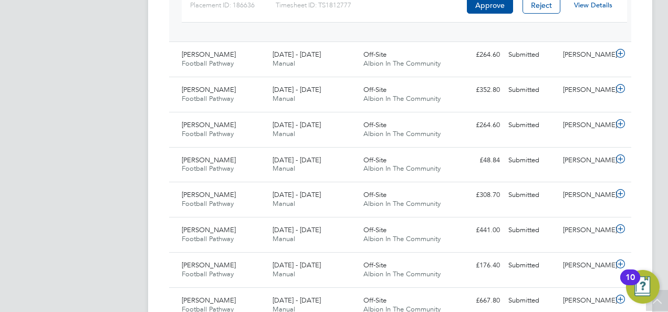
scroll to position [406, 0]
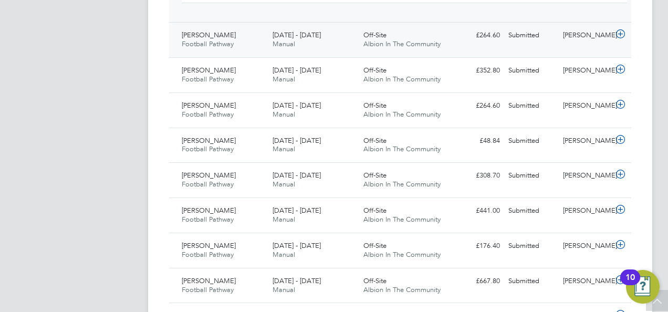
click at [496, 40] on div "£264.60 Submitted" at bounding box center [477, 35] width 55 height 17
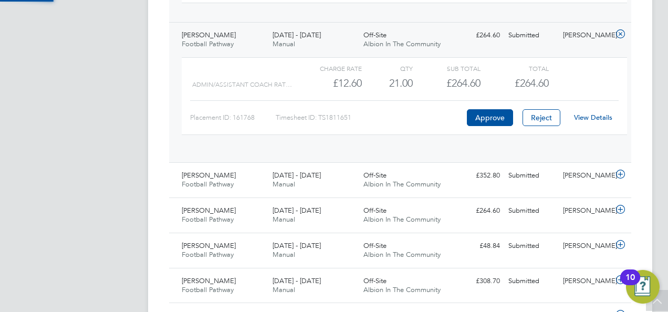
scroll to position [18, 102]
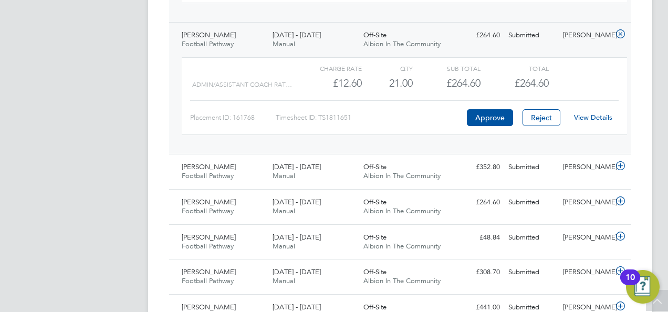
click at [585, 117] on link "View Details" at bounding box center [593, 117] width 38 height 9
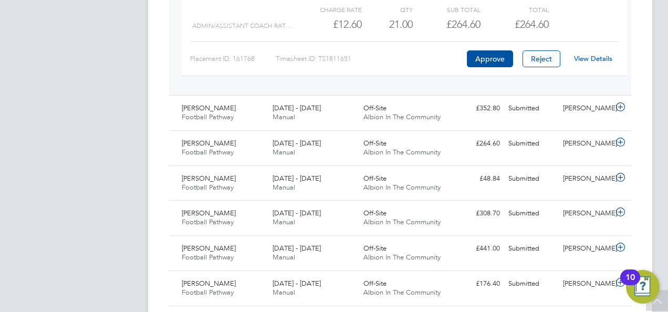
scroll to position [448, 0]
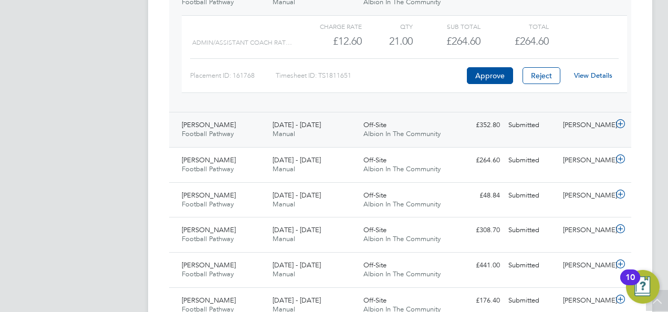
click at [519, 130] on div "Submitted" at bounding box center [531, 125] width 55 height 17
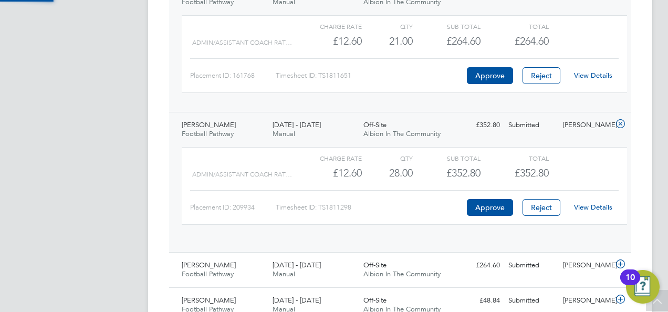
scroll to position [18, 102]
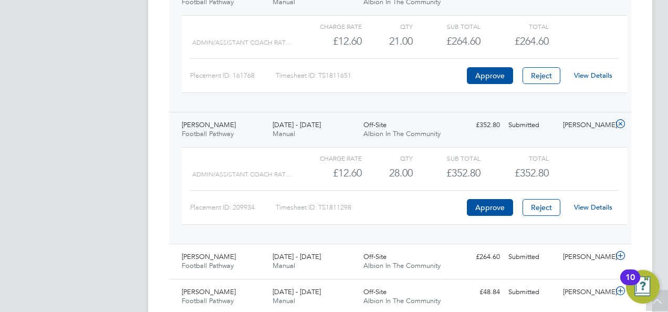
click at [591, 203] on link "View Details" at bounding box center [593, 207] width 38 height 9
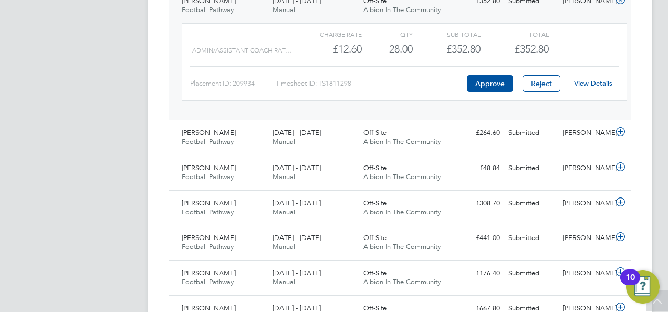
scroll to position [574, 0]
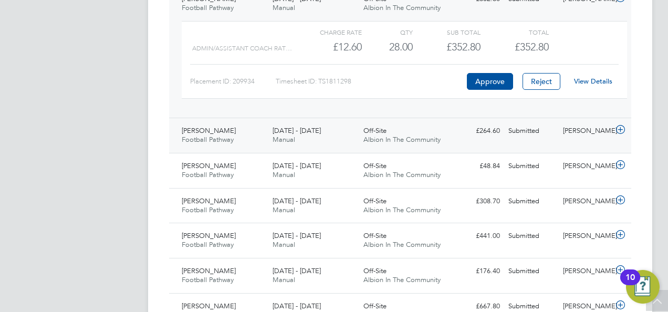
click at [459, 129] on div "£264.60 Submitted" at bounding box center [477, 130] width 55 height 17
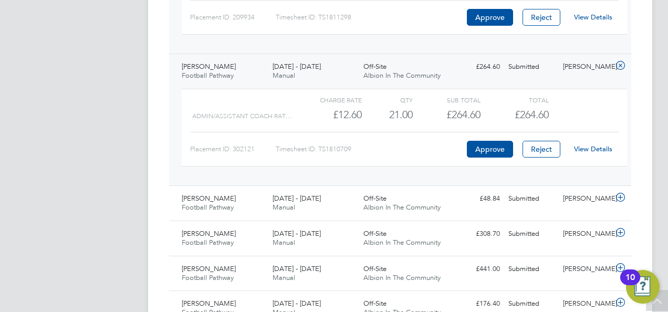
scroll to position [637, 0]
click at [589, 151] on link "View Details" at bounding box center [593, 150] width 38 height 9
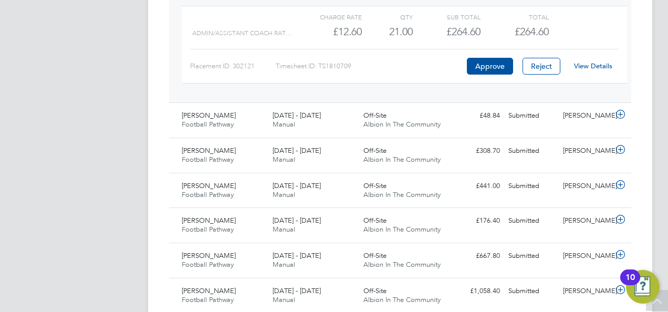
scroll to position [742, 0]
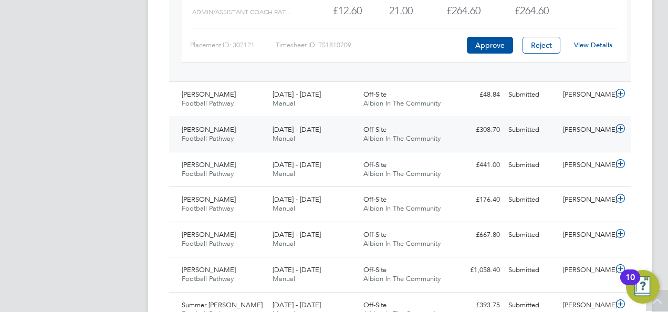
click at [516, 122] on div "Submitted" at bounding box center [531, 129] width 55 height 17
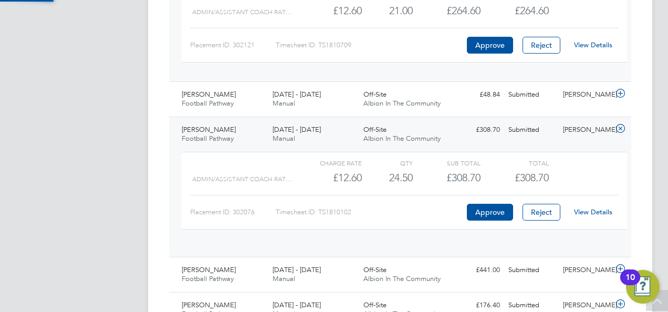
scroll to position [18, 102]
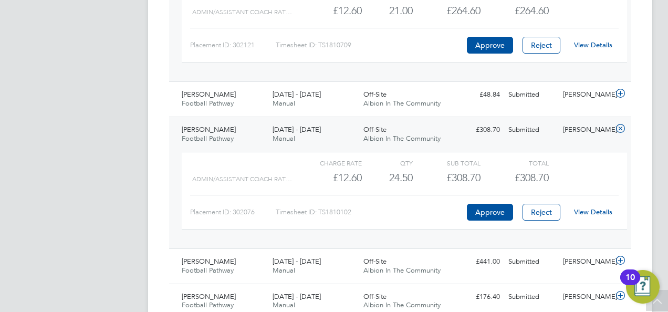
click at [588, 209] on link "View Details" at bounding box center [593, 211] width 38 height 9
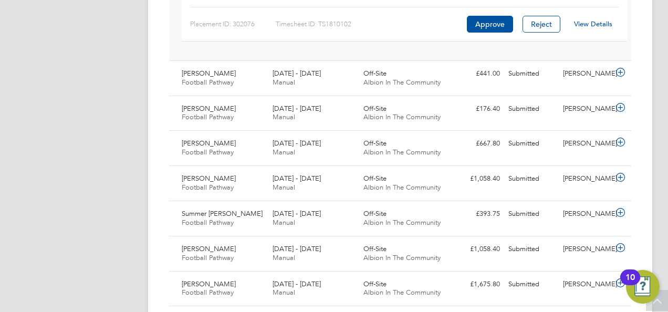
scroll to position [931, 0]
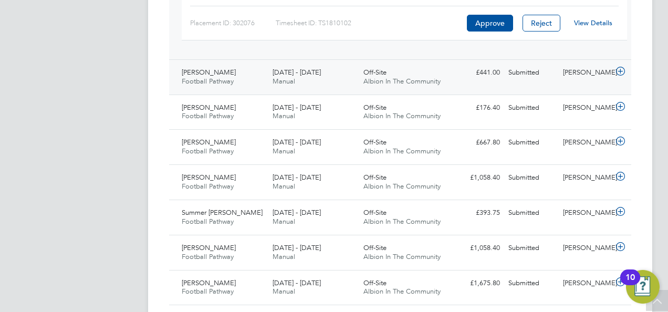
click at [515, 76] on div "Submitted" at bounding box center [531, 72] width 55 height 17
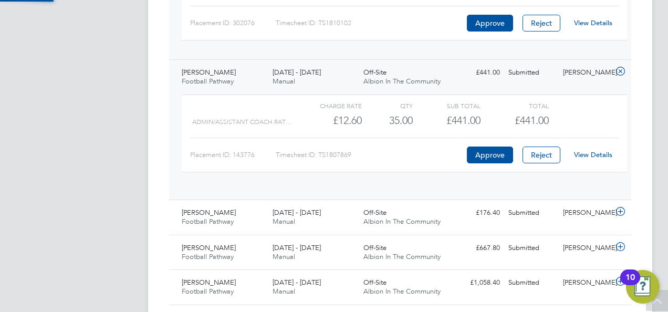
scroll to position [18, 102]
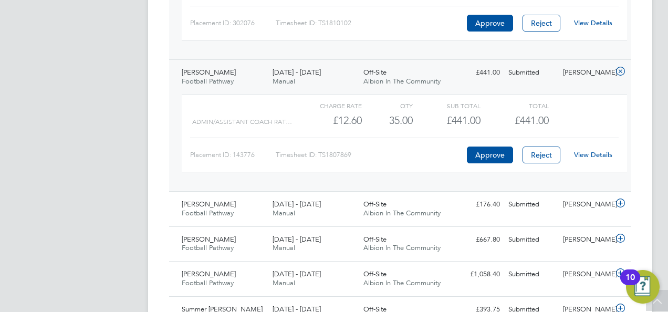
click at [587, 163] on div "Charge rate QTY Sub Total Total Admin/Assistant Coach Rat… £12.60 35 35.00 35 £…" at bounding box center [404, 134] width 445 height 78
click at [596, 147] on div "View Details" at bounding box center [592, 155] width 51 height 17
click at [591, 150] on link "View Details" at bounding box center [593, 154] width 38 height 9
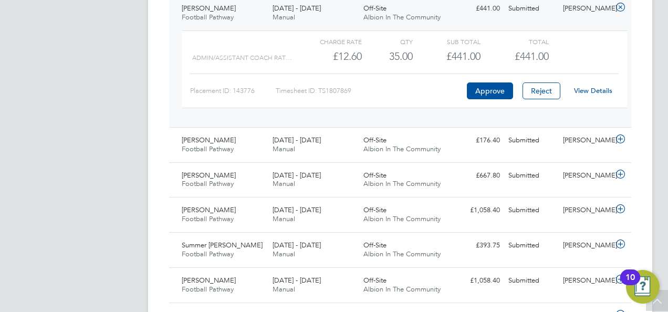
scroll to position [1015, 0]
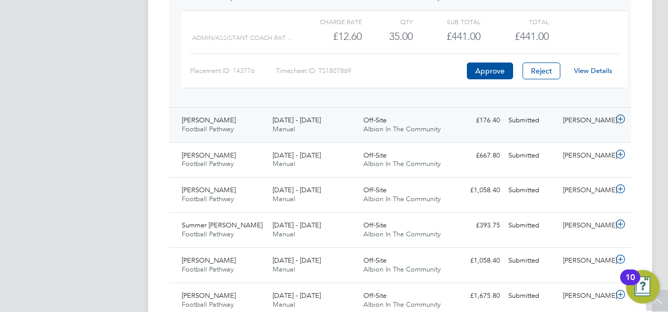
click at [536, 112] on div "Submitted" at bounding box center [531, 120] width 55 height 17
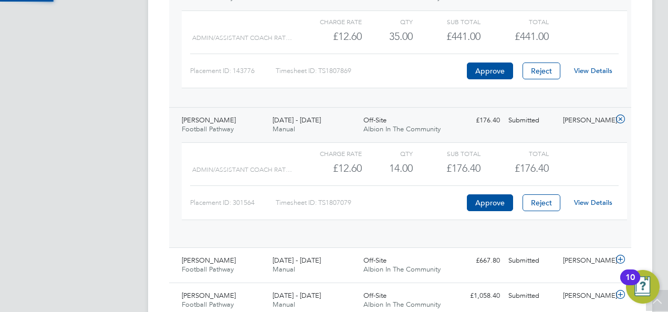
scroll to position [18, 102]
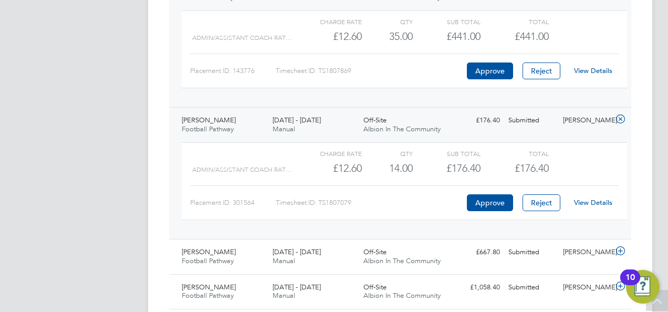
click at [605, 200] on link "View Details" at bounding box center [593, 202] width 38 height 9
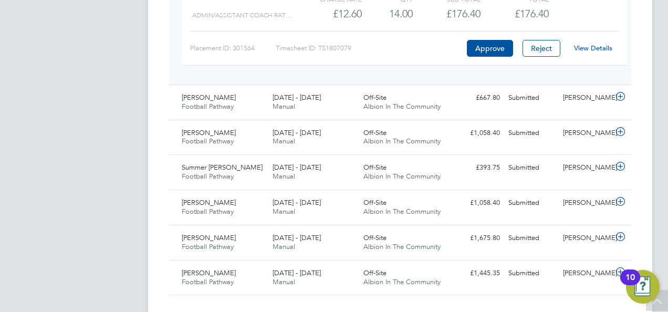
scroll to position [1183, 0]
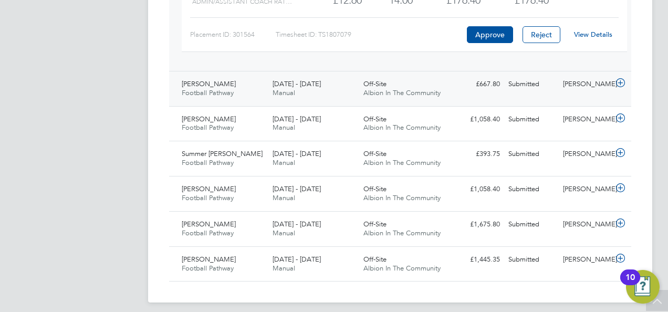
click at [505, 84] on div "Submitted" at bounding box center [531, 84] width 55 height 17
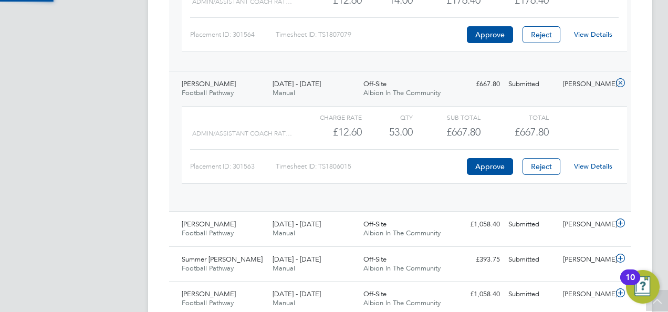
scroll to position [18, 102]
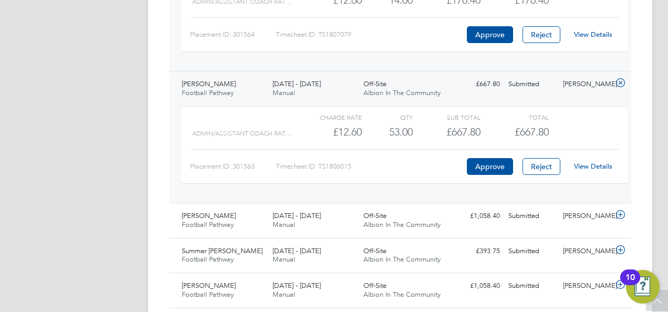
click at [597, 164] on link "View Details" at bounding box center [593, 166] width 38 height 9
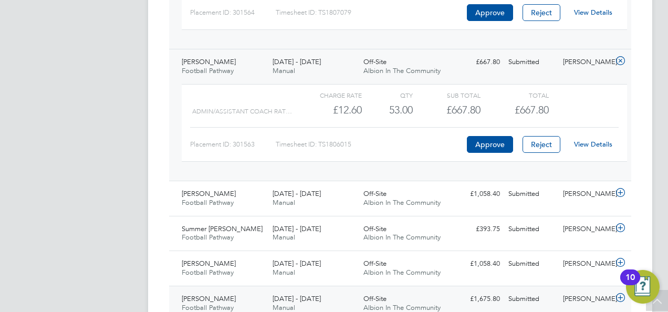
scroll to position [1225, 0]
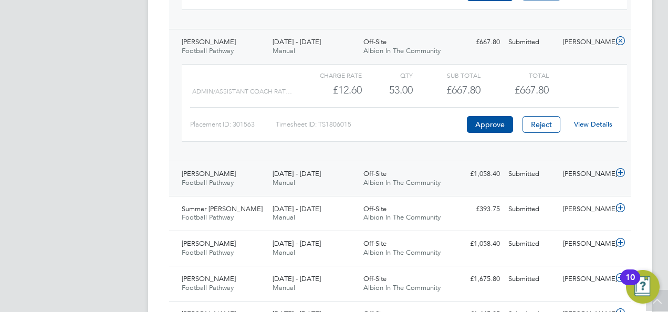
click at [505, 169] on div "Submitted" at bounding box center [531, 173] width 55 height 17
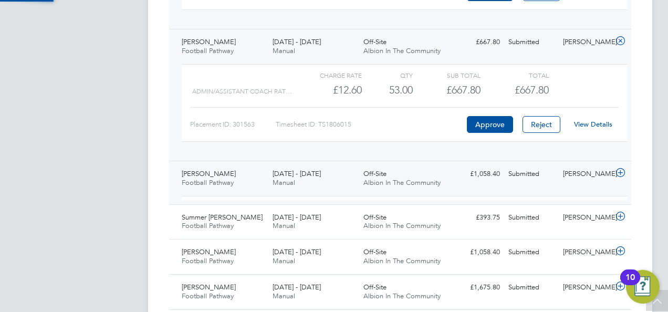
scroll to position [18, 102]
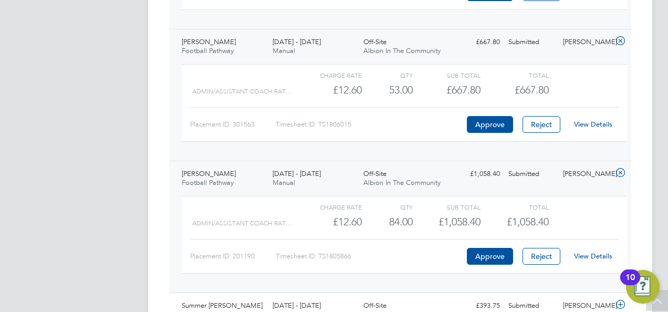
click at [598, 252] on link "View Details" at bounding box center [593, 256] width 38 height 9
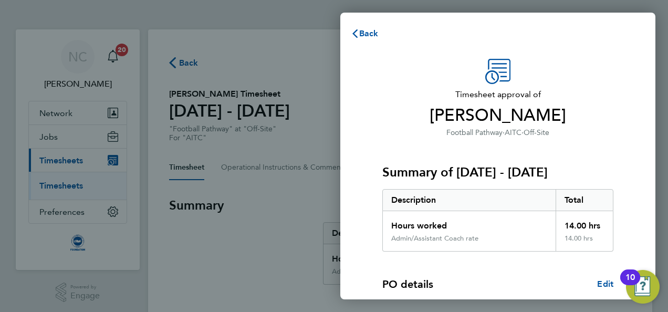
click at [487, 170] on h3 "Summary of 01 - 31 Aug 2025" at bounding box center [497, 172] width 231 height 17
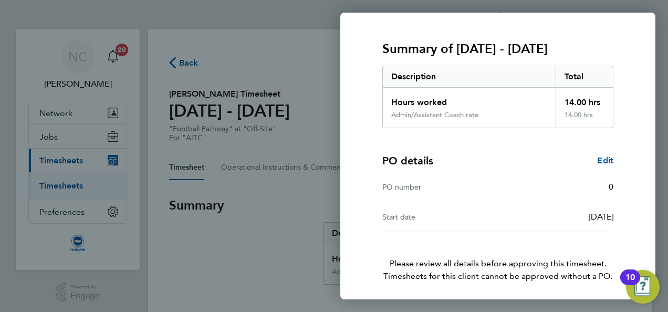
scroll to position [160, 0]
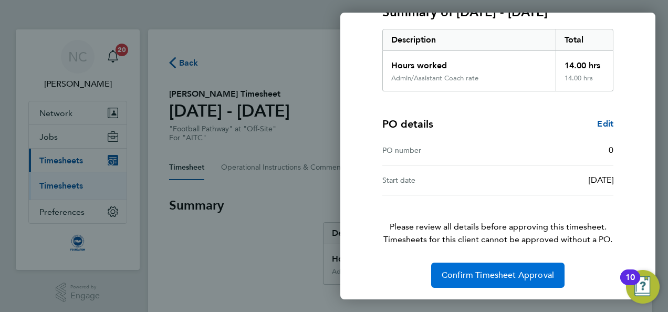
click at [479, 267] on button "Confirm Timesheet Approval" at bounding box center [497, 275] width 133 height 25
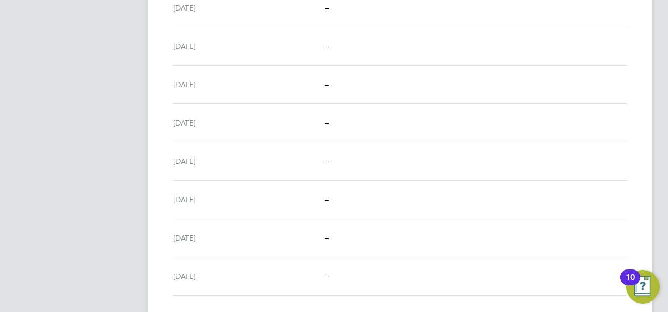
scroll to position [1273, 0]
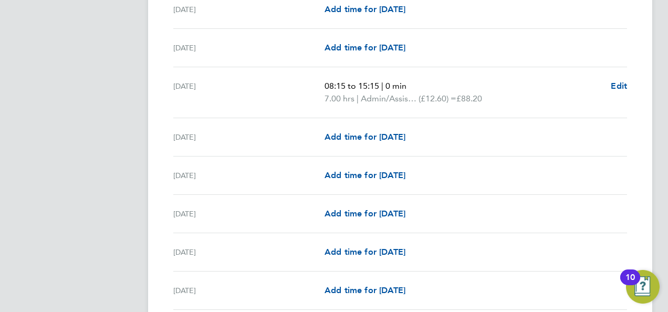
scroll to position [1336, 0]
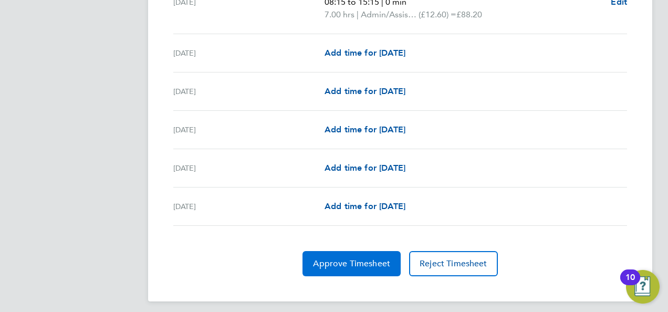
click at [345, 258] on span "Approve Timesheet" at bounding box center [351, 263] width 77 height 11
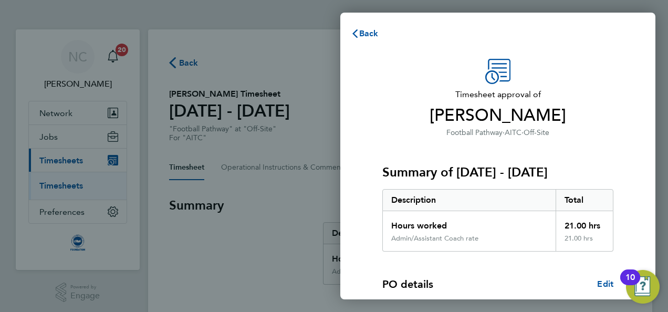
click at [569, 136] on p "Football Pathway · AITC · Off-Site" at bounding box center [497, 132] width 231 height 13
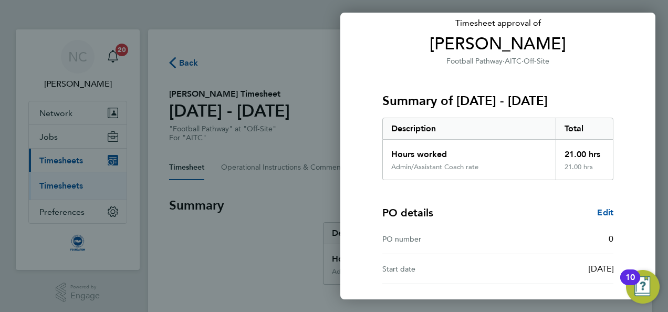
scroll to position [160, 0]
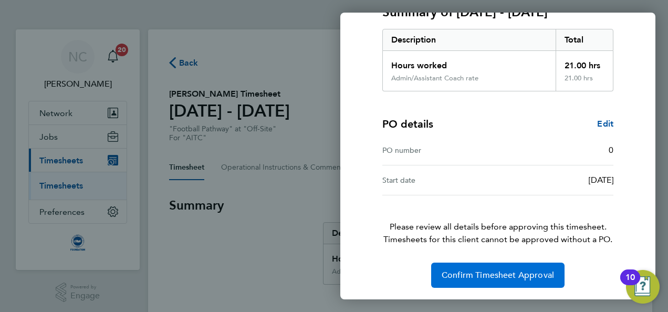
click at [529, 270] on span "Confirm Timesheet Approval" at bounding box center [498, 275] width 112 height 11
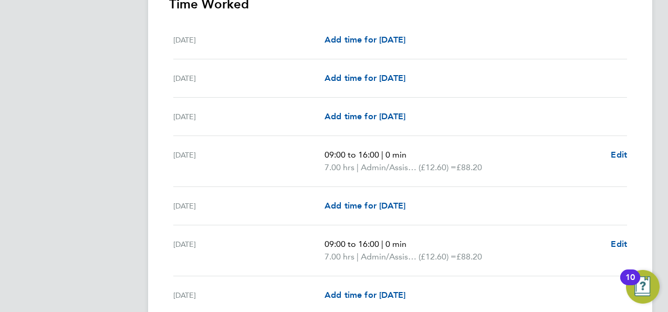
scroll to position [315, 0]
click at [622, 152] on span "Edit" at bounding box center [619, 154] width 16 height 10
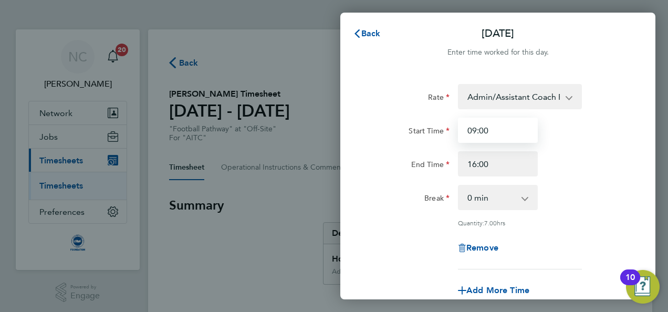
click at [521, 136] on input "09:00" at bounding box center [498, 130] width 80 height 25
drag, startPoint x: 521, startPoint y: 136, endPoint x: 407, endPoint y: 130, distance: 113.6
click at [407, 130] on div "Start Time 09:00" at bounding box center [498, 130] width 265 height 25
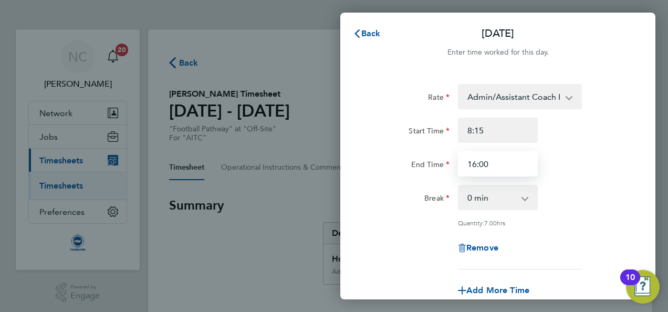
type input "08:15"
click at [493, 161] on input "16:00" at bounding box center [498, 163] width 80 height 25
type input "1"
type input "15:15"
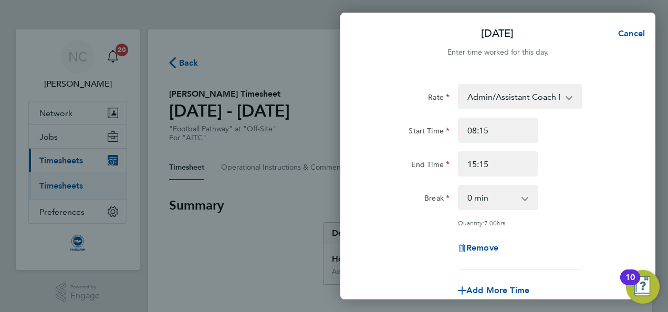
click at [581, 180] on div "Rate Admin/Assistant Coach Rat - 12.60 Lead Coach Rate - 16.28 Start Time 08:15…" at bounding box center [498, 176] width 256 height 185
click at [570, 217] on div "Rate Admin/Assistant Coach Rat - 12.60 Lead Coach Rate - 16.28 Start Time 08:15…" at bounding box center [498, 176] width 256 height 185
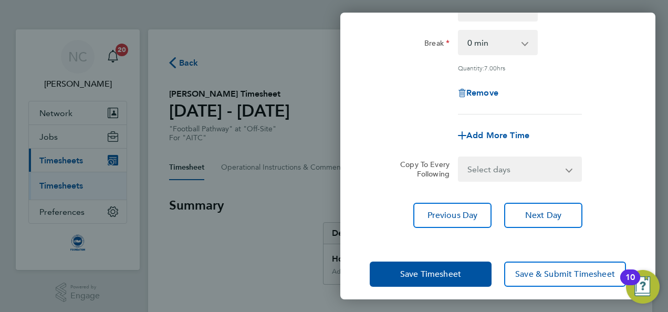
scroll to position [162, 0]
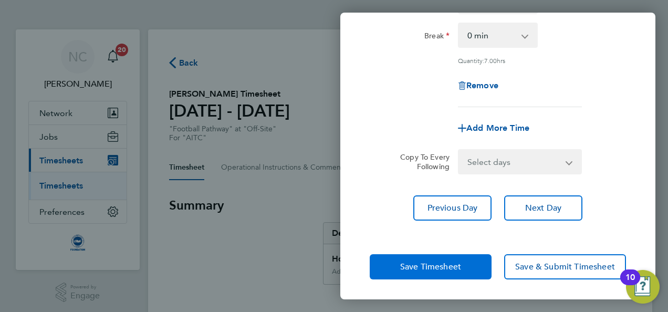
click at [481, 271] on button "Save Timesheet" at bounding box center [431, 266] width 122 height 25
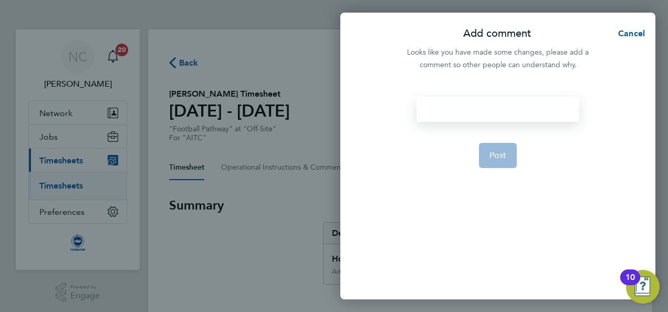
click at [463, 108] on div at bounding box center [498, 109] width 162 height 25
click at [462, 108] on div at bounding box center [498, 109] width 162 height 25
click at [497, 150] on span "Post" at bounding box center [498, 155] width 17 height 11
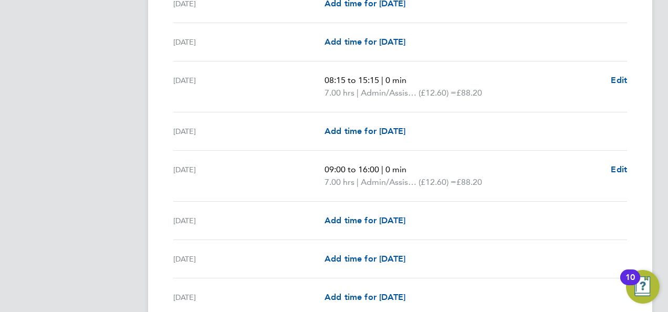
scroll to position [399, 0]
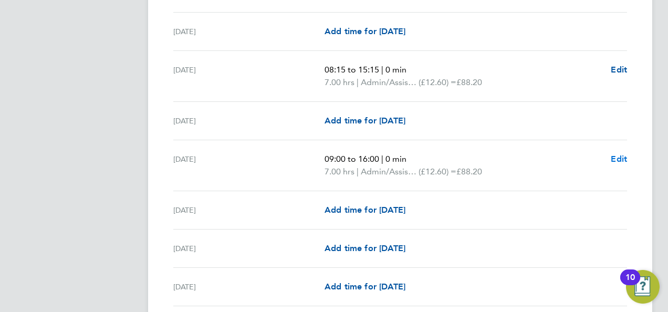
click at [620, 154] on span "Edit" at bounding box center [619, 159] width 16 height 10
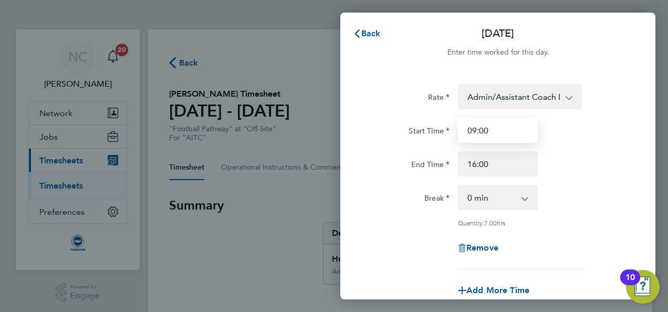
click at [517, 132] on input "09:00" at bounding box center [498, 130] width 80 height 25
drag, startPoint x: 517, startPoint y: 132, endPoint x: 402, endPoint y: 137, distance: 114.6
click at [402, 137] on div "Start Time 09:00" at bounding box center [498, 130] width 265 height 25
type input "08:15"
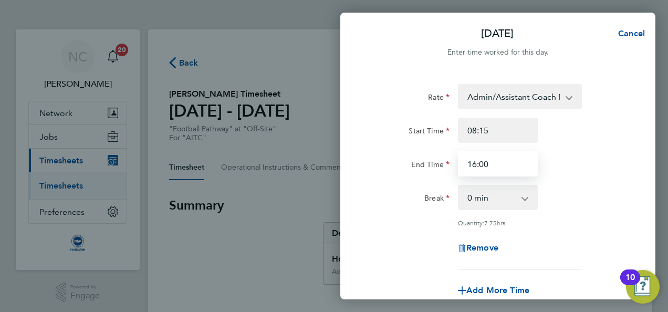
click at [490, 168] on input "16:00" at bounding box center [498, 163] width 80 height 25
type input "1"
type input "15:15"
click at [566, 163] on div "End Time 15:15" at bounding box center [498, 163] width 265 height 25
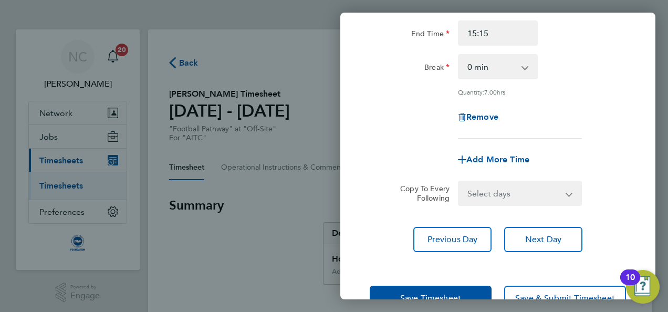
scroll to position [162, 0]
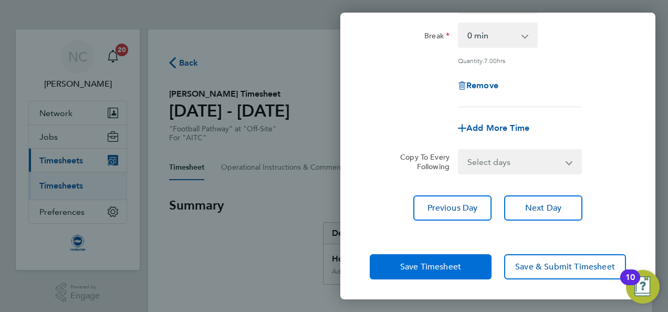
click at [467, 269] on button "Save Timesheet" at bounding box center [431, 266] width 122 height 25
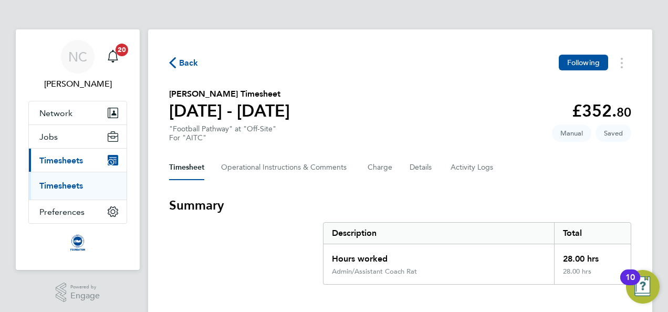
click at [472, 210] on h3 "Summary" at bounding box center [400, 205] width 462 height 17
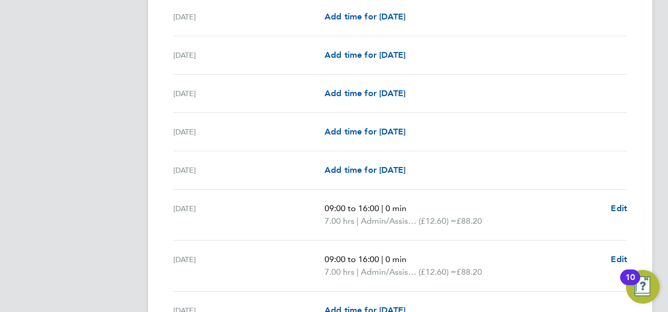
scroll to position [1135, 0]
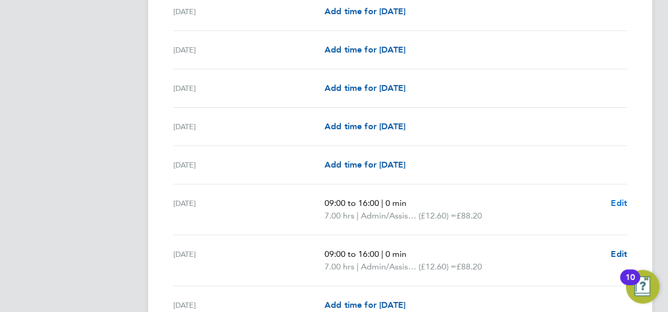
click at [620, 198] on span "Edit" at bounding box center [619, 203] width 16 height 10
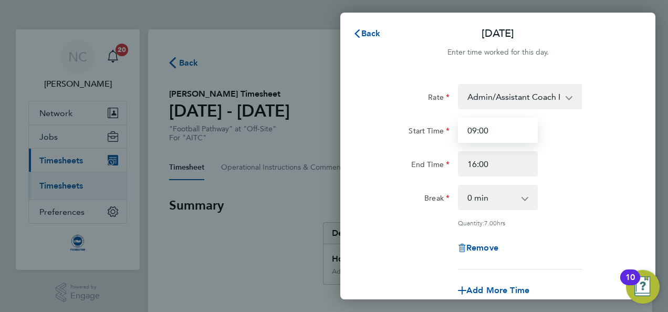
click at [506, 127] on input "09:00" at bounding box center [498, 130] width 80 height 25
type input "0"
type input "08:15"
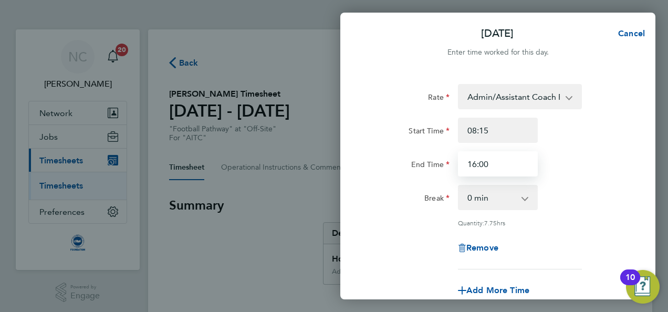
click at [511, 157] on input "16:00" at bounding box center [498, 163] width 80 height 25
type input "1"
type input "15:15"
click at [552, 168] on div "End Time 15:15" at bounding box center [498, 163] width 265 height 25
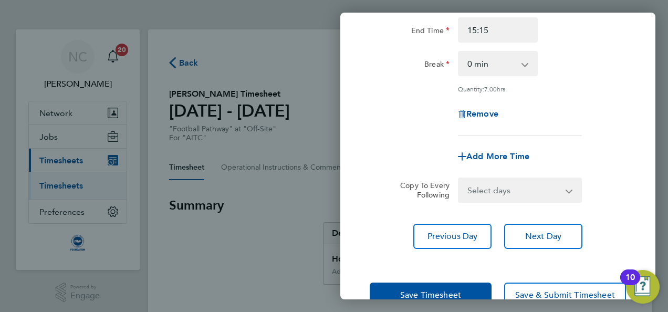
scroll to position [162, 0]
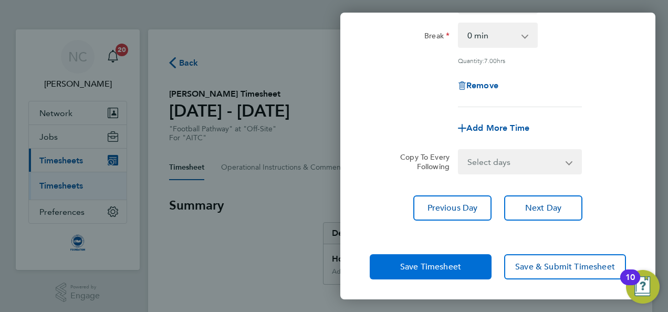
click at [451, 271] on button "Save Timesheet" at bounding box center [431, 266] width 122 height 25
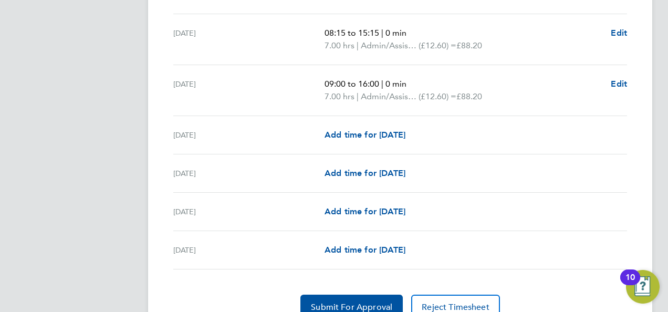
scroll to position [1324, 0]
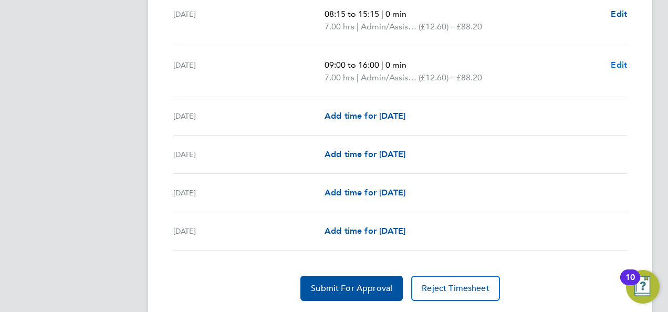
click at [621, 60] on span "Edit" at bounding box center [619, 65] width 16 height 10
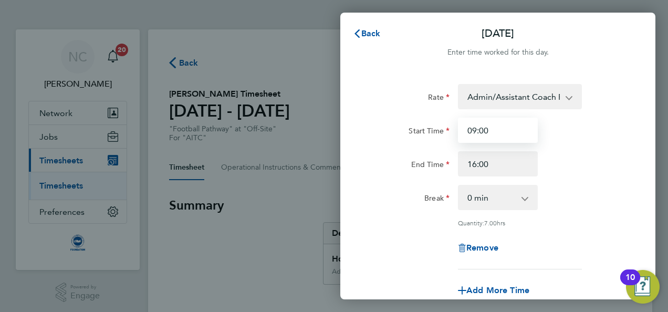
click at [499, 120] on input "09:00" at bounding box center [498, 130] width 80 height 25
type input "0"
type input "08:15"
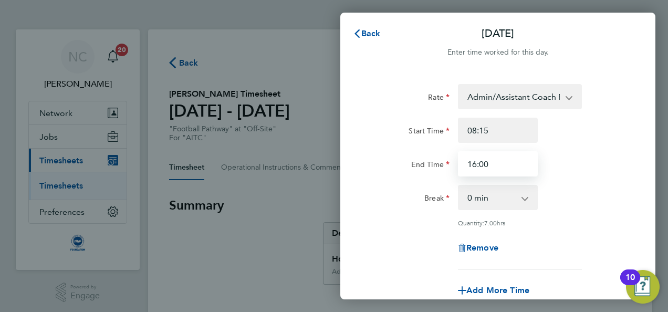
click at [499, 164] on input "16:00" at bounding box center [498, 163] width 80 height 25
type input "1"
type input "15:15"
click at [555, 164] on div "End Time 15:15" at bounding box center [498, 163] width 265 height 25
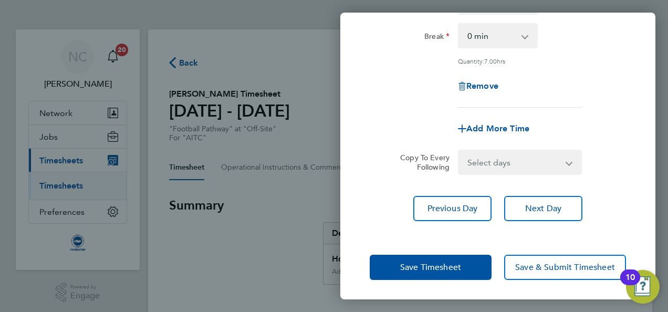
scroll to position [162, 0]
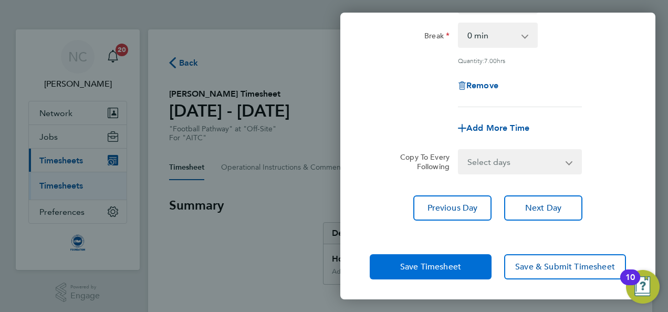
click at [469, 257] on button "Save Timesheet" at bounding box center [431, 266] width 122 height 25
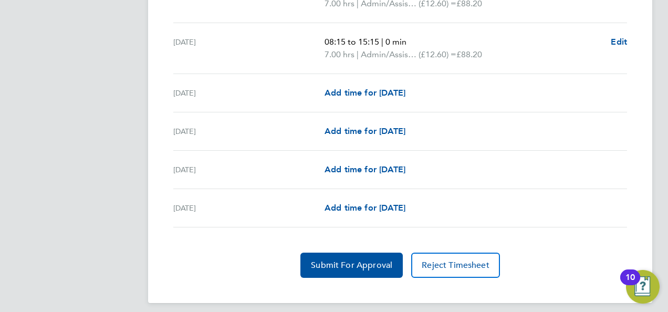
scroll to position [1348, 0]
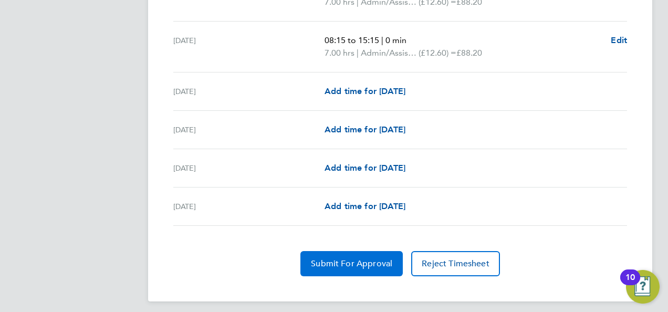
click at [384, 263] on button "Submit For Approval" at bounding box center [351, 263] width 102 height 25
click at [379, 260] on span "Approve Timesheet" at bounding box center [351, 263] width 77 height 11
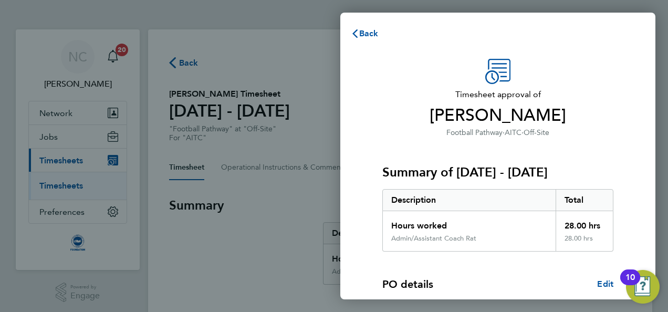
drag, startPoint x: 457, startPoint y: 249, endPoint x: 635, endPoint y: 186, distance: 188.2
click at [635, 186] on div "Timesheet approval of James Grant Football Pathway · AITC · Off-Site Summary of…" at bounding box center [497, 253] width 315 height 414
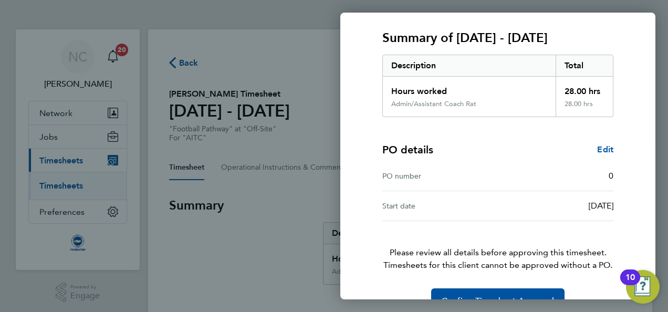
scroll to position [160, 0]
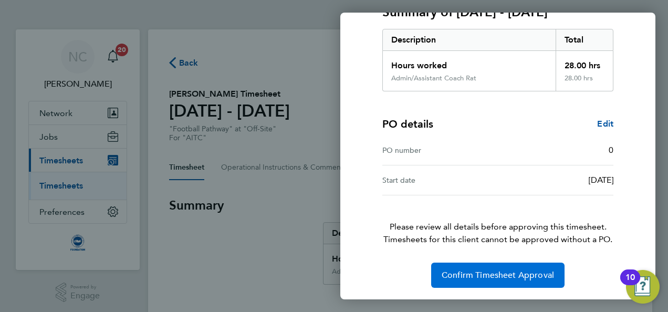
click at [520, 270] on span "Confirm Timesheet Approval" at bounding box center [498, 275] width 112 height 11
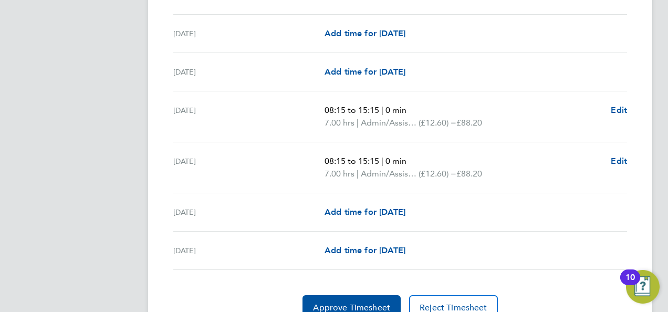
scroll to position [534, 0]
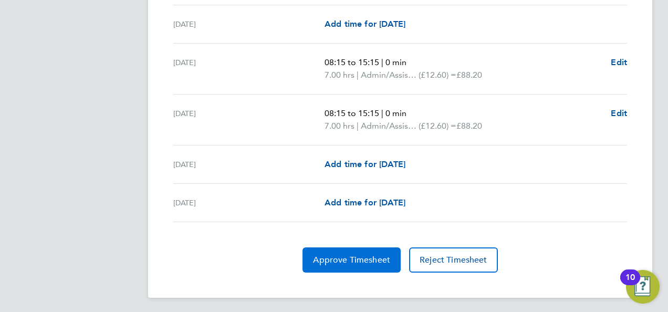
click at [363, 257] on span "Approve Timesheet" at bounding box center [351, 260] width 77 height 11
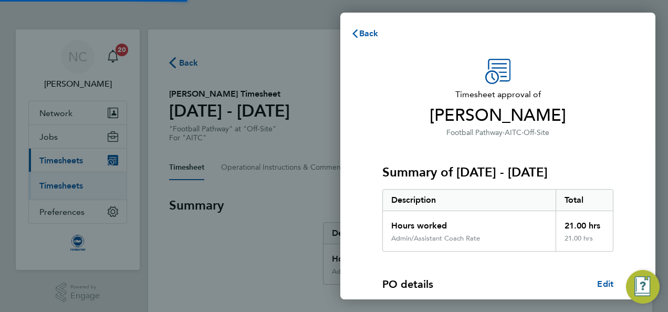
click at [473, 239] on div "Admin/Assistant Coach Rate" at bounding box center [435, 238] width 89 height 8
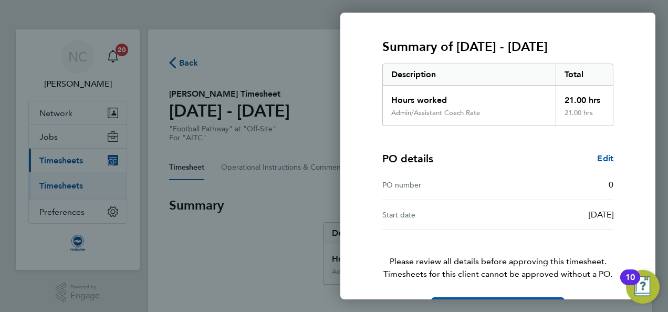
scroll to position [160, 0]
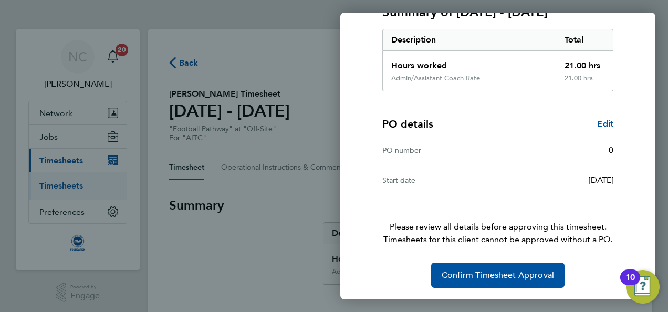
click at [499, 289] on div "Timesheet approval of [PERSON_NAME] Football Pathway · AITC · Off-Site Summary …" at bounding box center [497, 93] width 315 height 414
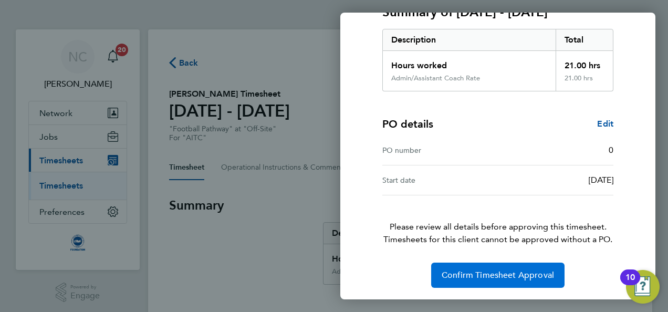
click at [499, 281] on button "Confirm Timesheet Approval" at bounding box center [497, 275] width 133 height 25
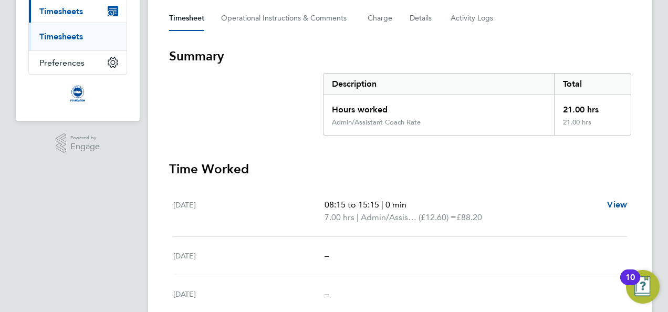
scroll to position [105, 0]
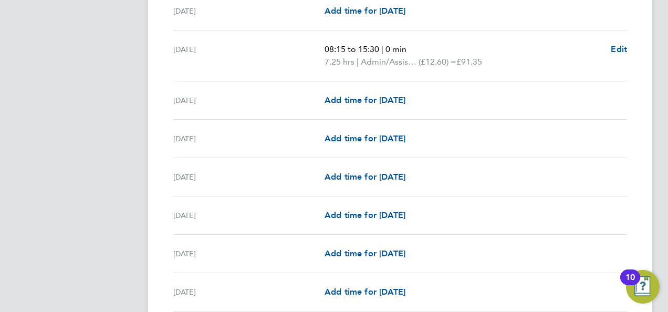
scroll to position [714, 0]
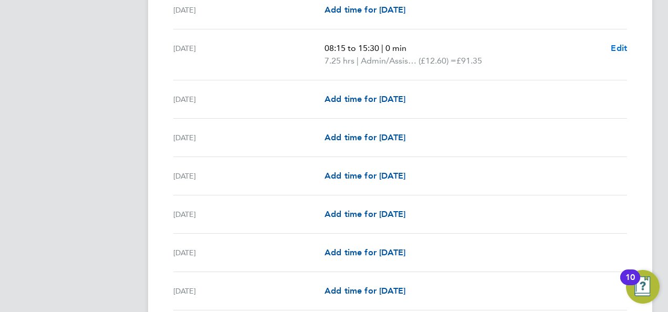
click at [620, 48] on span "Edit" at bounding box center [619, 48] width 16 height 10
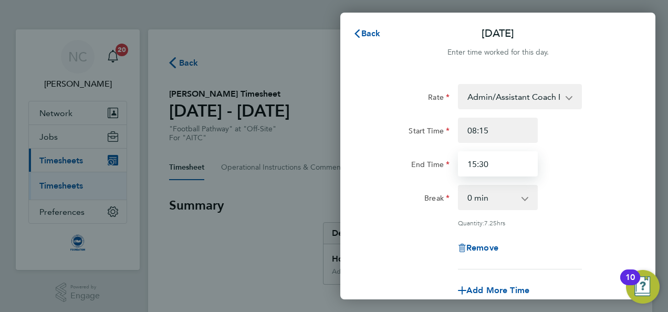
click at [500, 165] on input "15:30" at bounding box center [498, 163] width 80 height 25
type input "15:15"
click at [552, 182] on div "Rate Admin/Assistant Coach Rate - 12.60 Lead Coach Rate - 16.28 Start Time 08:1…" at bounding box center [498, 176] width 256 height 185
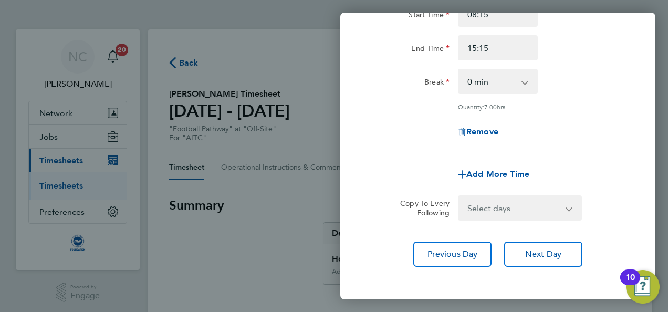
scroll to position [162, 0]
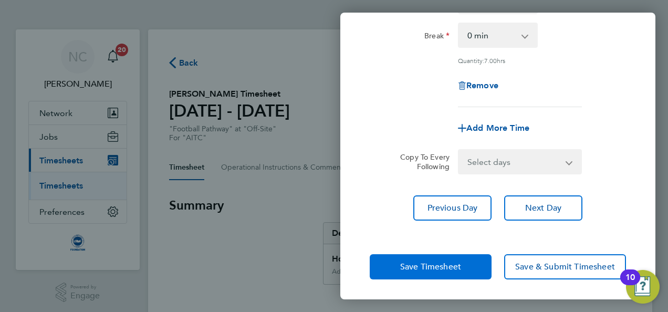
click at [425, 269] on span "Save Timesheet" at bounding box center [430, 267] width 61 height 11
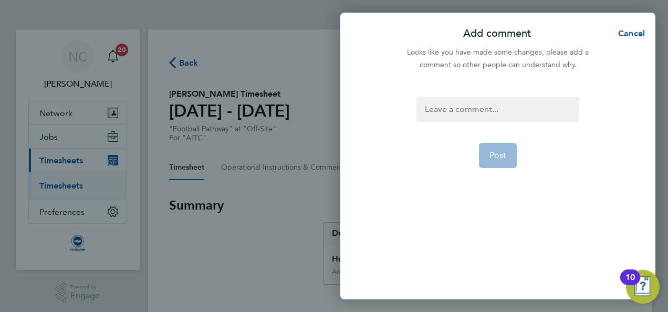
click at [506, 115] on div at bounding box center [498, 109] width 162 height 25
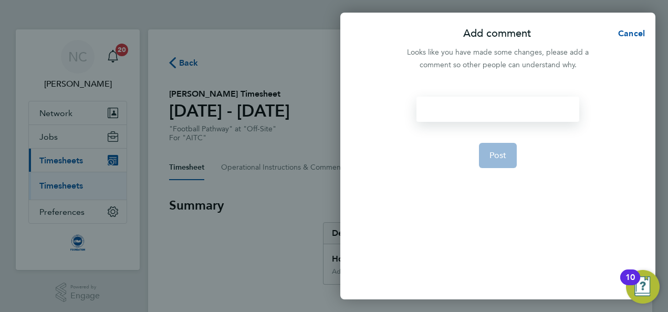
click at [506, 115] on div at bounding box center [498, 109] width 162 height 25
click at [500, 155] on span "Post" at bounding box center [498, 155] width 17 height 11
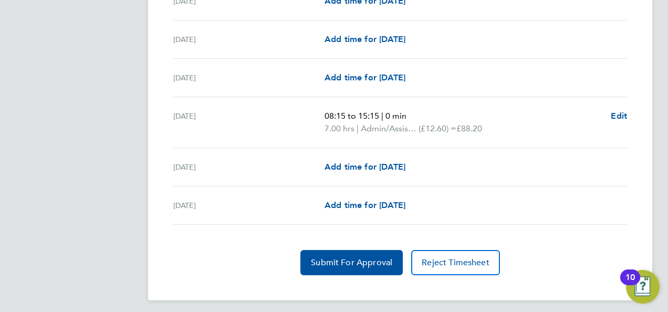
scroll to position [929, 0]
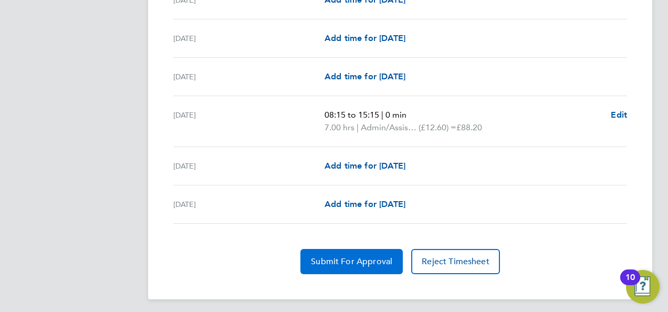
click at [376, 256] on span "Submit For Approval" at bounding box center [351, 261] width 81 height 11
click at [376, 256] on span "Approve Timesheet" at bounding box center [351, 261] width 77 height 11
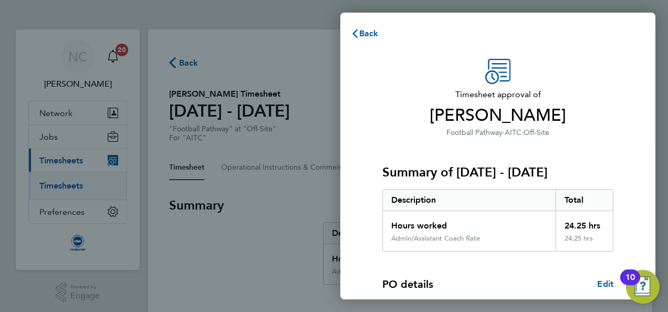
click at [414, 254] on div "PO details Edit PO number 0 Start date [DATE]" at bounding box center [497, 304] width 231 height 104
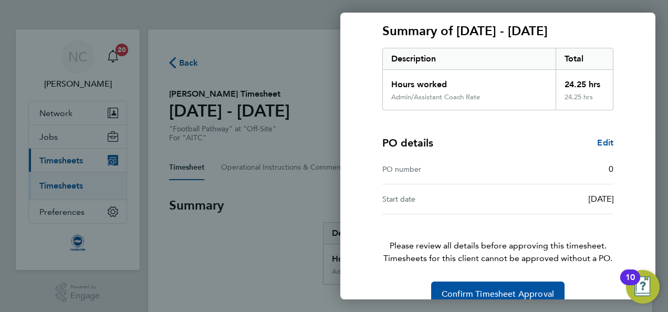
scroll to position [160, 0]
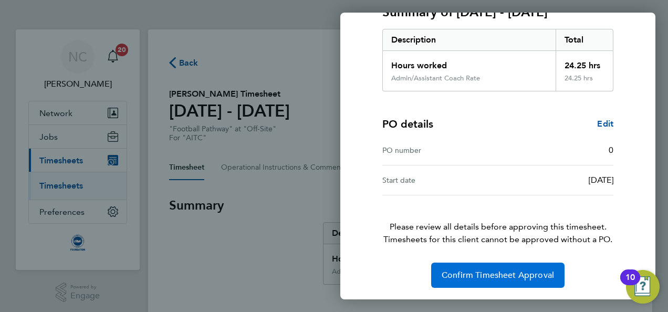
click at [473, 273] on span "Confirm Timesheet Approval" at bounding box center [498, 275] width 112 height 11
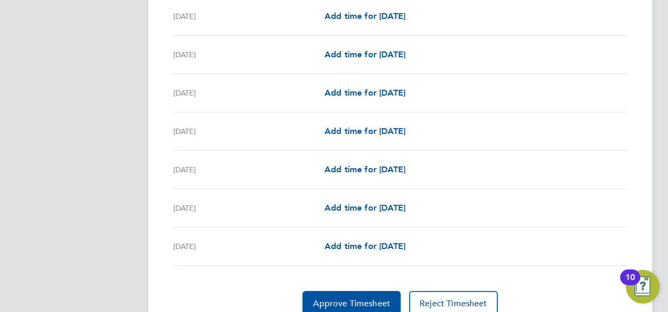
scroll to position [1361, 0]
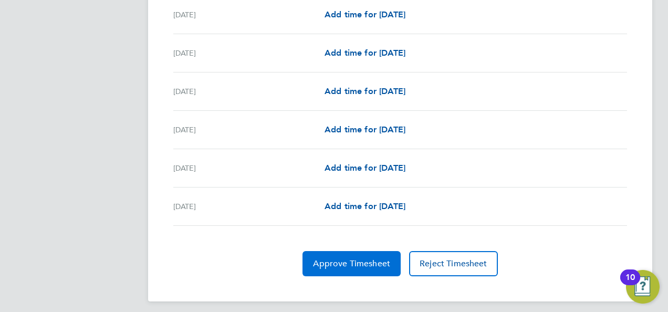
click at [337, 259] on span "Approve Timesheet" at bounding box center [351, 263] width 77 height 11
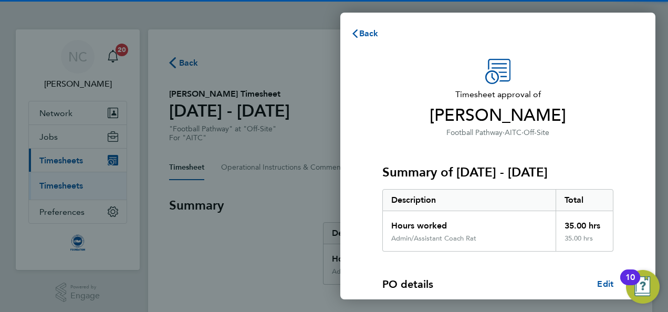
click at [534, 173] on h3 "Summary of [DATE] - [DATE]" at bounding box center [497, 172] width 231 height 17
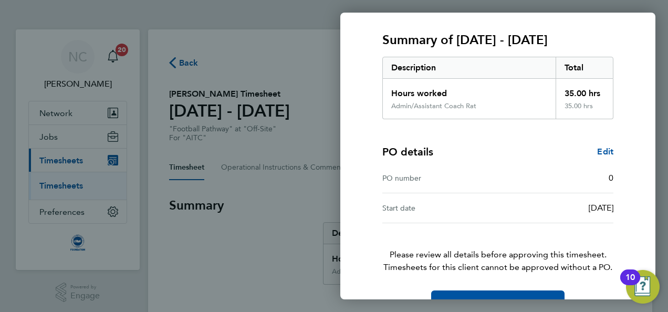
scroll to position [160, 0]
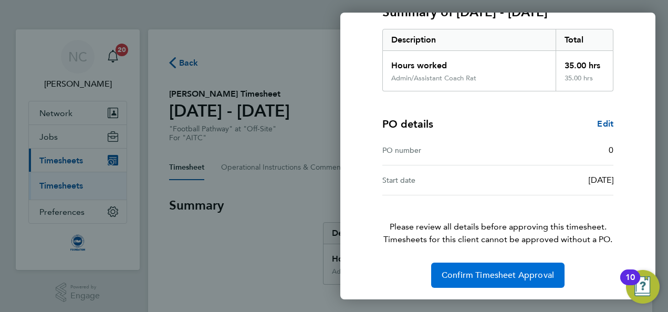
click at [511, 274] on span "Confirm Timesheet Approval" at bounding box center [498, 275] width 112 height 11
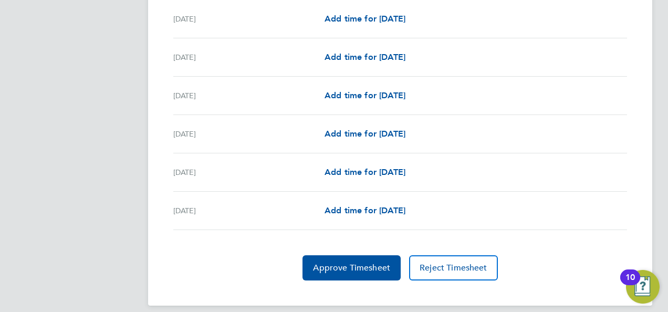
scroll to position [1056, 0]
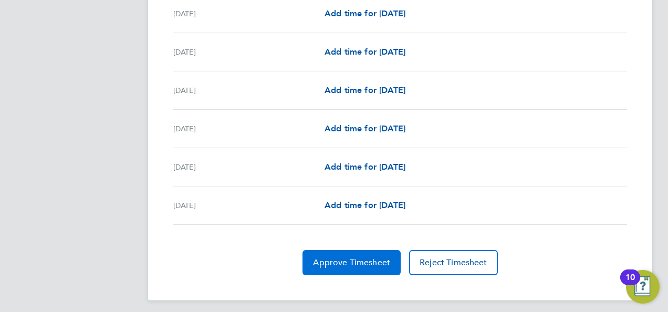
click at [347, 264] on button "Approve Timesheet" at bounding box center [352, 262] width 98 height 25
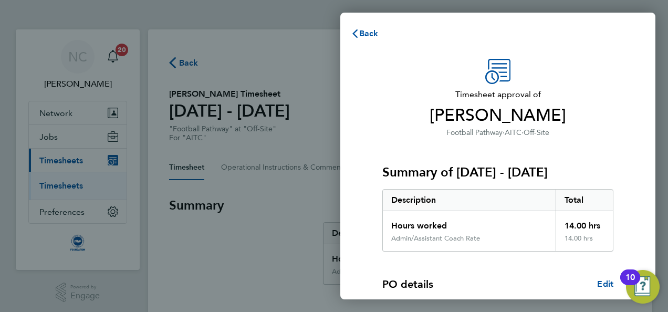
click at [438, 260] on div "PO details Edit PO number 0 Start date 01 Apr 2017" at bounding box center [497, 304] width 231 height 104
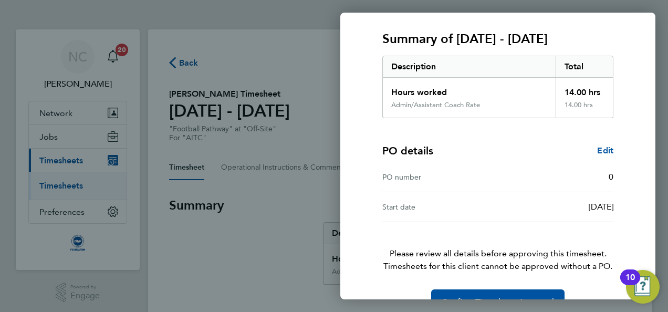
scroll to position [160, 0]
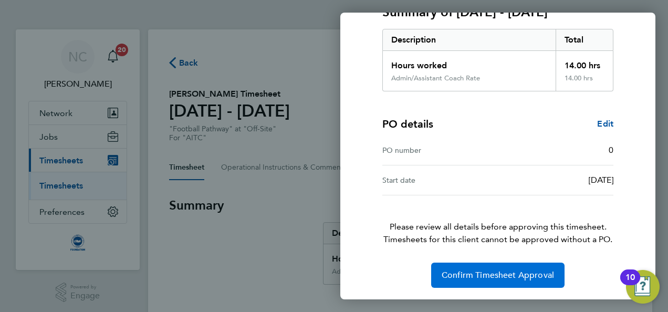
click at [454, 277] on span "Confirm Timesheet Approval" at bounding box center [498, 275] width 112 height 11
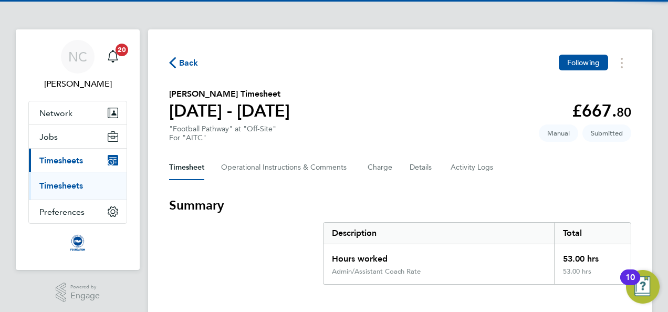
click at [428, 205] on h3 "Summary" at bounding box center [400, 205] width 462 height 17
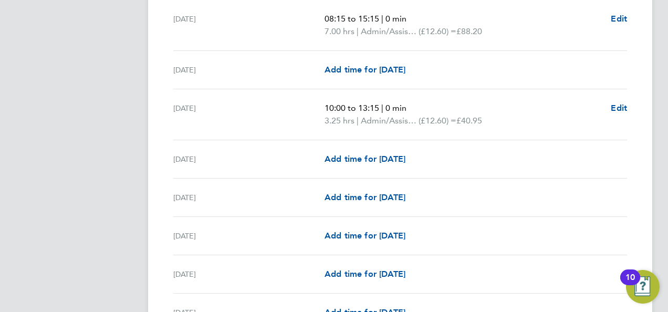
scroll to position [630, 0]
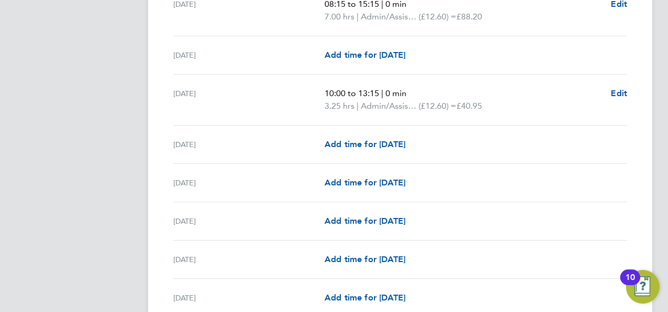
click at [649, 148] on div "Back Following [PERSON_NAME] Timesheet [DATE] - [DATE] £667. 80 "Football Pathw…" at bounding box center [400, 119] width 504 height 1441
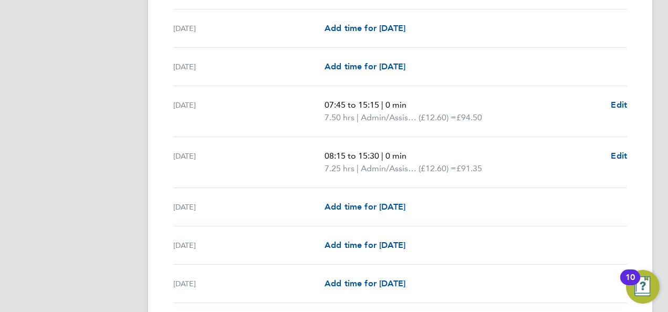
scroll to position [840, 0]
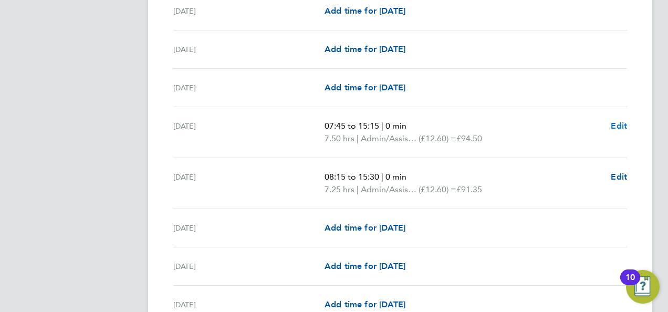
click at [614, 124] on span "Edit" at bounding box center [619, 126] width 16 height 10
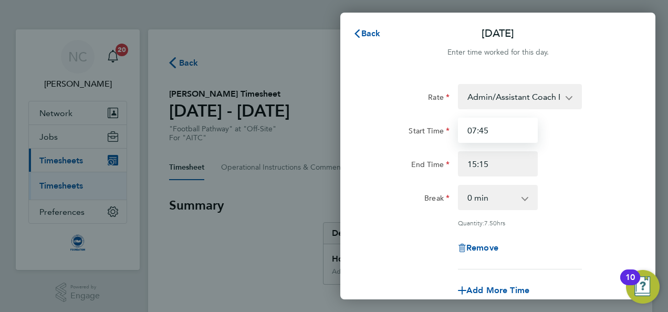
drag, startPoint x: 520, startPoint y: 137, endPoint x: 437, endPoint y: 142, distance: 83.2
click at [437, 142] on div "Start Time 07:45" at bounding box center [498, 130] width 265 height 25
type input "08:15"
click at [646, 158] on div "Rate Admin/Assistant Coach Rate - 12.60 Lead Coach Rate - 16.28 Start Time 08:1…" at bounding box center [497, 233] width 315 height 324
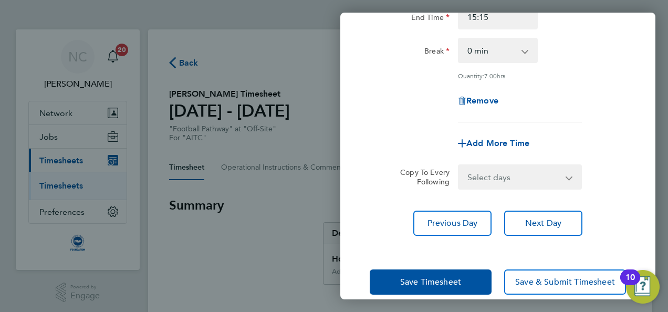
scroll to position [162, 0]
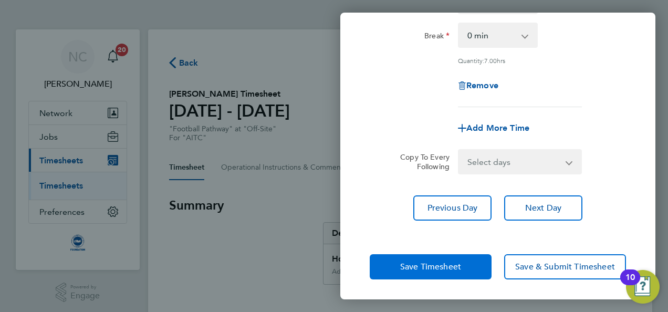
click at [469, 263] on button "Save Timesheet" at bounding box center [431, 266] width 122 height 25
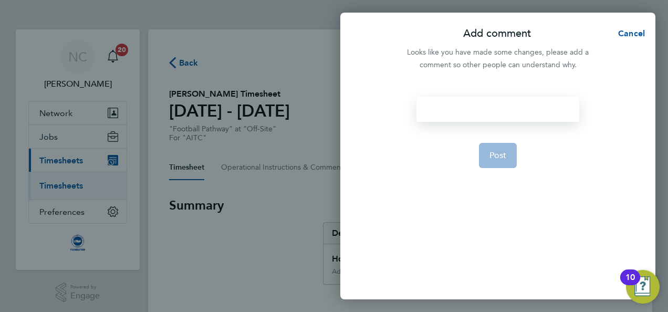
click at [542, 108] on div at bounding box center [498, 109] width 162 height 25
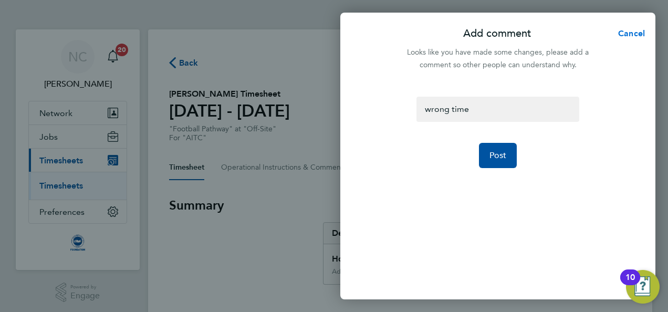
click at [618, 25] on button "Cancel" at bounding box center [628, 33] width 54 height 21
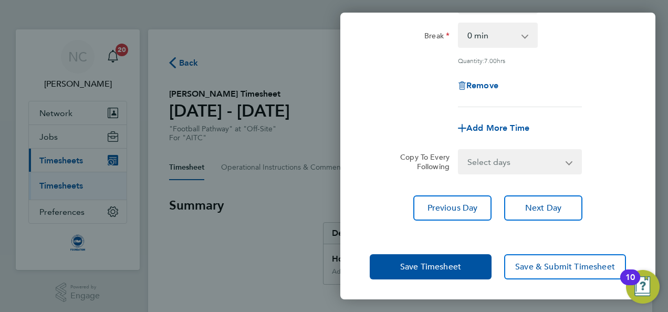
click at [657, 200] on div "Thu 21 Aug Cancel Enter time worked for this day. Rate Admin/Assistant Coach Ra…" at bounding box center [334, 156] width 668 height 312
click at [277, 209] on div "Thu 21 Aug Cancel Enter time worked for this day. Rate Admin/Assistant Coach Ra…" at bounding box center [334, 156] width 668 height 312
click at [616, 146] on form "Rate Admin/Assistant Coach Rate - 12.60 Lead Coach Rate - 16.28 Start Time 08:1…" at bounding box center [498, 48] width 256 height 253
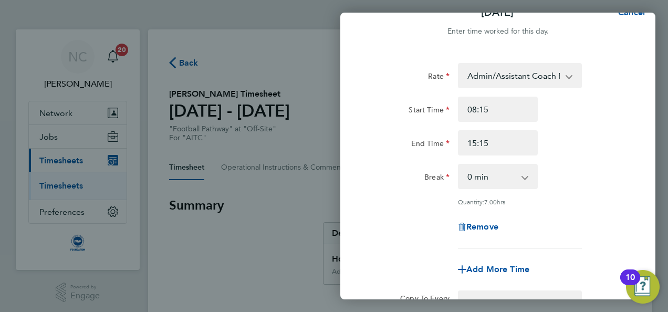
scroll to position [0, 0]
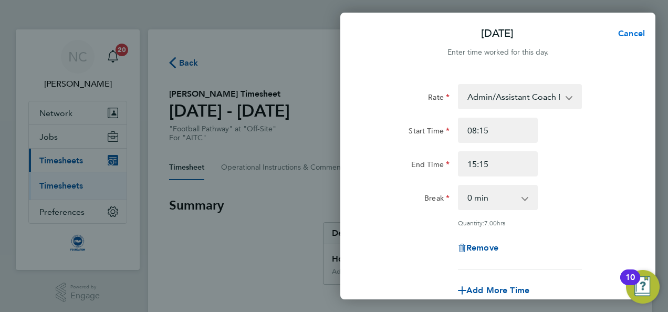
click at [625, 32] on span "Cancel" at bounding box center [630, 33] width 30 height 10
click at [374, 32] on span "Back" at bounding box center [370, 33] width 19 height 10
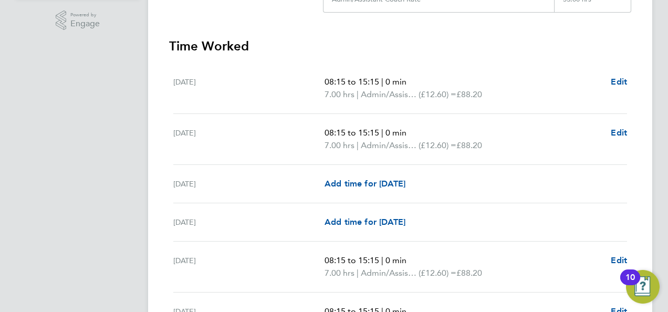
scroll to position [273, 0]
click at [389, 69] on div "Thu 07 Aug 08:15 to 15:15 | 0 min 7.00 hrs | Admin/Assistant Coach Rate (£12.60…" at bounding box center [400, 87] width 454 height 51
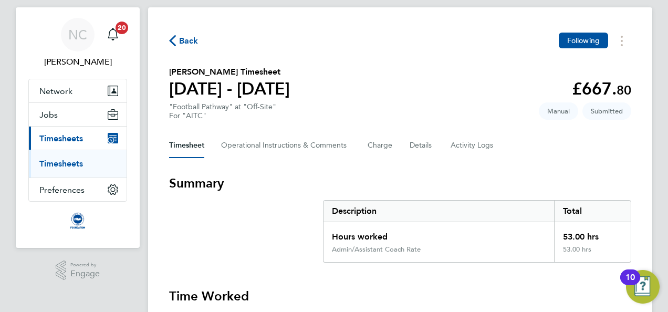
scroll to position [21, 0]
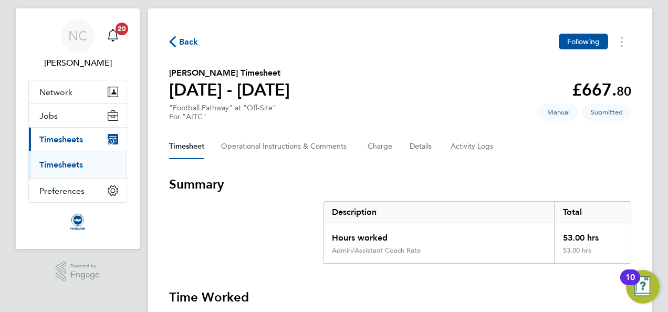
click at [608, 180] on h3 "Summary" at bounding box center [400, 184] width 462 height 17
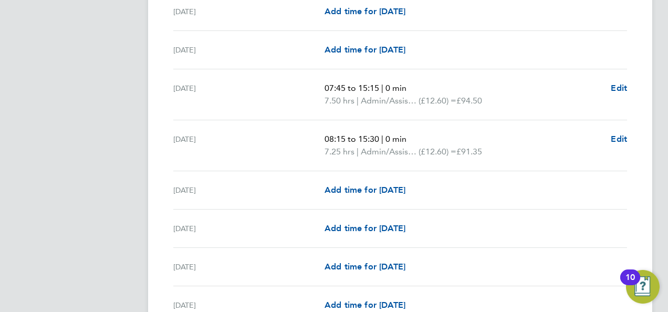
scroll to position [876, 0]
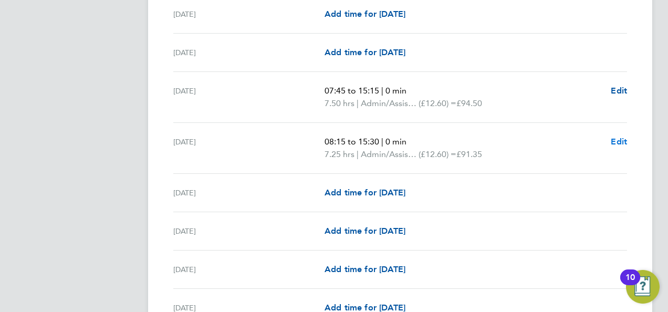
click at [625, 140] on span "Edit" at bounding box center [619, 142] width 16 height 10
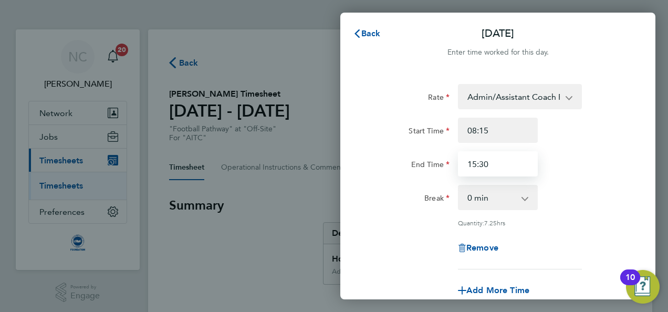
click at [512, 173] on input "15:30" at bounding box center [498, 163] width 80 height 25
type input "15:15"
click at [619, 187] on div "Break 0 min 15 min 30 min 45 min 60 min 75 min 90 min" at bounding box center [498, 197] width 265 height 25
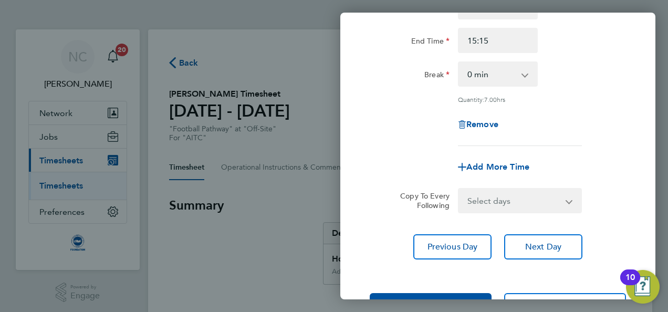
scroll to position [147, 0]
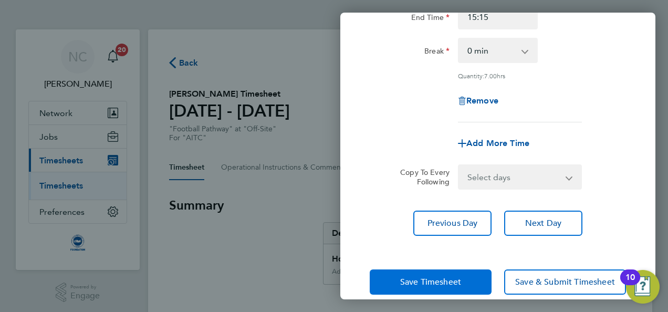
click at [413, 278] on span "Save Timesheet" at bounding box center [430, 282] width 61 height 11
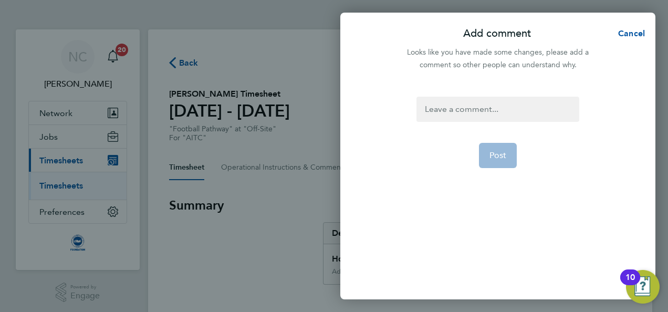
click at [486, 113] on div at bounding box center [498, 109] width 162 height 25
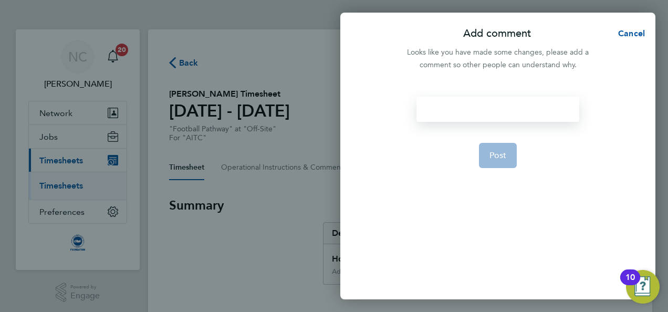
click at [485, 112] on div at bounding box center [498, 109] width 162 height 25
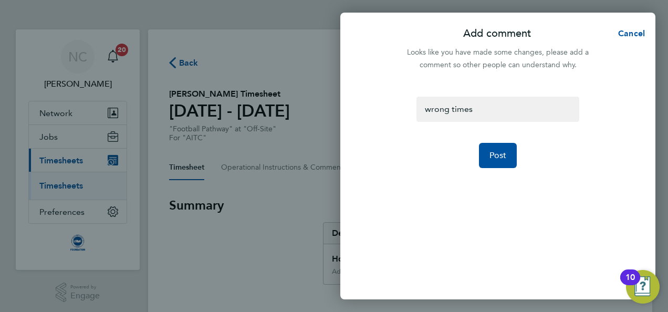
drag, startPoint x: 499, startPoint y: 148, endPoint x: 521, endPoint y: 154, distance: 22.3
click at [521, 154] on form "wrong times Post" at bounding box center [497, 160] width 171 height 127
click at [510, 155] on button "Post" at bounding box center [498, 155] width 38 height 25
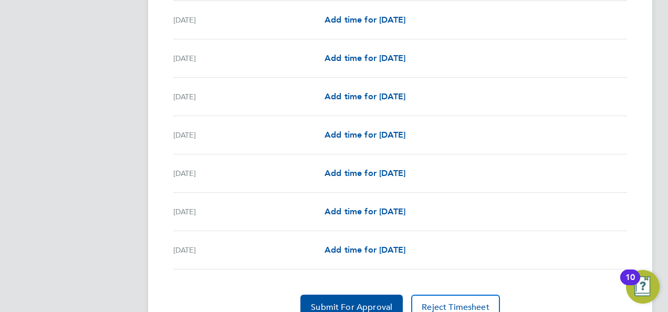
scroll to position [1170, 0]
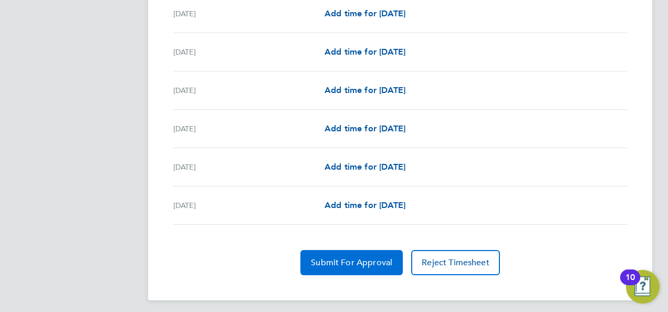
click at [349, 250] on button "Submit For Approval" at bounding box center [351, 262] width 102 height 25
click at [346, 262] on span "Approve Timesheet" at bounding box center [351, 262] width 77 height 11
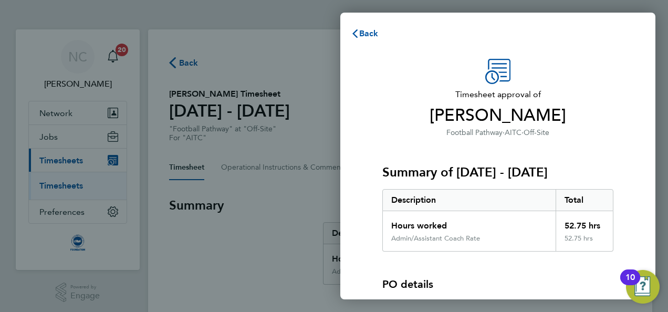
click at [447, 235] on div "Admin/Assistant Coach Rate" at bounding box center [435, 238] width 89 height 8
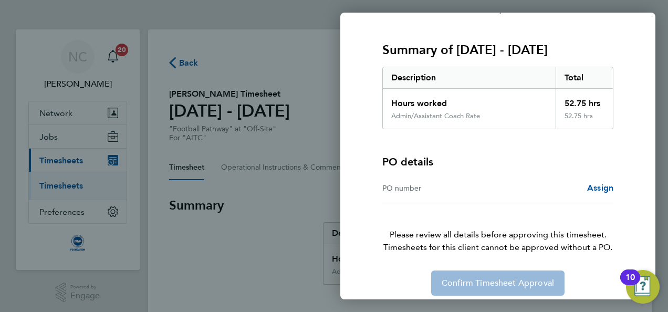
scroll to position [130, 0]
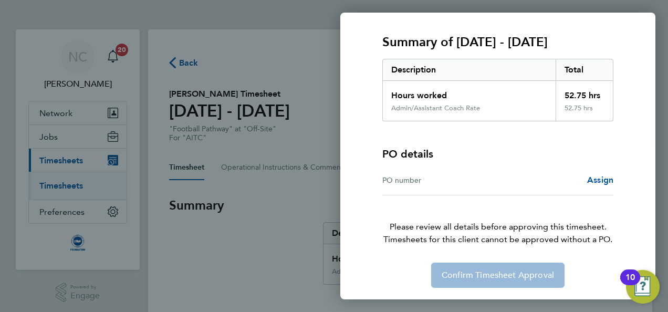
click at [476, 277] on div "Confirm Timesheet Approval" at bounding box center [498, 275] width 256 height 25
click at [456, 154] on div "PO details" at bounding box center [497, 154] width 231 height 15
click at [608, 181] on span "Assign" at bounding box center [600, 180] width 26 height 10
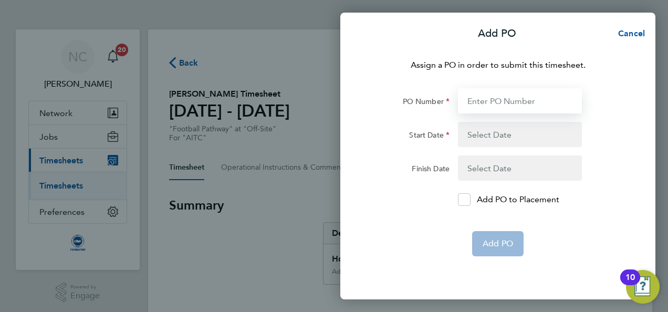
click at [497, 98] on input "PO Number" at bounding box center [520, 100] width 124 height 25
type input "0"
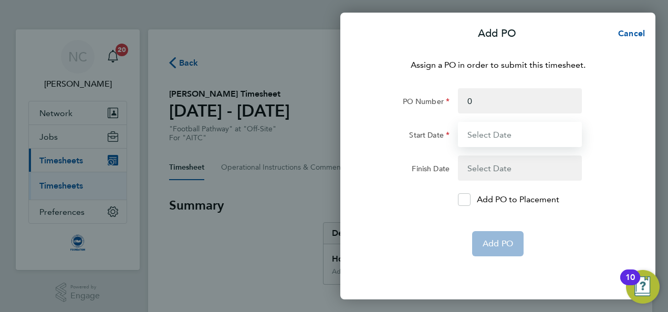
type input "01 Apr 17"
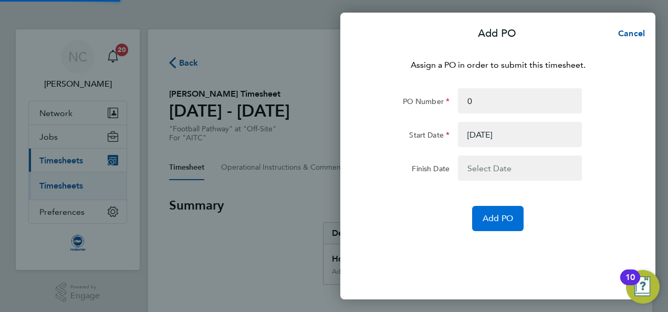
click at [502, 224] on button "Add PO" at bounding box center [497, 218] width 51 height 25
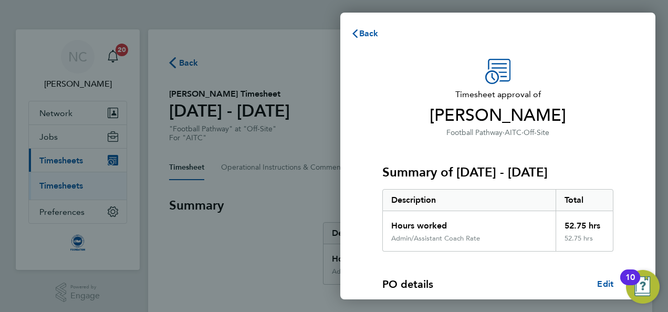
click at [580, 137] on p "Football Pathway · AITC · Off-Site" at bounding box center [497, 132] width 231 height 13
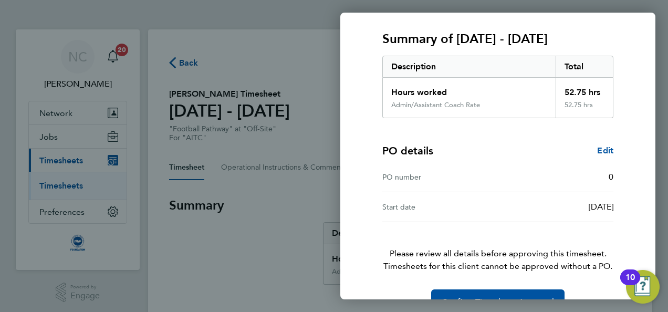
scroll to position [160, 0]
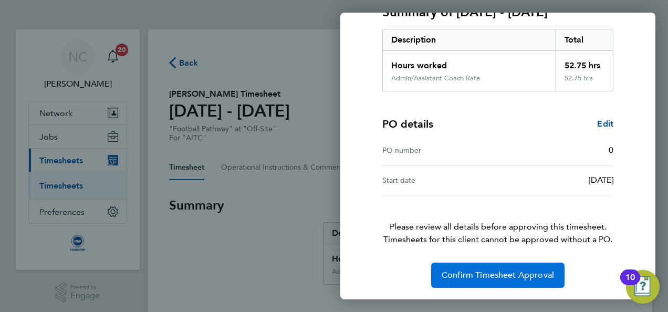
click at [533, 279] on button "Confirm Timesheet Approval" at bounding box center [497, 275] width 133 height 25
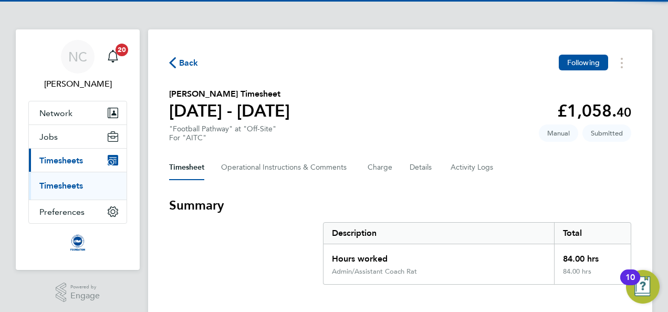
click at [512, 220] on section "Summary Description Total Hours worked 84.00 hrs Admin/Assistant Coach Rat 84.0…" at bounding box center [400, 241] width 462 height 88
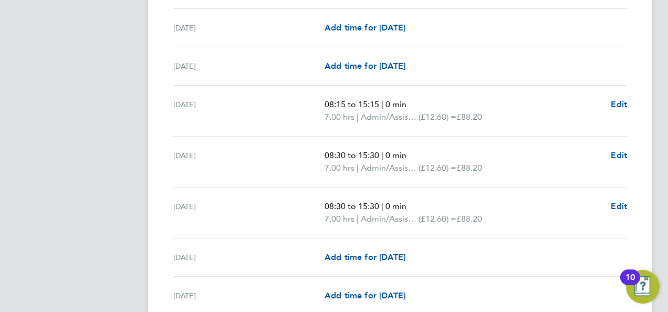
scroll to position [378, 0]
click at [620, 155] on span "Edit" at bounding box center [619, 154] width 16 height 10
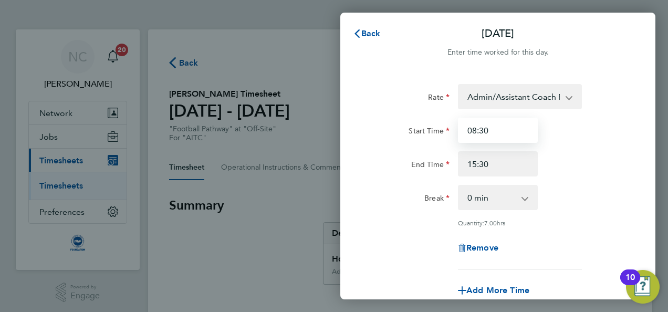
click at [513, 132] on input "08:30" at bounding box center [498, 130] width 80 height 25
type input "08:15"
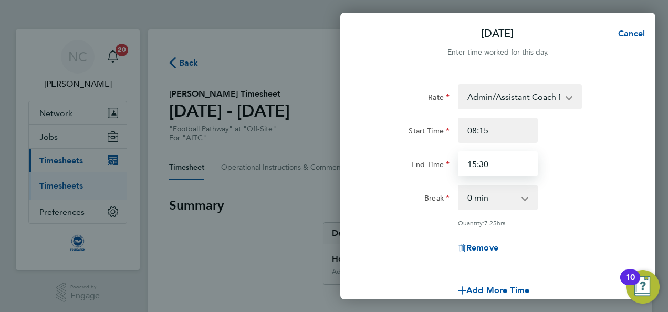
click at [506, 168] on input "15:30" at bounding box center [498, 163] width 80 height 25
type input "15:15"
click at [574, 178] on div "Rate Admin/Assistant Coach Rat - 12.60 Lead Coach Rate - 16.28 Start Time 08:15…" at bounding box center [498, 176] width 256 height 185
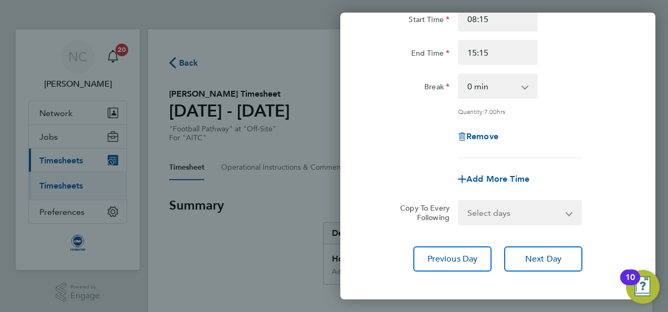
scroll to position [162, 0]
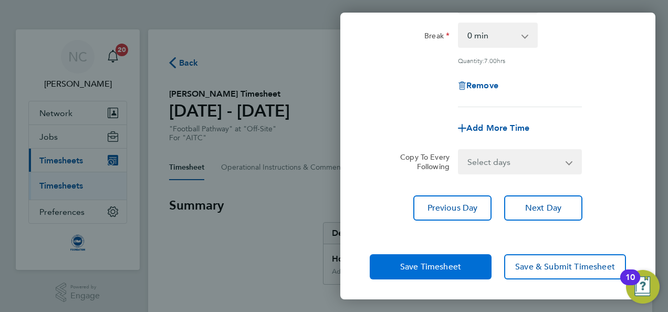
click at [437, 268] on span "Save Timesheet" at bounding box center [430, 267] width 61 height 11
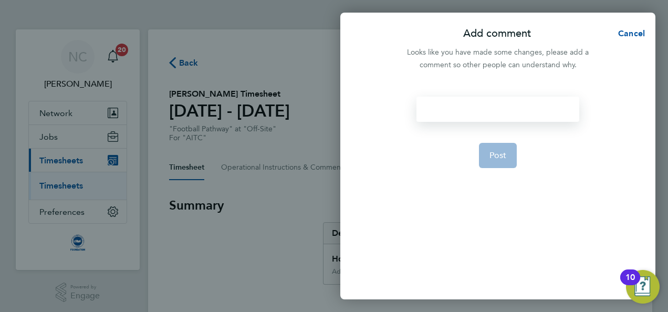
click at [468, 113] on div at bounding box center [498, 109] width 162 height 25
drag, startPoint x: 468, startPoint y: 113, endPoint x: 434, endPoint y: 116, distance: 34.2
click at [434, 116] on div at bounding box center [498, 109] width 162 height 25
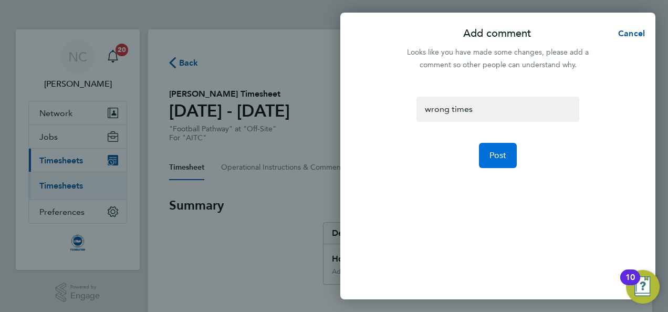
click at [494, 143] on button "Post" at bounding box center [498, 155] width 38 height 25
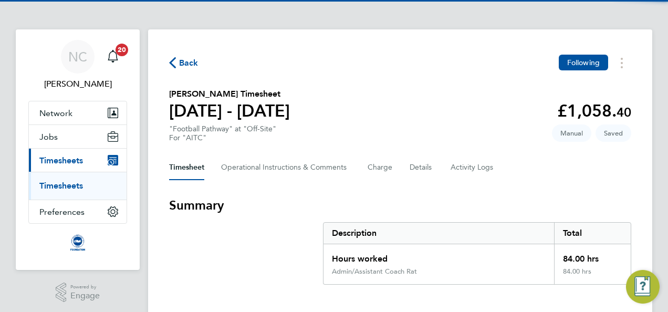
click at [476, 206] on h3 "Summary" at bounding box center [400, 205] width 462 height 17
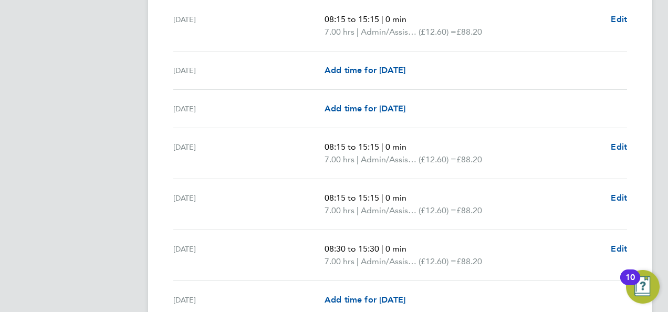
scroll to position [336, 0]
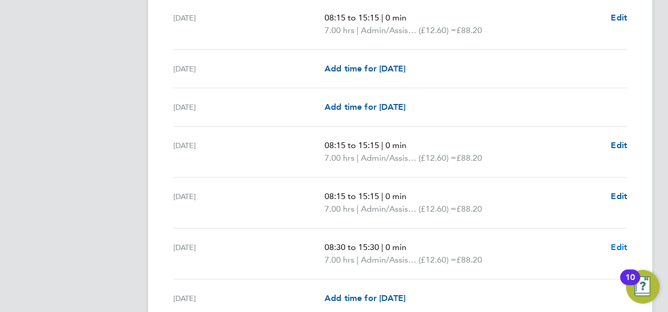
click at [614, 246] on span "Edit" at bounding box center [619, 247] width 16 height 10
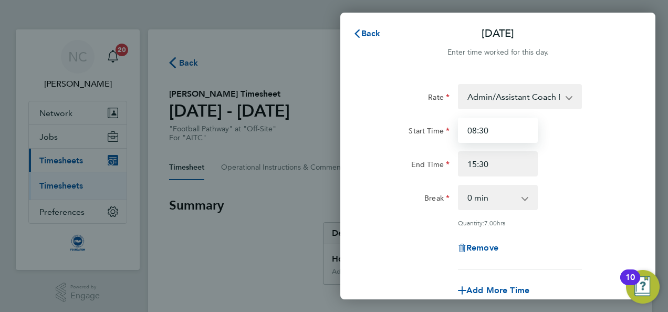
click at [508, 134] on input "08:30" at bounding box center [498, 130] width 80 height 25
type input "08:15"
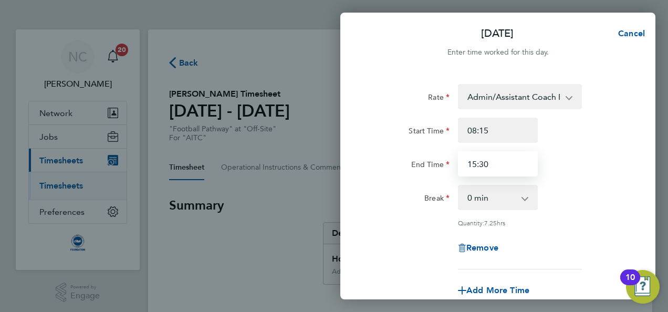
click at [499, 166] on input "15:30" at bounding box center [498, 163] width 80 height 25
type input "15:15"
click at [574, 276] on app-timesheet-line-form-group "Rate Admin/Assistant Coach Rat - 12.60 Lead Coach Rate - 16.28 Start Time 08:15…" at bounding box center [498, 193] width 256 height 219
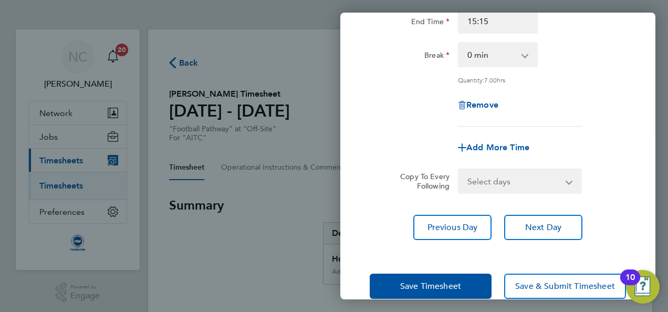
scroll to position [162, 0]
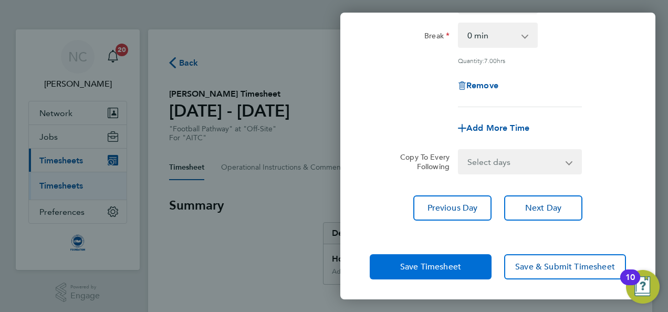
click at [476, 255] on button "Save Timesheet" at bounding box center [431, 266] width 122 height 25
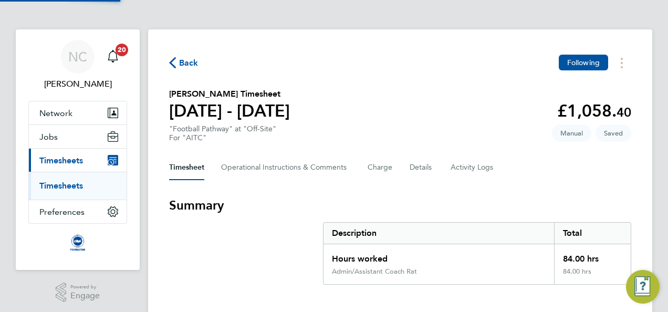
click at [274, 244] on section "Summary Description Total Hours worked 84.00 hrs Admin/Assistant Coach Rat 84.0…" at bounding box center [400, 241] width 462 height 88
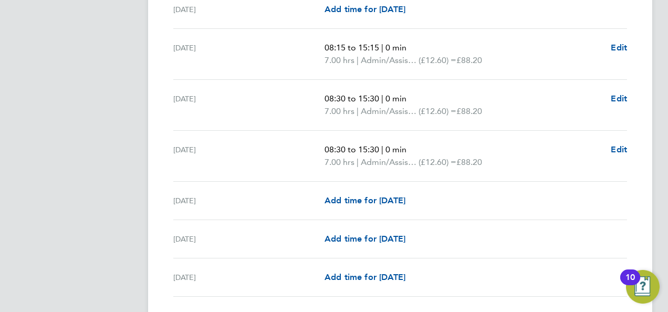
scroll to position [756, 0]
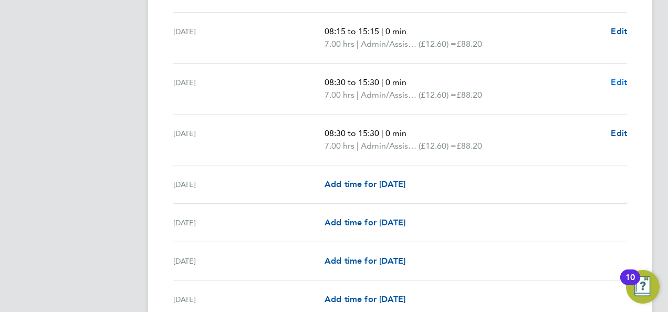
click at [624, 80] on span "Edit" at bounding box center [619, 82] width 16 height 10
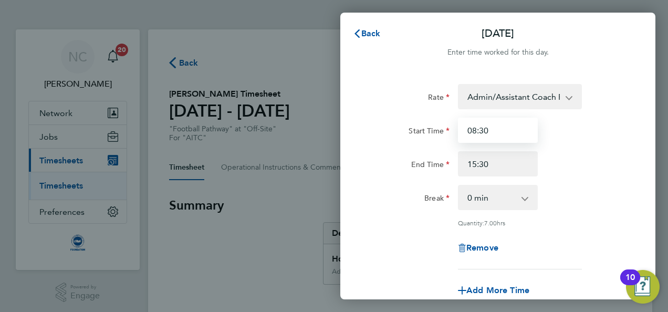
click at [508, 130] on input "08:30" at bounding box center [498, 130] width 80 height 25
type input "08:15"
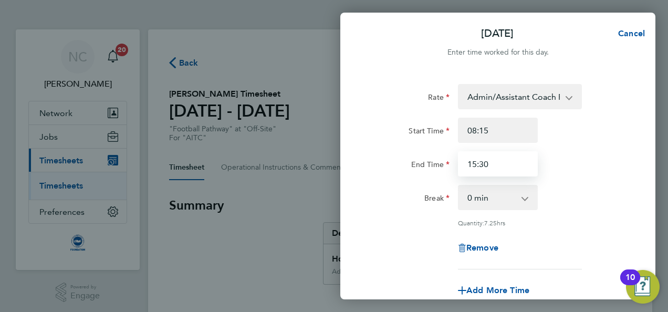
click at [499, 151] on input "15:30" at bounding box center [498, 163] width 80 height 25
type input "15:15"
click at [557, 246] on div "Remove" at bounding box center [498, 247] width 265 height 25
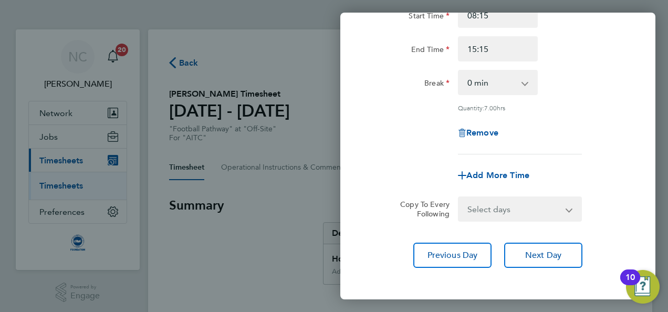
scroll to position [162, 0]
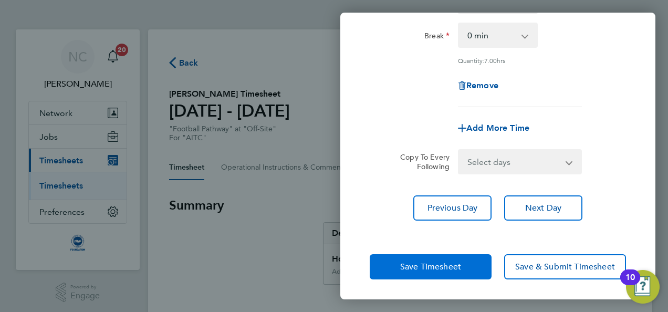
click at [463, 260] on button "Save Timesheet" at bounding box center [431, 266] width 122 height 25
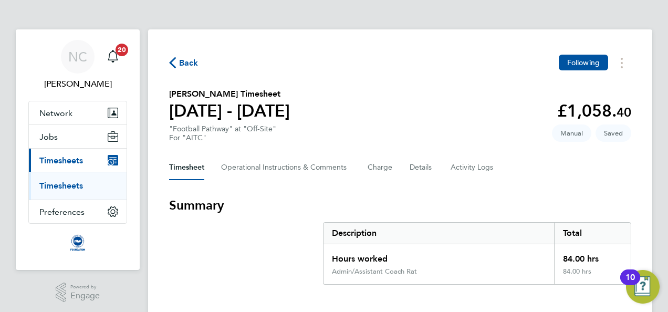
click at [508, 155] on div "Timesheet Operational Instructions & Comments Charge Details Activity Logs" at bounding box center [400, 167] width 462 height 25
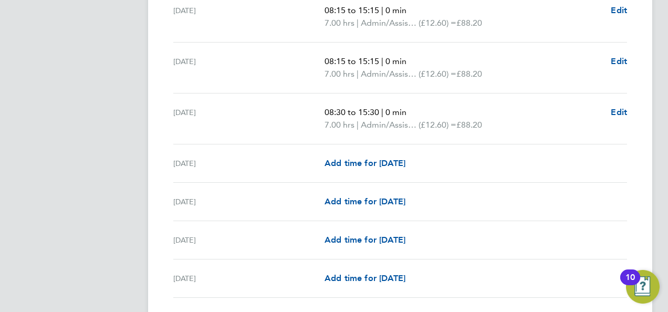
scroll to position [798, 0]
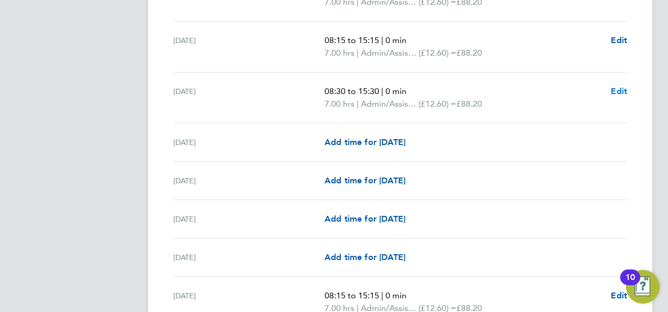
click at [612, 90] on span "Edit" at bounding box center [619, 91] width 16 height 10
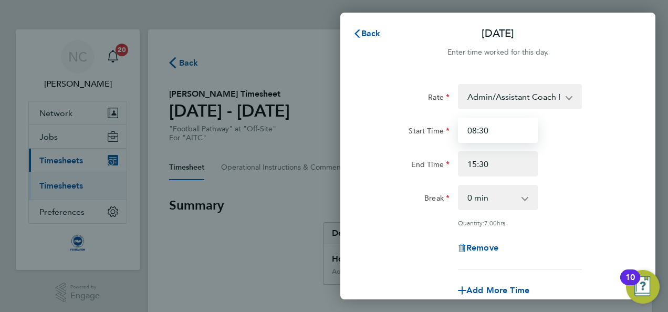
click at [517, 128] on input "08:30" at bounding box center [498, 130] width 80 height 25
type input "08:15"
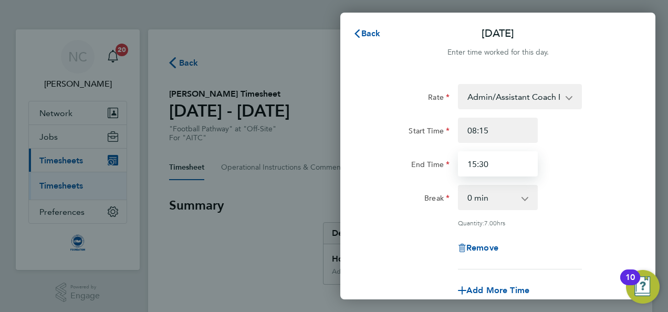
click at [511, 163] on input "15:30" at bounding box center [498, 163] width 80 height 25
type input "15:15"
click at [564, 180] on div "Rate Admin/Assistant Coach Rat - 12.60 Lead Coach Rate - 16.28 Start Time 08:15…" at bounding box center [498, 176] width 256 height 185
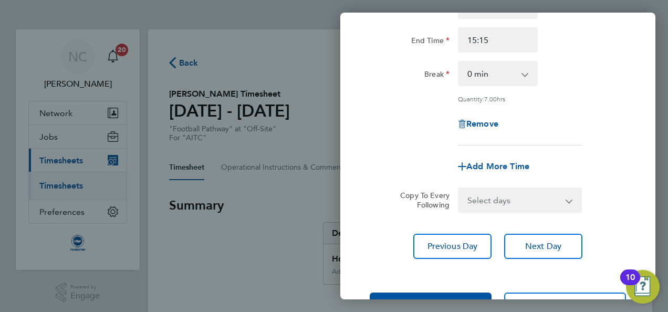
scroll to position [162, 0]
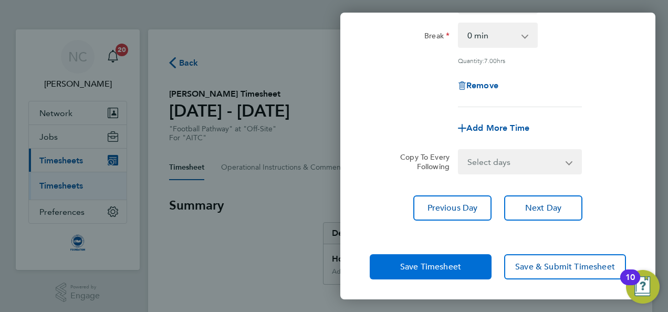
click at [443, 259] on button "Save Timesheet" at bounding box center [431, 266] width 122 height 25
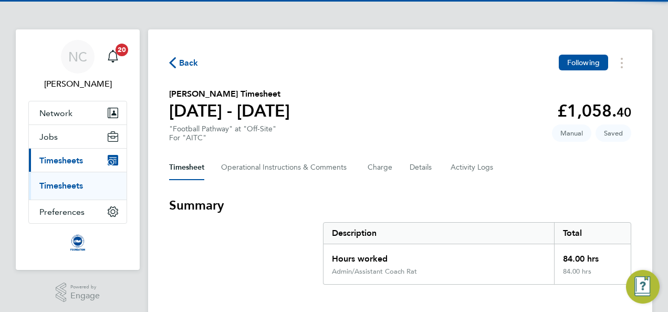
click at [408, 248] on div "Hours worked" at bounding box center [439, 255] width 231 height 23
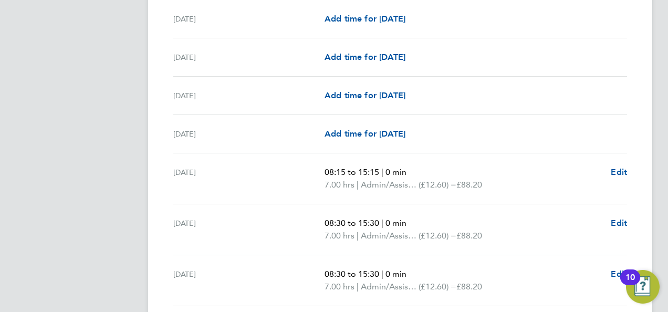
scroll to position [925, 0]
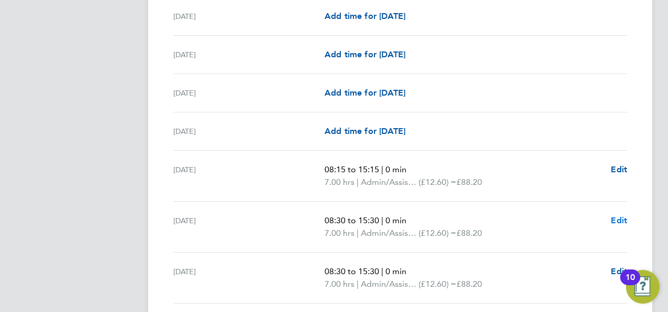
click at [619, 219] on span "Edit" at bounding box center [619, 220] width 16 height 10
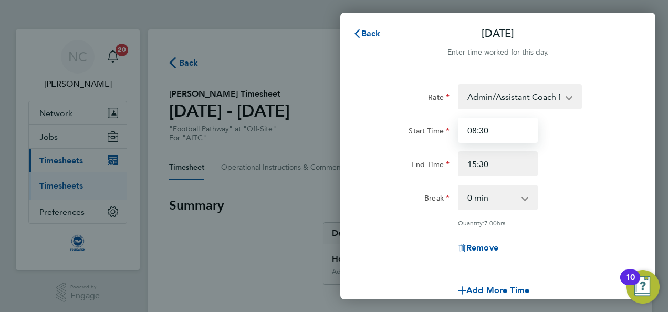
click at [504, 132] on input "08:30" at bounding box center [498, 130] width 80 height 25
type input "08:15"
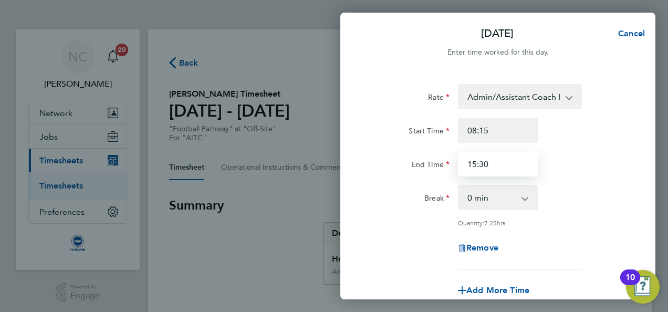
click at [511, 160] on input "15:30" at bounding box center [498, 163] width 80 height 25
type input "15:15"
click at [554, 167] on div "End Time 15:15" at bounding box center [498, 163] width 265 height 25
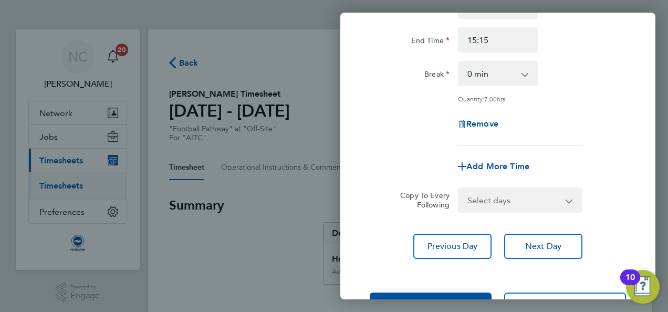
scroll to position [162, 0]
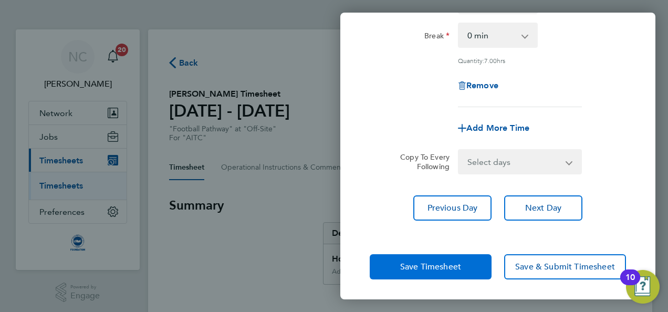
click at [468, 265] on button "Save Timesheet" at bounding box center [431, 266] width 122 height 25
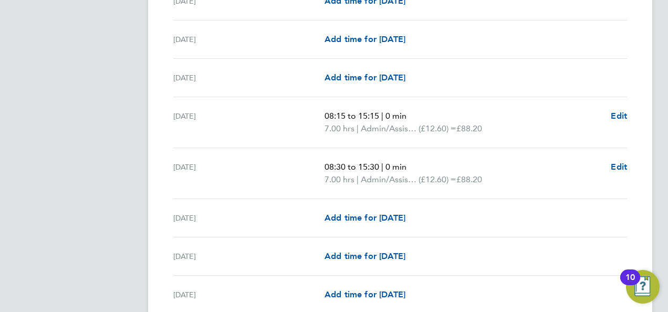
scroll to position [1324, 0]
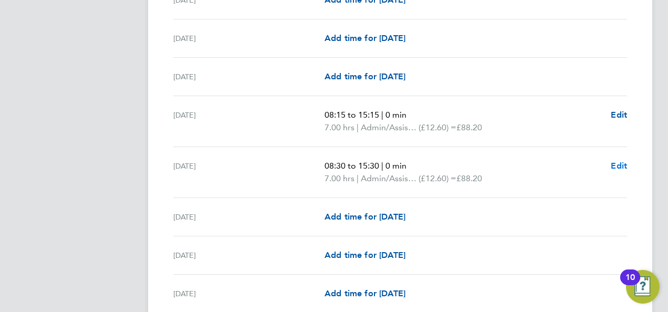
click at [616, 163] on span "Edit" at bounding box center [619, 166] width 16 height 10
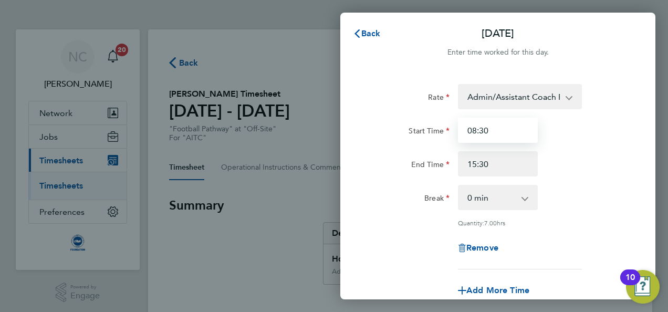
click at [507, 138] on input "08:30" at bounding box center [498, 130] width 80 height 25
type input "08:15"
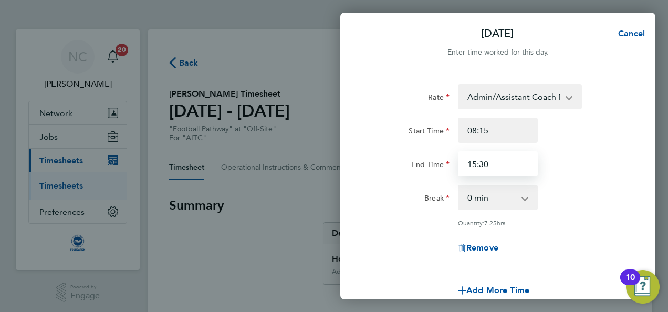
click at [507, 161] on input "15:30" at bounding box center [498, 163] width 80 height 25
click at [532, 165] on input "15:15" at bounding box center [498, 163] width 80 height 25
type input "15:15"
click at [620, 175] on div "End Time 15:15" at bounding box center [498, 163] width 265 height 25
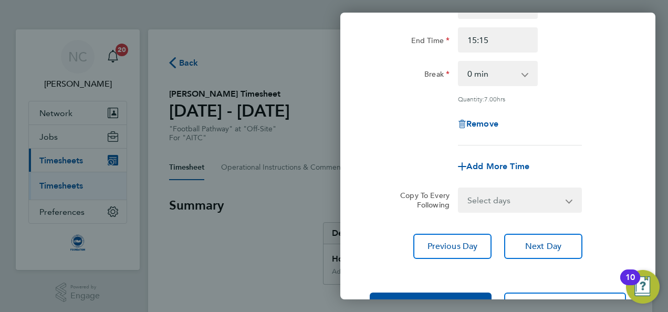
scroll to position [162, 0]
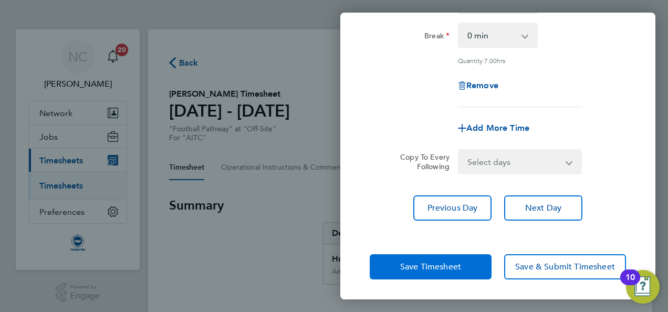
click at [474, 266] on button "Save Timesheet" at bounding box center [431, 266] width 122 height 25
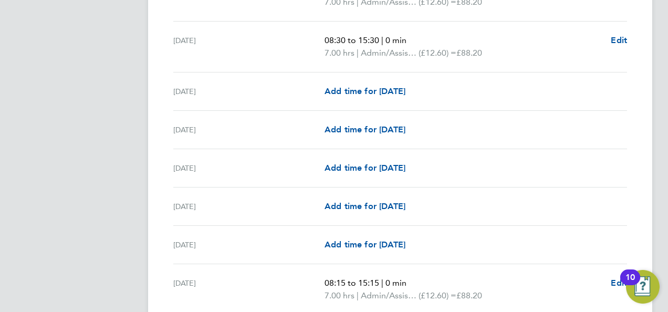
scroll to position [1135, 0]
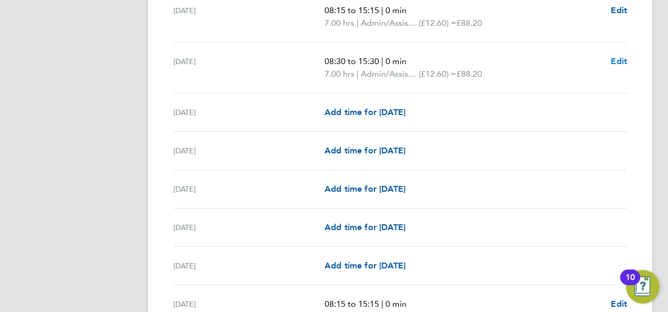
click at [616, 56] on span "Edit" at bounding box center [619, 61] width 16 height 10
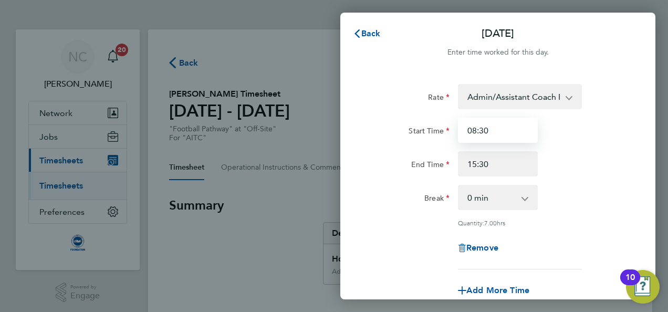
click at [495, 130] on input "08:30" at bounding box center [498, 130] width 80 height 25
type input "08:15"
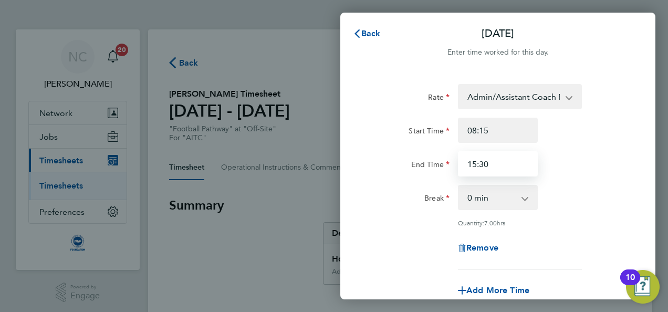
click at [495, 169] on input "15:30" at bounding box center [498, 163] width 80 height 25
type input "15:15"
click at [668, 0] on html "NC Nathan Casselton Notifications 20 Applications: Network Sites Workers Jobs P…" at bounding box center [334, 0] width 668 height 0
click at [489, 180] on div "Rate Admin/Assistant Coach Rat - 12.60 Lead Coach Rate - 16.28 Start Time 08:15…" at bounding box center [498, 176] width 256 height 185
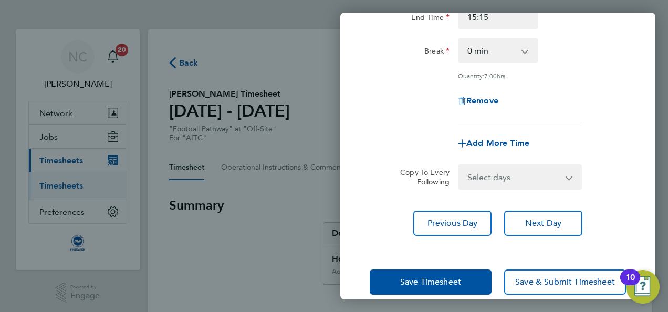
scroll to position [162, 0]
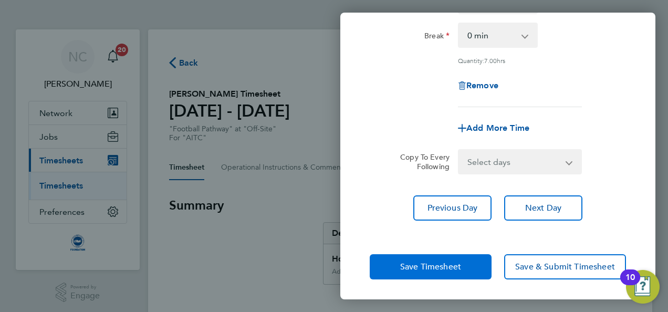
click at [455, 267] on span "Save Timesheet" at bounding box center [430, 267] width 61 height 11
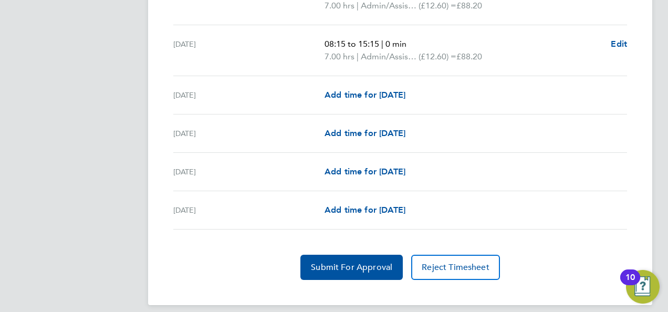
scroll to position [1449, 0]
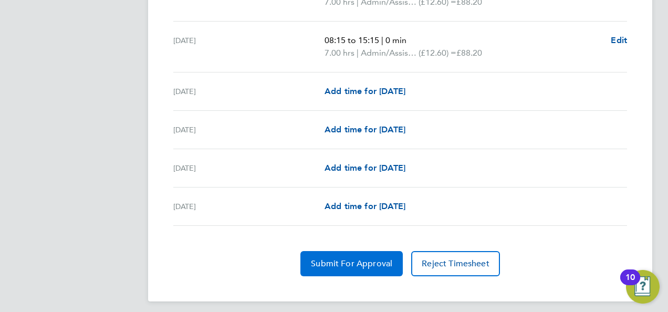
drag, startPoint x: 309, startPoint y: 248, endPoint x: 313, endPoint y: 233, distance: 15.7
click at [316, 258] on span "Submit For Approval" at bounding box center [351, 263] width 81 height 11
click at [339, 258] on span "Approve Timesheet" at bounding box center [351, 263] width 77 height 11
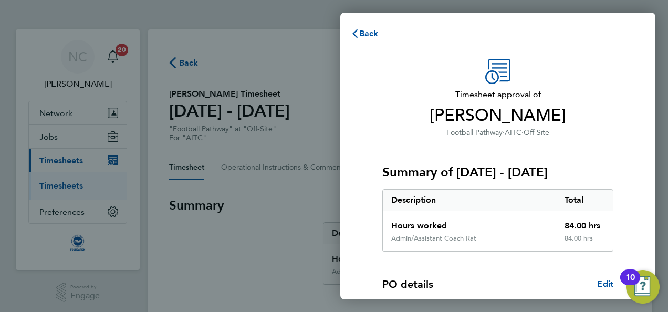
click at [555, 163] on div "Summary of 01 - 31 Aug 2025 Description Total Hours worked 84.00 hrs Admin/Assi…" at bounding box center [497, 195] width 231 height 113
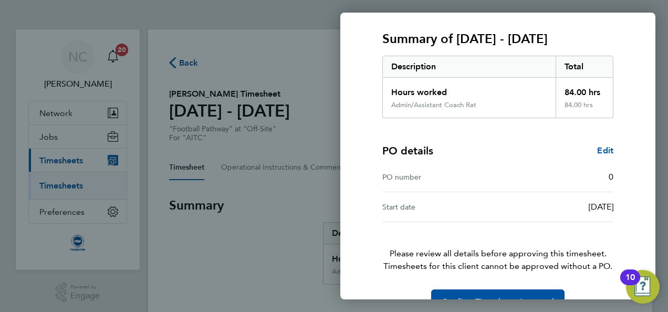
scroll to position [160, 0]
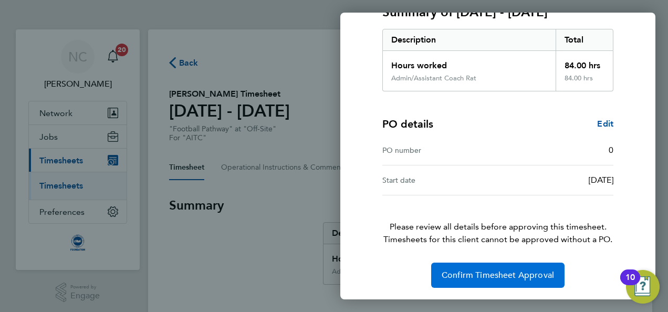
click at [543, 279] on button "Confirm Timesheet Approval" at bounding box center [497, 275] width 133 height 25
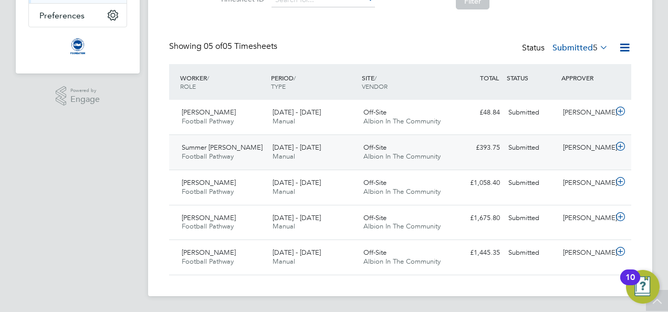
click at [562, 154] on div "[PERSON_NAME]" at bounding box center [586, 147] width 55 height 17
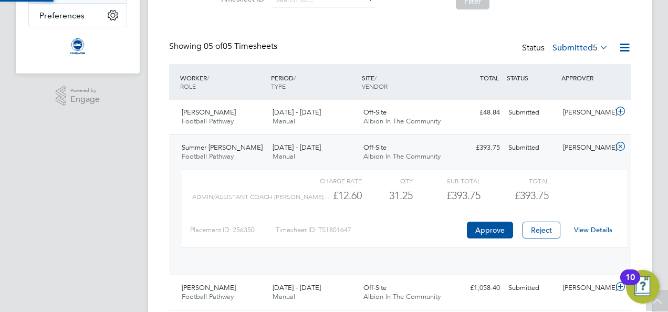
scroll to position [18, 102]
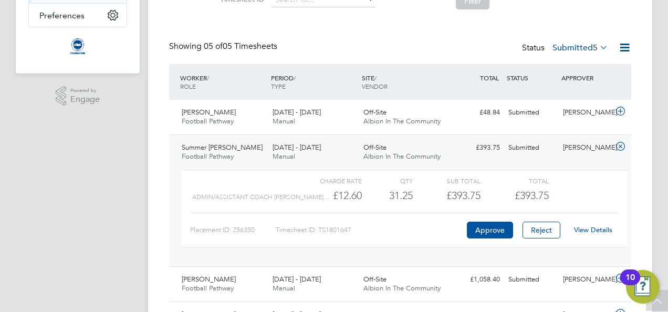
click at [584, 228] on link "View Details" at bounding box center [593, 229] width 38 height 9
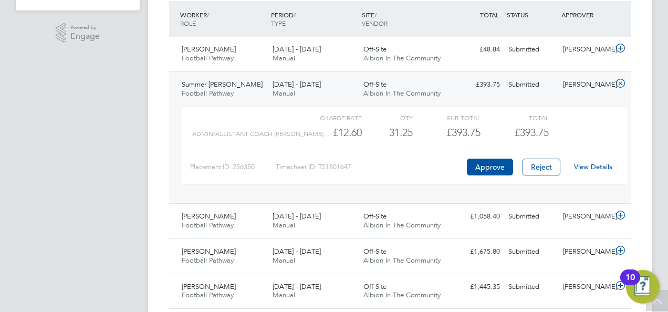
scroll to position [293, 0]
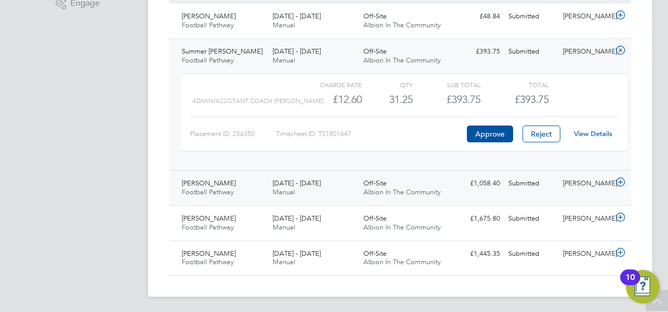
click at [492, 185] on div "£1,058.40 Submitted" at bounding box center [477, 183] width 55 height 17
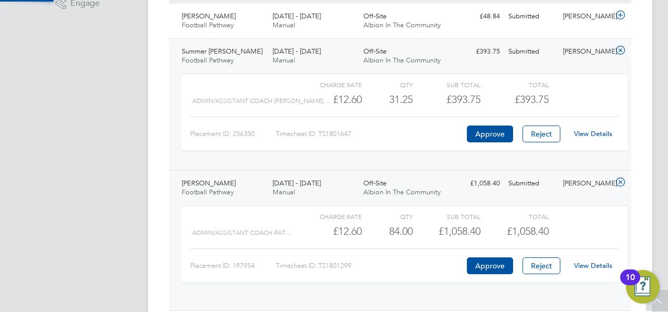
scroll to position [18, 102]
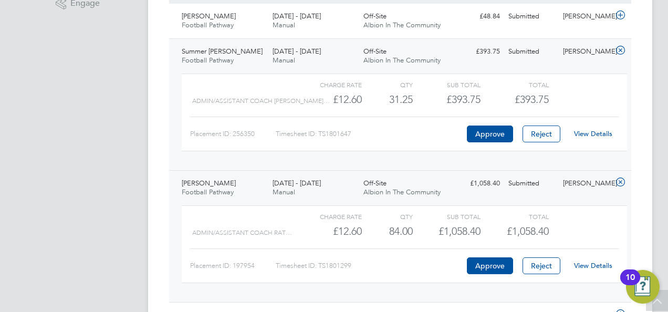
click at [601, 268] on link "View Details" at bounding box center [593, 265] width 38 height 9
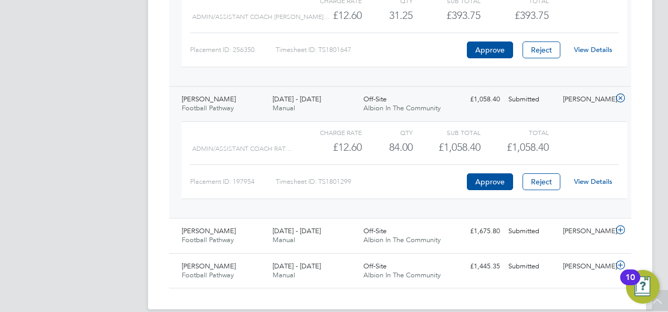
scroll to position [389, 0]
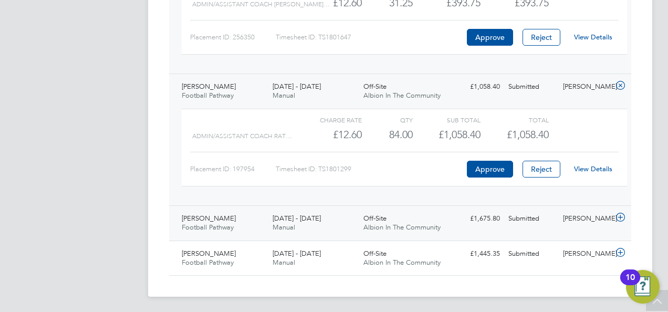
click at [512, 222] on div "Submitted" at bounding box center [531, 218] width 55 height 17
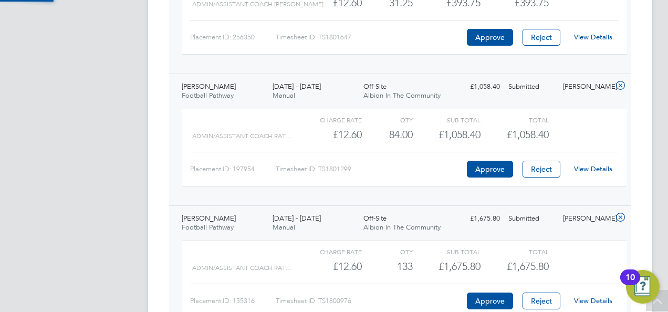
scroll to position [18, 102]
click at [590, 299] on link "View Details" at bounding box center [593, 300] width 38 height 9
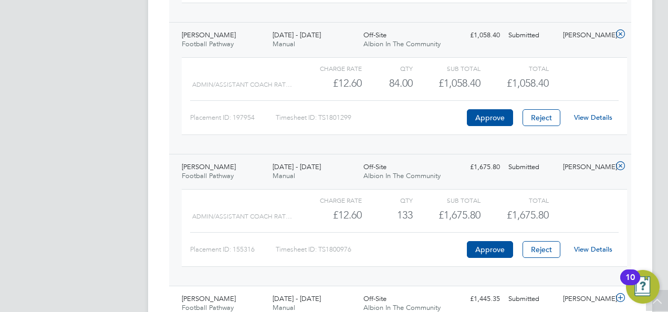
scroll to position [485, 0]
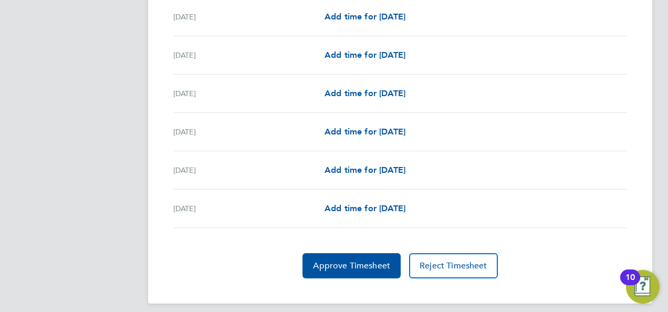
scroll to position [1361, 0]
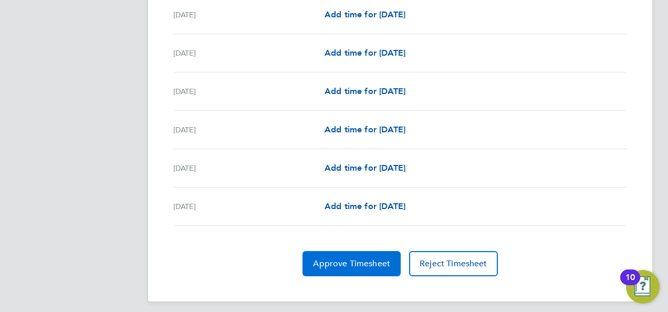
click at [359, 265] on button "Approve Timesheet" at bounding box center [352, 263] width 98 height 25
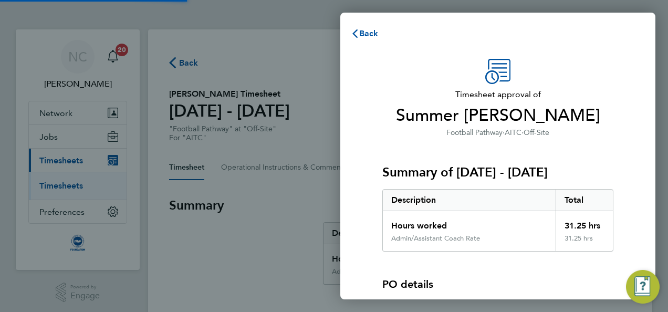
click at [482, 252] on div "PO details PO number Assign" at bounding box center [497, 289] width 231 height 74
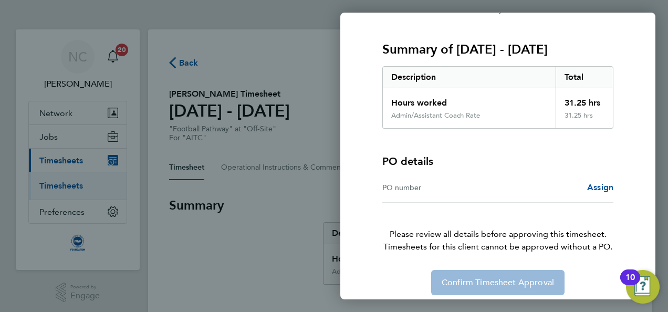
scroll to position [130, 0]
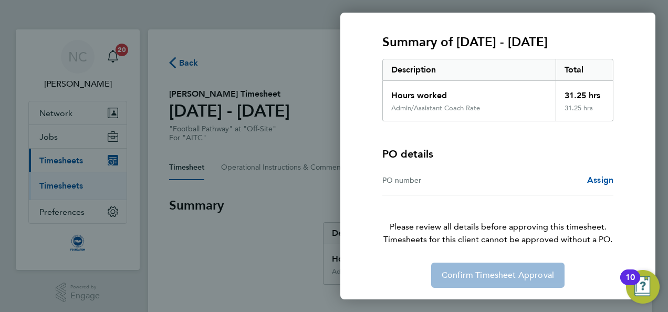
click at [426, 177] on div "PO number" at bounding box center [440, 180] width 116 height 13
click at [412, 175] on div "PO number" at bounding box center [440, 180] width 116 height 13
click at [596, 180] on span "Assign" at bounding box center [600, 180] width 26 height 10
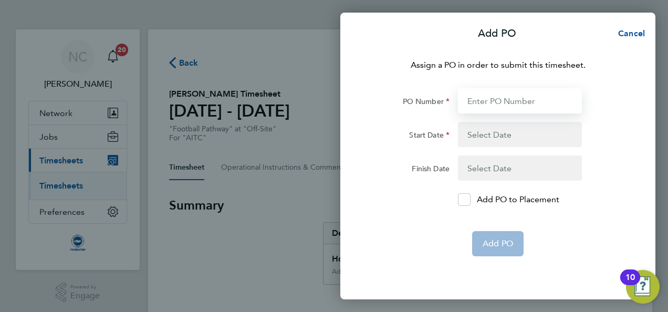
click at [496, 98] on input "PO Number" at bounding box center [520, 100] width 124 height 25
type input "0"
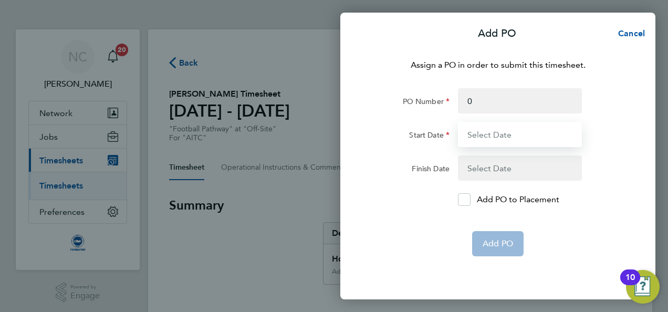
type input "01 Apr 17"
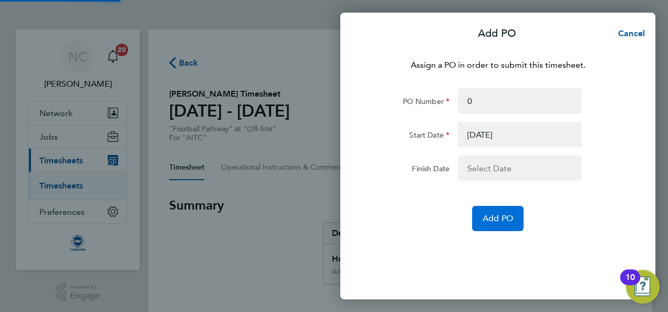
drag, startPoint x: 483, startPoint y: 213, endPoint x: 490, endPoint y: 194, distance: 19.9
click at [490, 194] on form "PO Number 0 Start Date 01 Apr 17 Finish Date Add PO" at bounding box center [498, 159] width 256 height 143
click at [490, 210] on button "Add PO" at bounding box center [497, 218] width 51 height 25
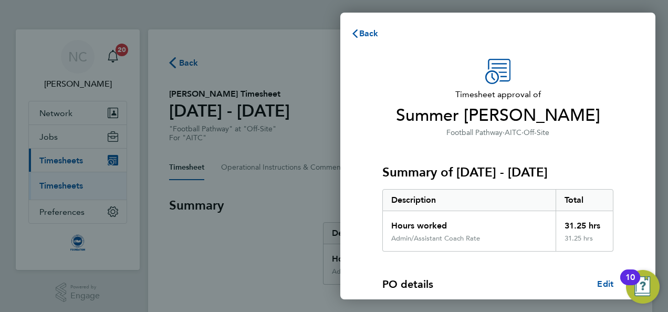
click at [496, 231] on div "Hours worked" at bounding box center [469, 222] width 173 height 23
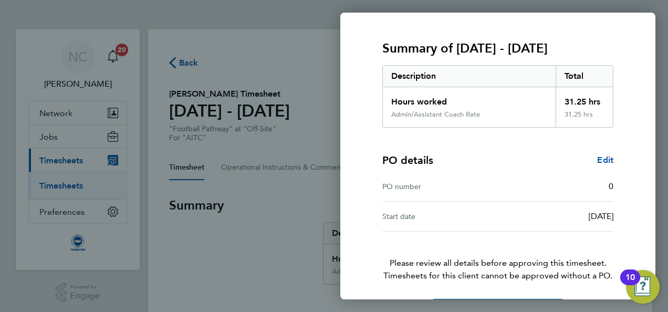
scroll to position [160, 0]
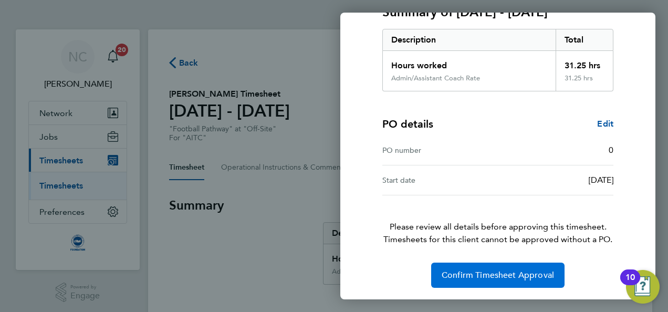
click at [500, 275] on span "Confirm Timesheet Approval" at bounding box center [498, 275] width 112 height 11
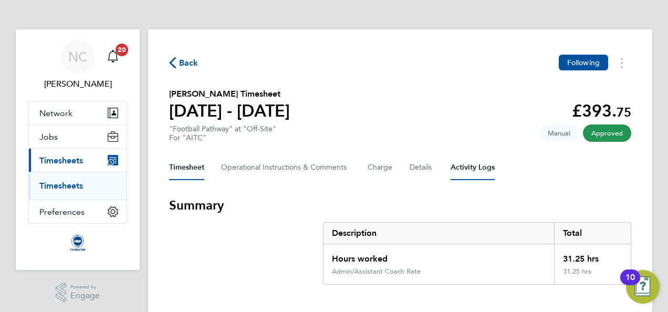
click at [453, 158] on Logs-tab "Activity Logs" at bounding box center [473, 167] width 44 height 25
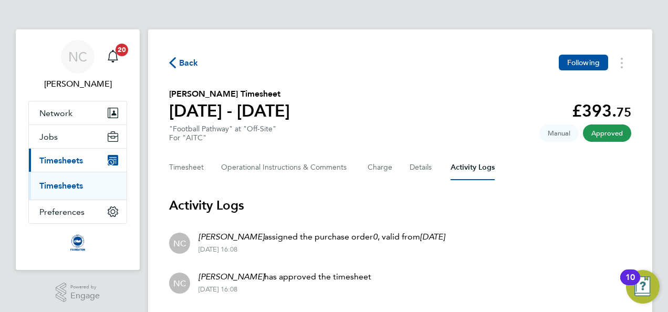
click at [174, 60] on icon "button" at bounding box center [172, 62] width 7 height 11
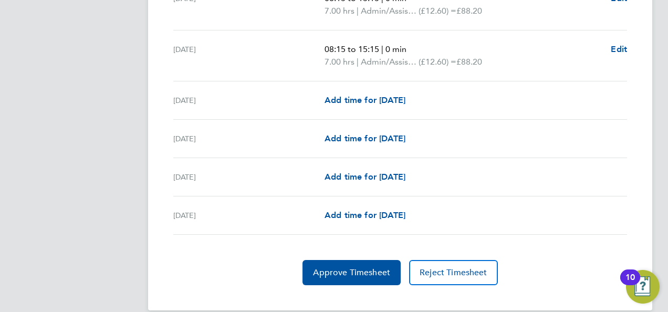
scroll to position [1449, 0]
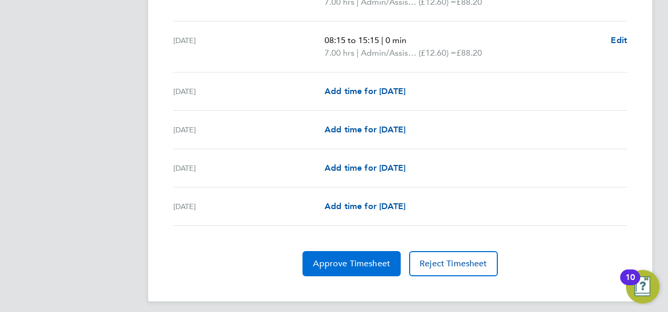
click at [355, 258] on span "Approve Timesheet" at bounding box center [351, 263] width 77 height 11
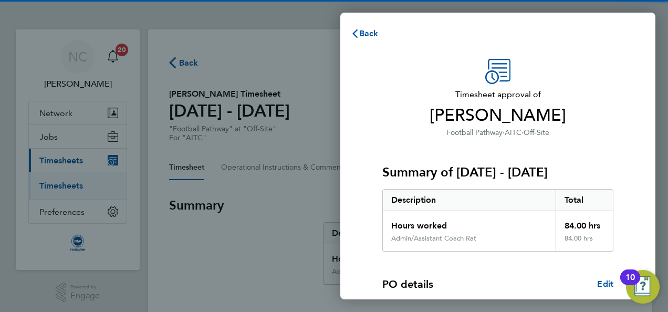
click at [504, 248] on div "Admin/Assistant Coach Rat" at bounding box center [469, 242] width 173 height 17
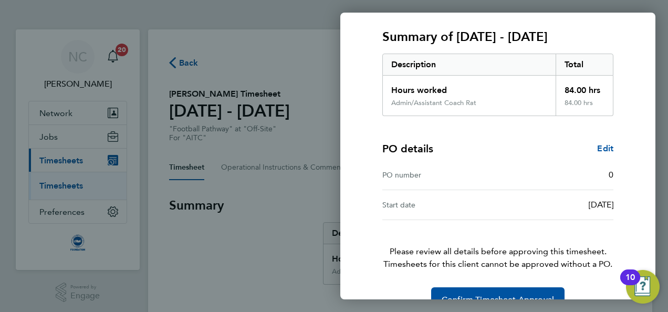
scroll to position [160, 0]
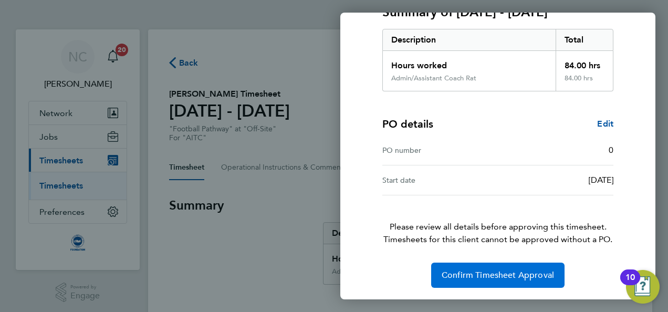
click at [492, 268] on button "Confirm Timesheet Approval" at bounding box center [497, 275] width 133 height 25
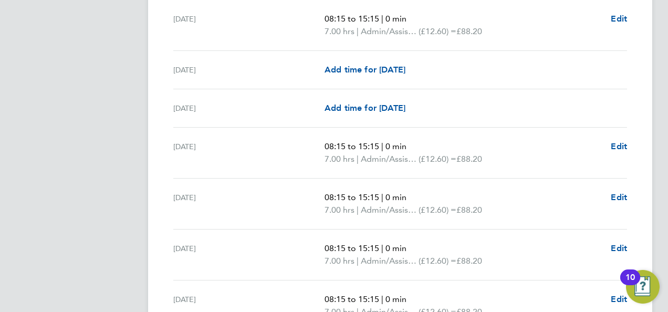
scroll to position [1303, 0]
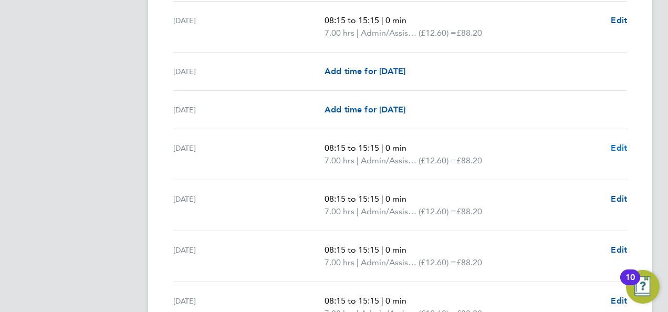
click at [613, 144] on span "Edit" at bounding box center [619, 148] width 16 height 10
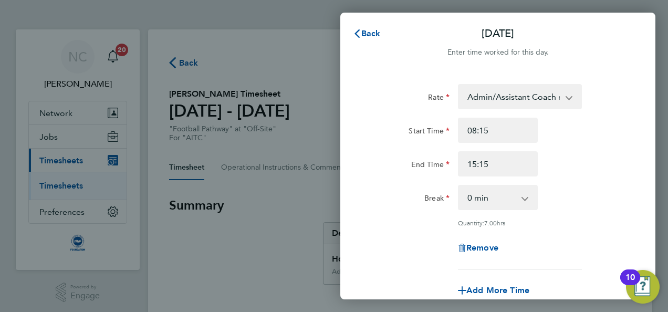
click at [589, 161] on div "End Time 15:15" at bounding box center [498, 163] width 265 height 25
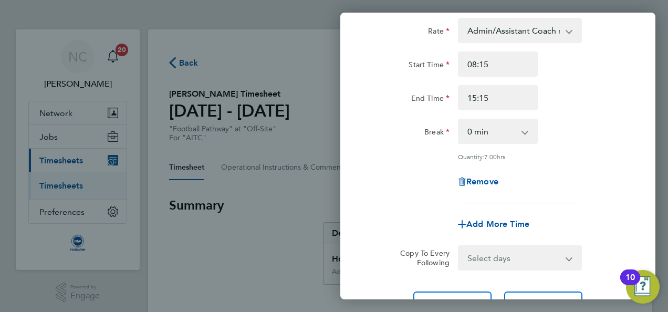
scroll to position [84, 0]
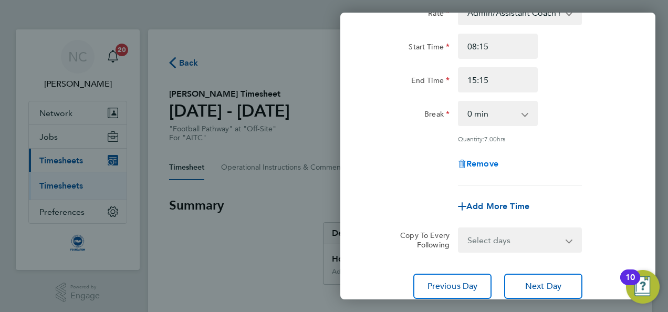
click at [484, 163] on span "Remove" at bounding box center [482, 164] width 32 height 10
select select "null"
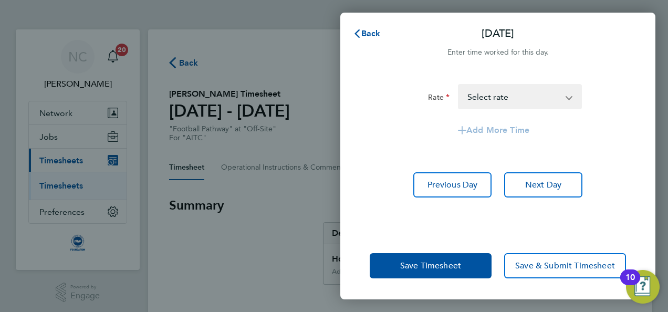
scroll to position [0, 0]
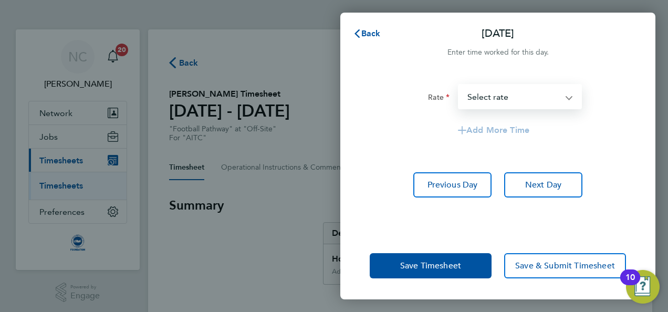
click at [543, 102] on select "Admin/Assistant Coach rate - 12.60 Lead Coach Rate - 16.28 Select rate" at bounding box center [513, 96] width 109 height 23
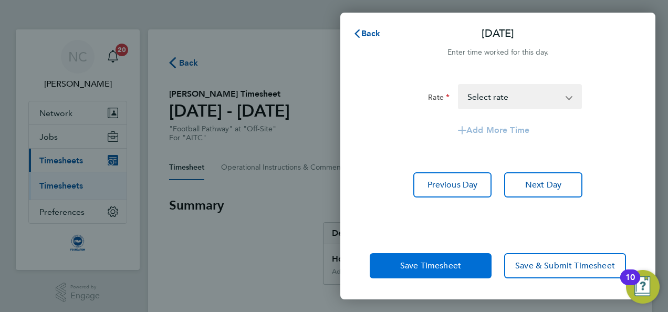
click at [483, 265] on button "Save Timesheet" at bounding box center [431, 265] width 122 height 25
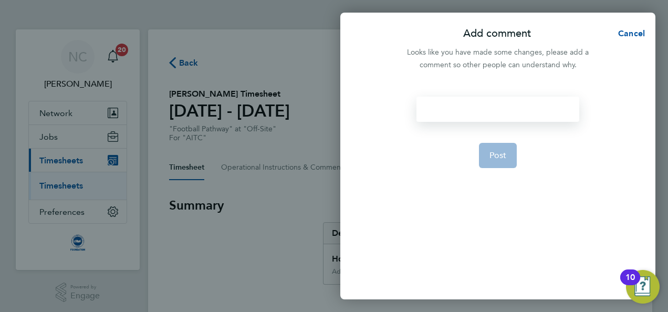
click at [507, 107] on div at bounding box center [498, 109] width 162 height 25
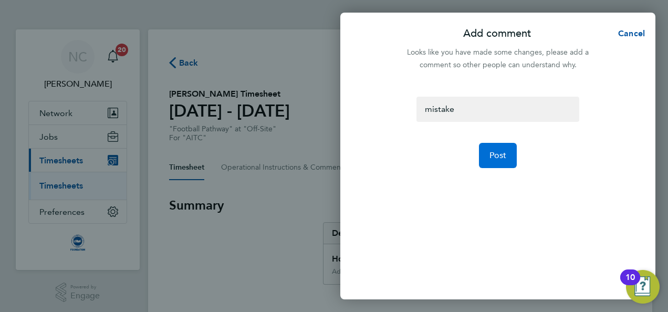
click at [502, 151] on span "Post" at bounding box center [498, 155] width 17 height 11
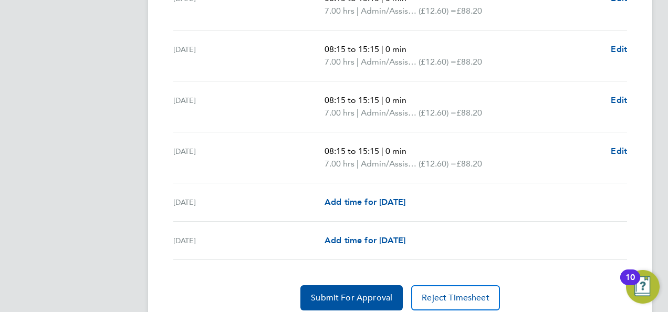
scroll to position [1525, 0]
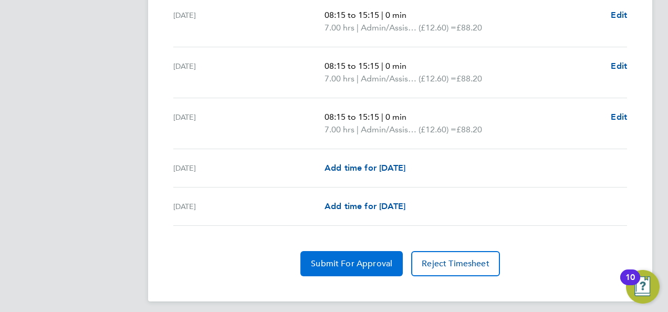
click at [373, 259] on span "Submit For Approval" at bounding box center [351, 263] width 81 height 11
click at [373, 259] on span "Approve Timesheet" at bounding box center [351, 263] width 77 height 11
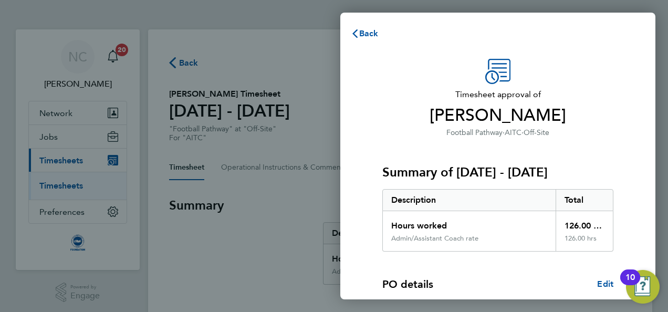
click at [590, 145] on div "Summary of 01 - 31 Aug 2025 Description Total Hours worked 126.00 hrs Admin/Ass…" at bounding box center [497, 195] width 231 height 113
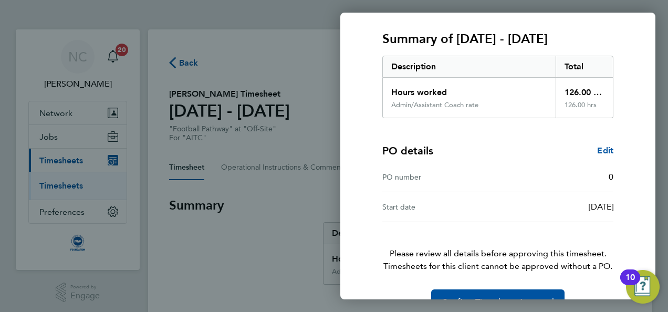
scroll to position [160, 0]
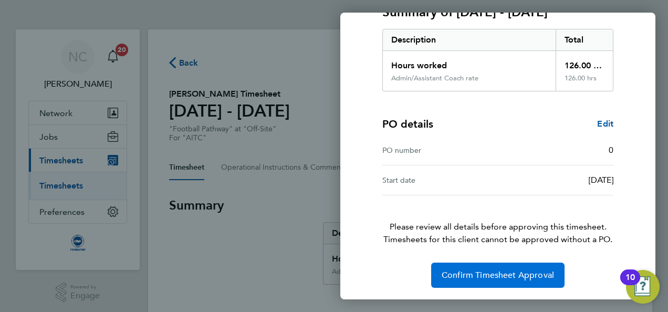
click at [505, 283] on button "Confirm Timesheet Approval" at bounding box center [497, 275] width 133 height 25
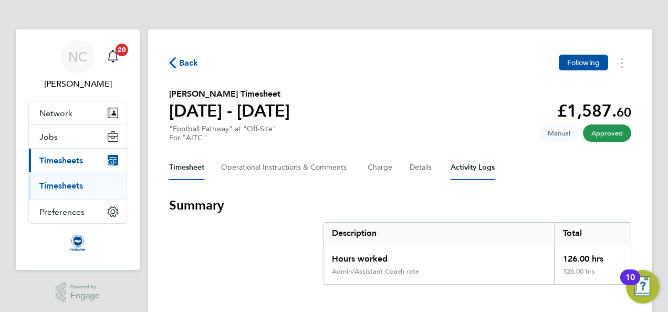
click at [466, 161] on Logs-tab "Activity Logs" at bounding box center [473, 167] width 44 height 25
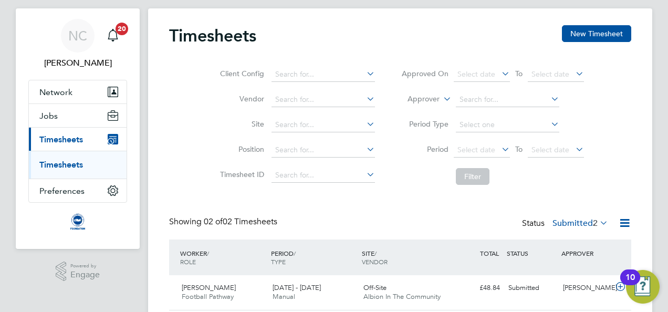
scroll to position [91, 0]
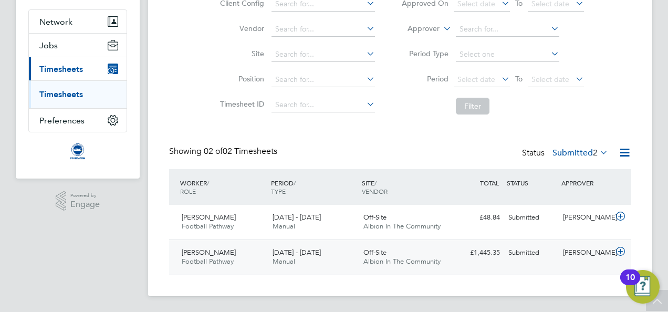
click at [543, 247] on div "Submitted" at bounding box center [531, 252] width 55 height 17
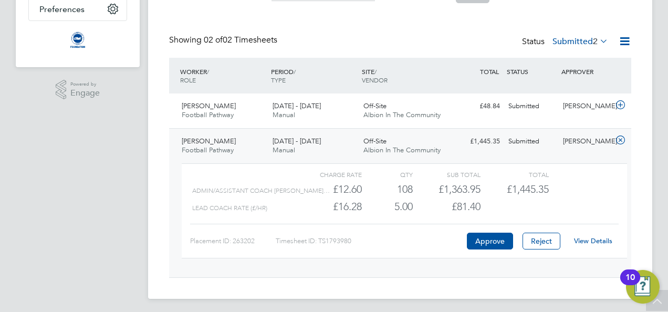
scroll to position [205, 0]
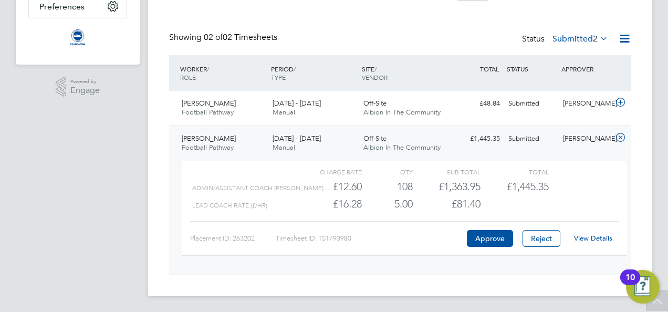
click at [593, 240] on link "View Details" at bounding box center [593, 238] width 38 height 9
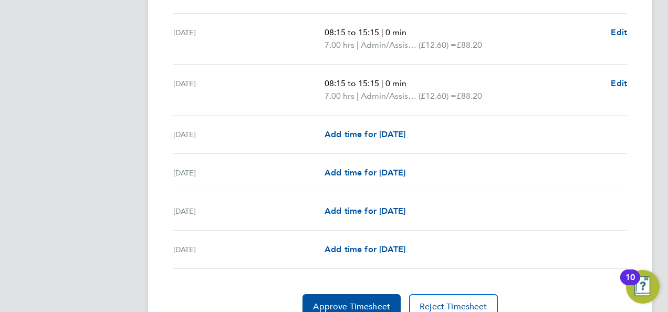
scroll to position [1523, 0]
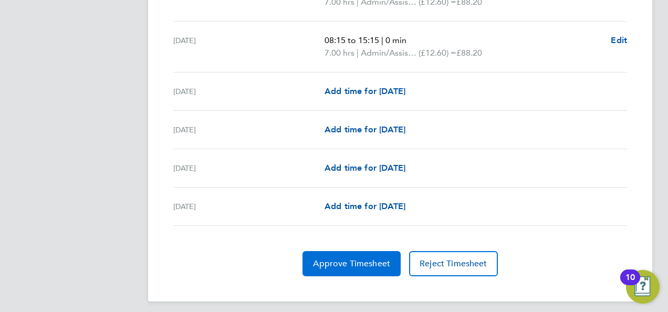
click at [357, 251] on button "Approve Timesheet" at bounding box center [352, 263] width 98 height 25
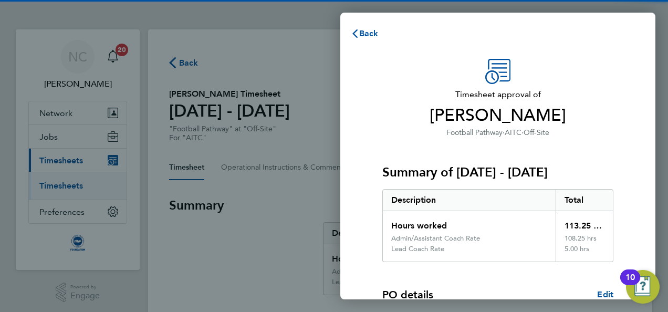
click at [463, 215] on div "Hours worked" at bounding box center [469, 222] width 173 height 23
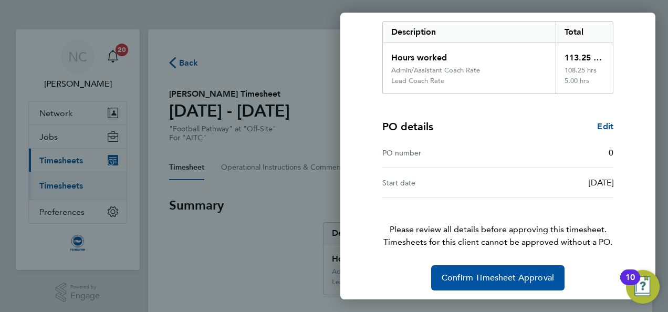
scroll to position [171, 0]
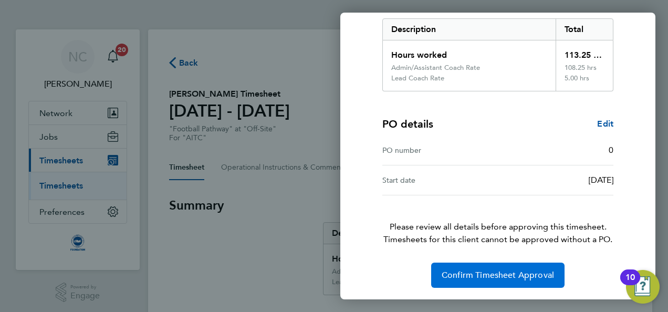
click at [556, 276] on button "Confirm Timesheet Approval" at bounding box center [497, 275] width 133 height 25
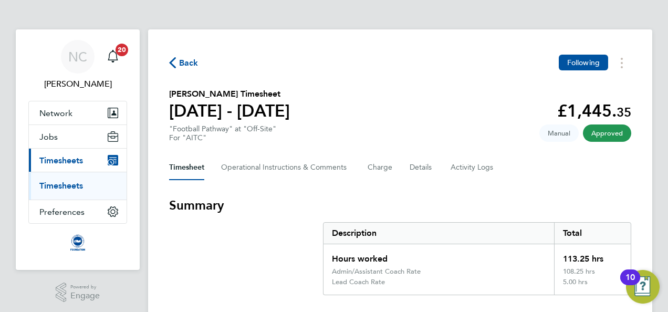
click at [436, 212] on h3 "Summary" at bounding box center [400, 205] width 462 height 17
click at [193, 63] on span "Back" at bounding box center [188, 63] width 19 height 13
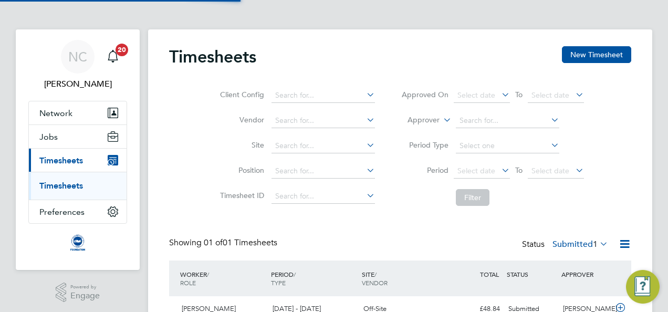
scroll to position [26, 91]
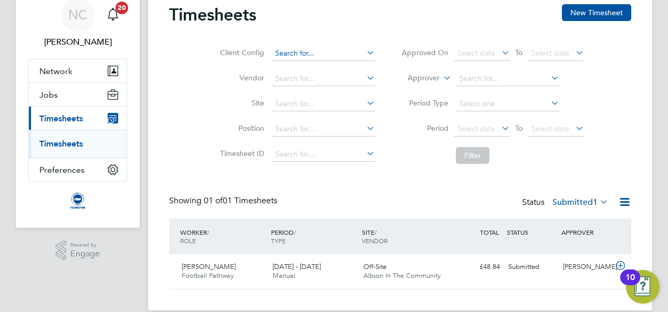
scroll to position [57, 0]
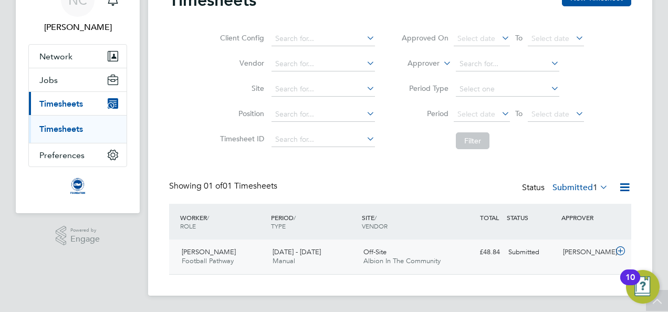
click at [386, 262] on span "Albion In The Community" at bounding box center [402, 260] width 77 height 9
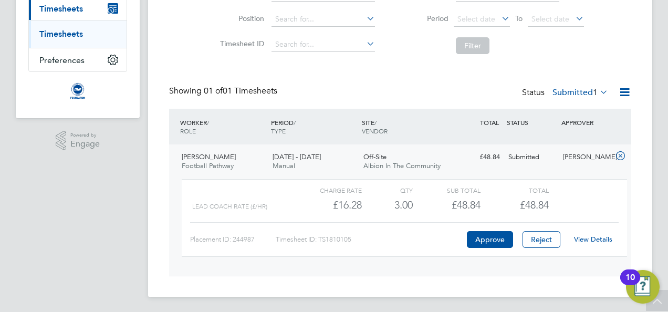
scroll to position [153, 0]
click at [588, 244] on div "View Details" at bounding box center [592, 238] width 51 height 17
click at [591, 240] on link "View Details" at bounding box center [593, 238] width 38 height 9
click at [358, 80] on div "Timesheets New Timesheet Client Config Vendor Site Position Timesheet ID Approv…" at bounding box center [400, 84] width 462 height 382
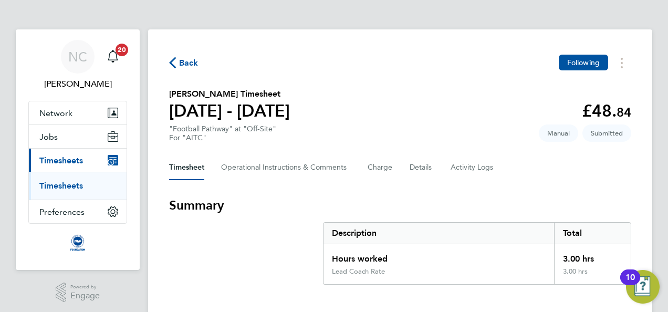
click at [444, 203] on h3 "Summary" at bounding box center [400, 205] width 462 height 17
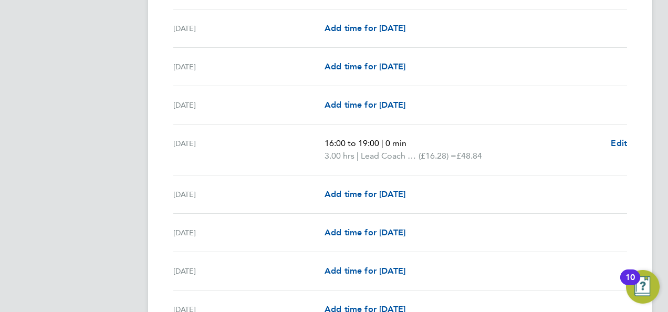
scroll to position [1311, 0]
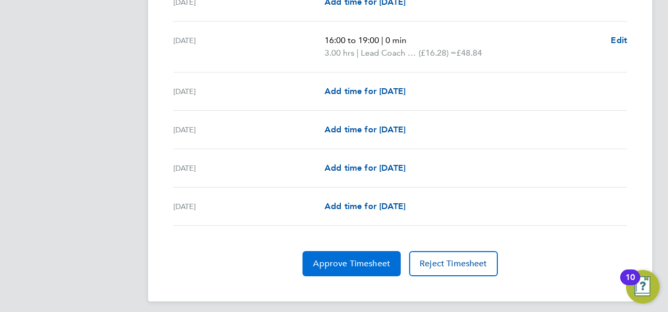
drag, startPoint x: 367, startPoint y: 253, endPoint x: 365, endPoint y: 258, distance: 6.1
click at [365, 258] on span "Approve Timesheet" at bounding box center [351, 263] width 77 height 11
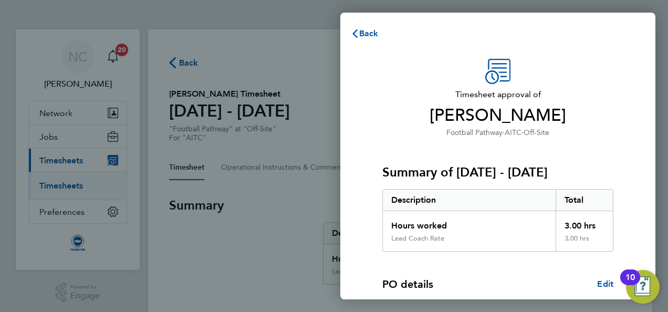
click at [524, 148] on div "Summary of [DATE] - [DATE] Description Total Hours worked 3.00 hrs Lead Coach R…" at bounding box center [497, 195] width 231 height 113
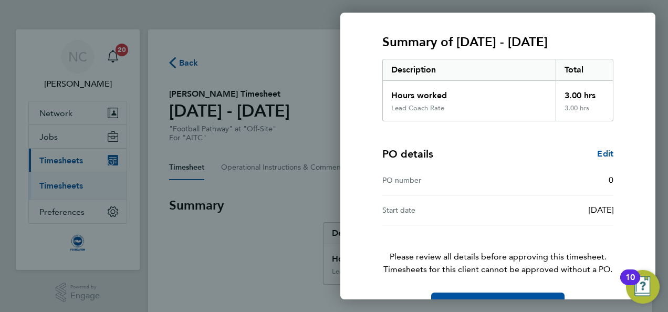
scroll to position [160, 0]
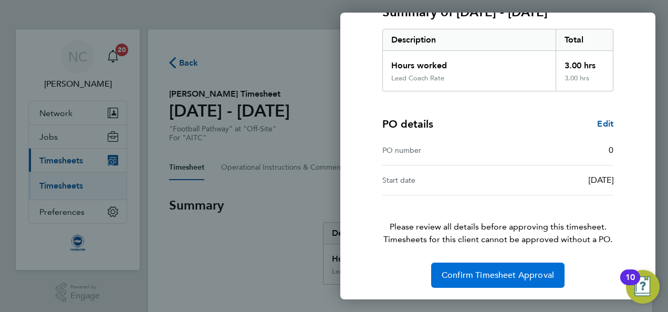
click at [513, 271] on span "Confirm Timesheet Approval" at bounding box center [498, 275] width 112 height 11
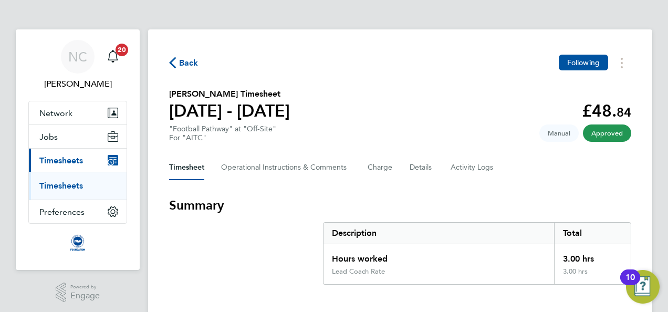
click at [190, 67] on span "Back" at bounding box center [188, 63] width 19 height 13
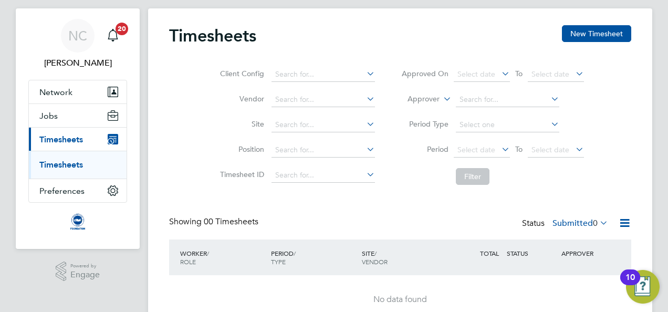
scroll to position [70, 0]
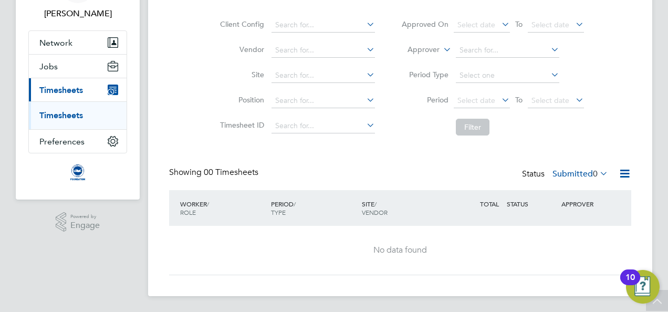
click at [538, 224] on div "WORKER / ROLE WORKER / PERIOD PERIOD / TYPE SITE / VENDOR TOTAL TOTAL / STATUS …" at bounding box center [400, 208] width 462 height 36
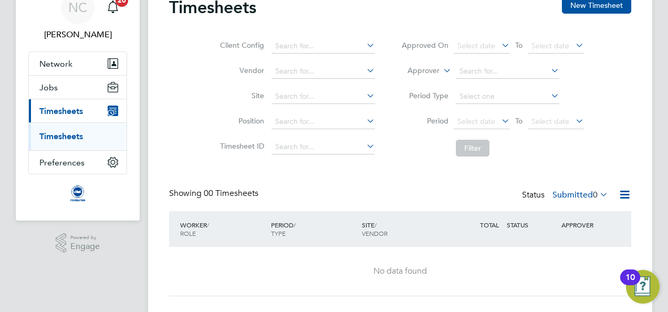
scroll to position [0, 0]
